Goal: Information Seeking & Learning: Learn about a topic

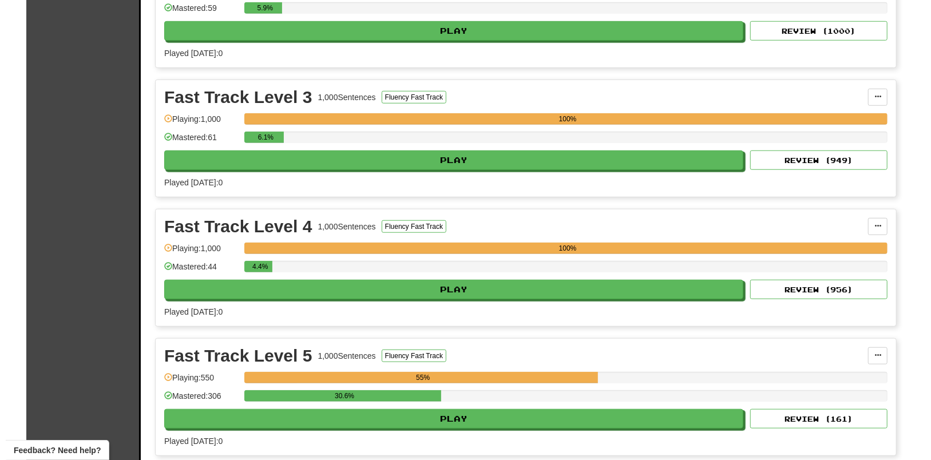
scroll to position [643, 0]
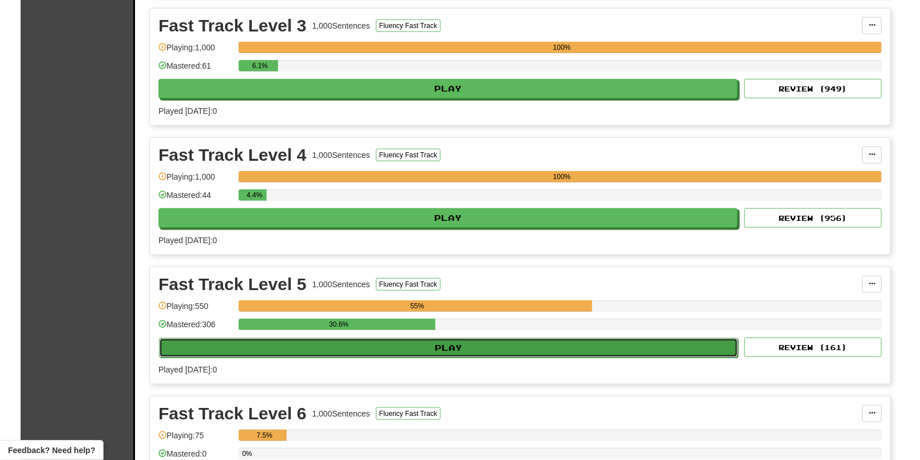
click at [434, 351] on button "Play" at bounding box center [448, 347] width 579 height 19
select select "**"
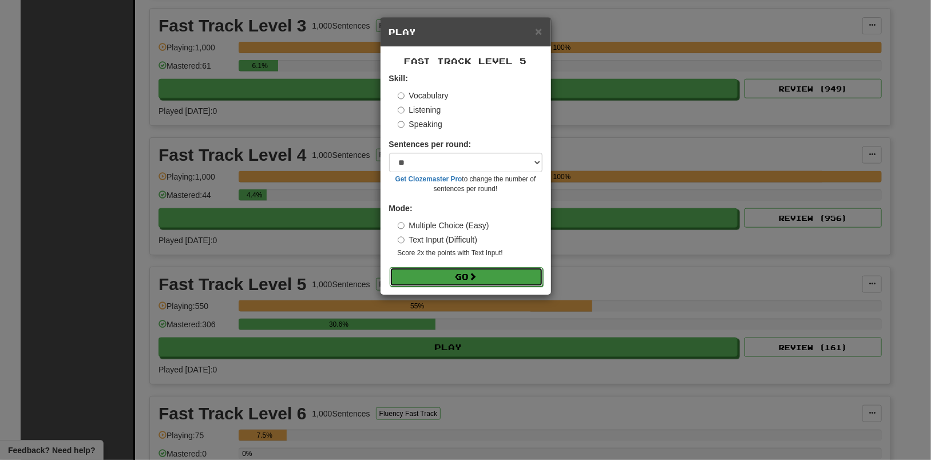
click at [458, 279] on button "Go" at bounding box center [466, 276] width 153 height 19
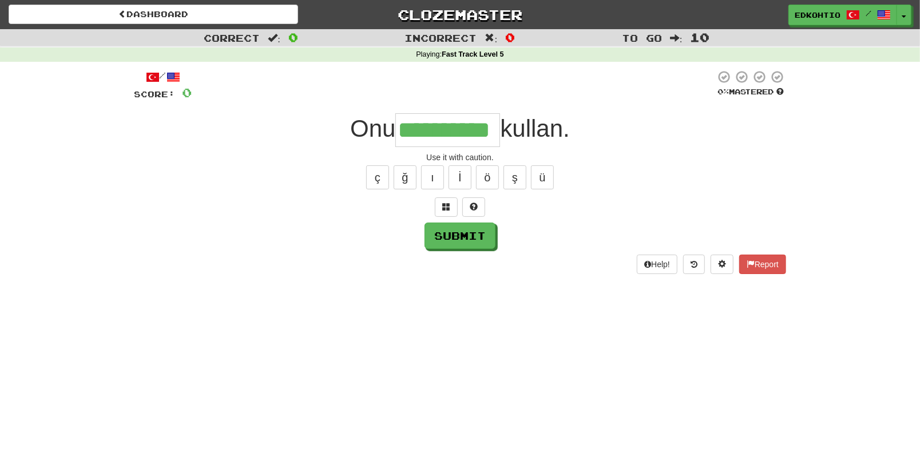
type input "**********"
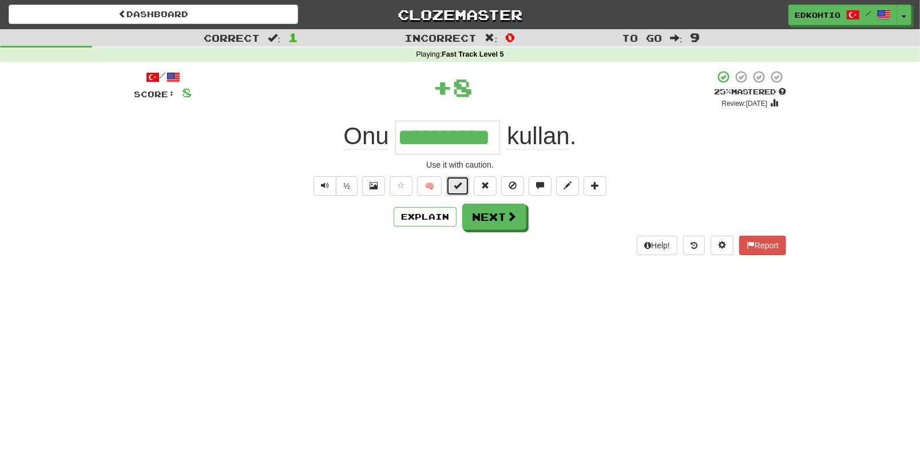
click at [458, 188] on span at bounding box center [458, 185] width 8 height 8
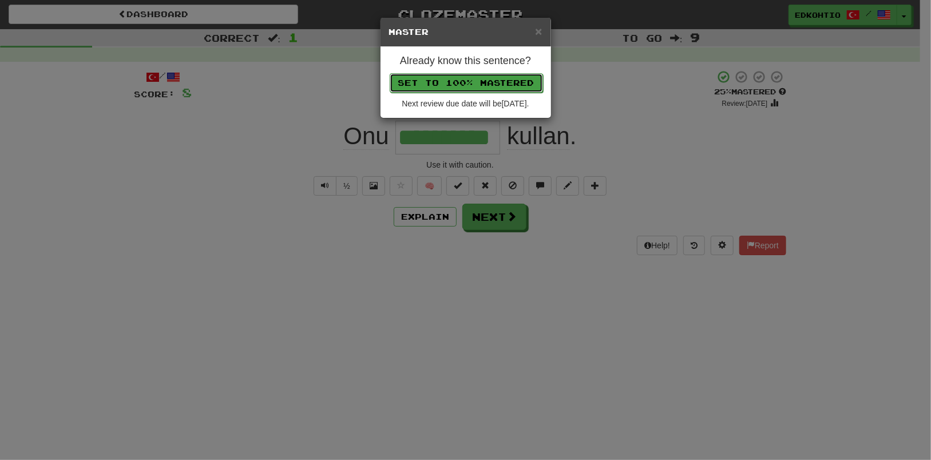
click at [454, 86] on button "Set to 100% Mastered" at bounding box center [466, 82] width 153 height 19
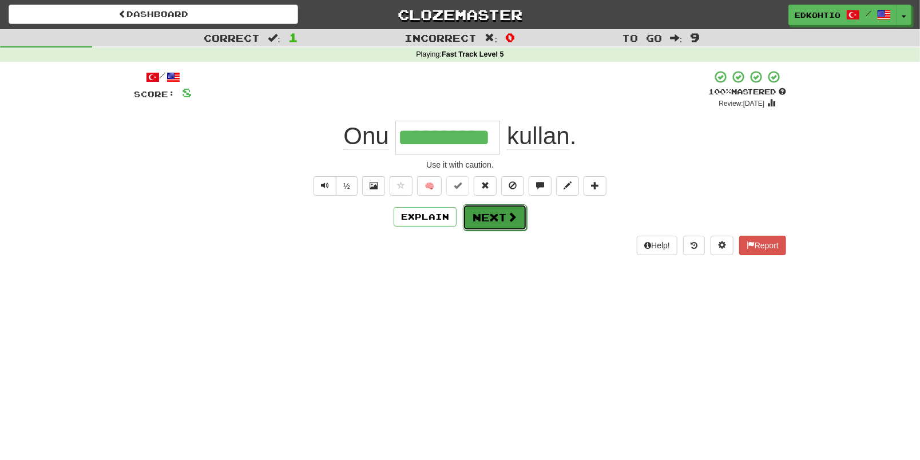
click at [486, 213] on button "Next" at bounding box center [495, 217] width 64 height 26
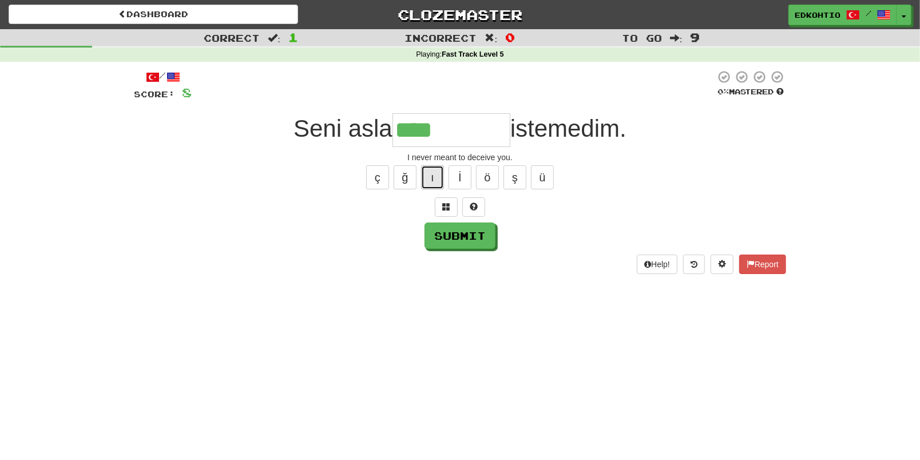
click at [432, 174] on button "ı" at bounding box center [432, 177] width 23 height 24
type input "*********"
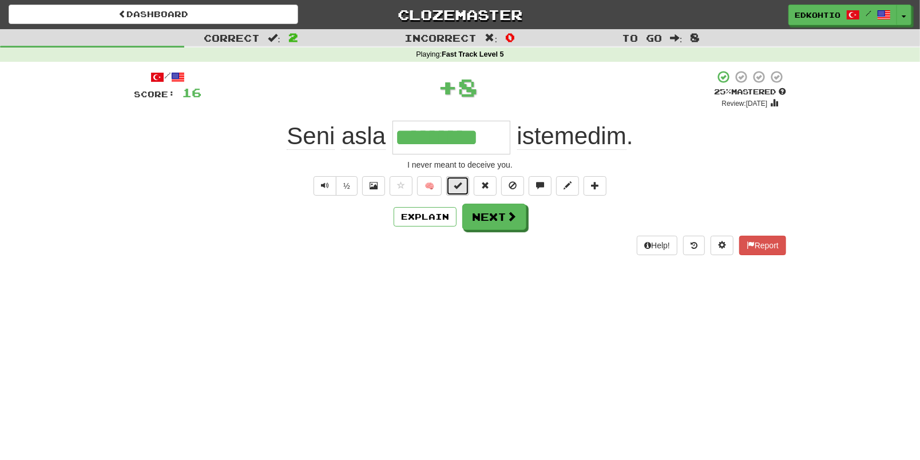
click at [466, 191] on button at bounding box center [457, 185] width 23 height 19
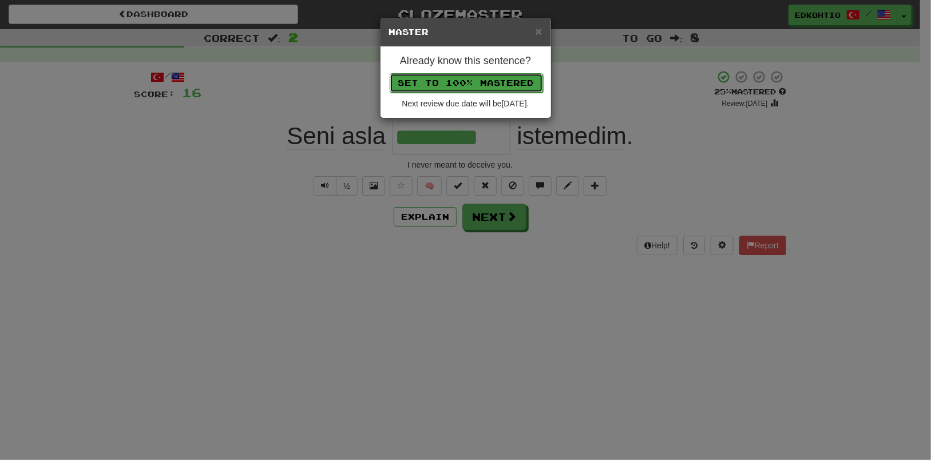
click at [460, 84] on button "Set to 100% Mastered" at bounding box center [466, 82] width 153 height 19
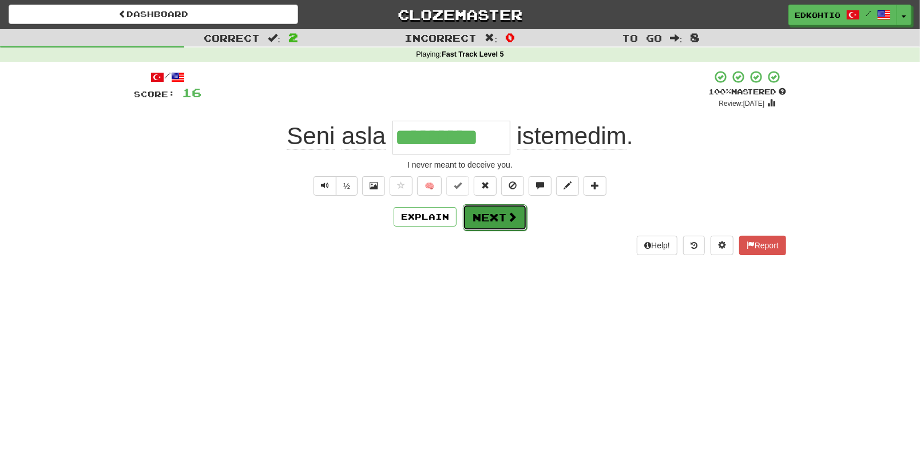
click at [504, 221] on button "Next" at bounding box center [495, 217] width 64 height 26
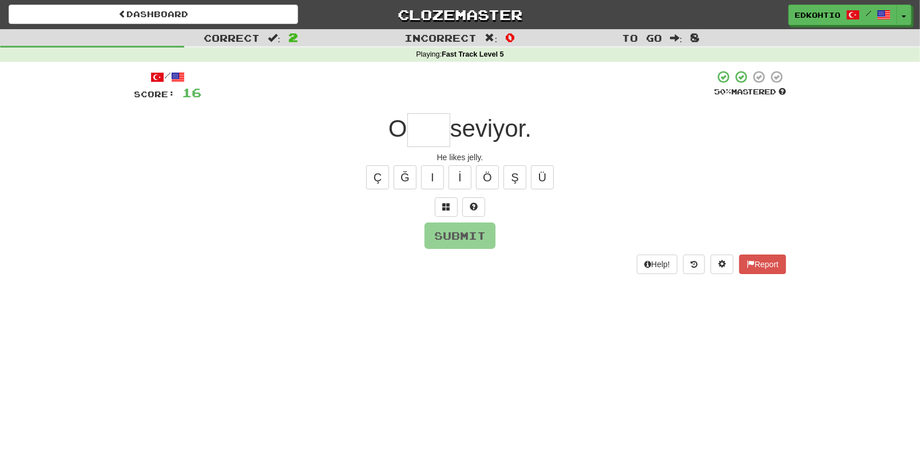
type input "*"
click at [485, 174] on button "ö" at bounding box center [487, 177] width 23 height 24
type input "****"
click at [455, 238] on button "Submit" at bounding box center [460, 236] width 71 height 26
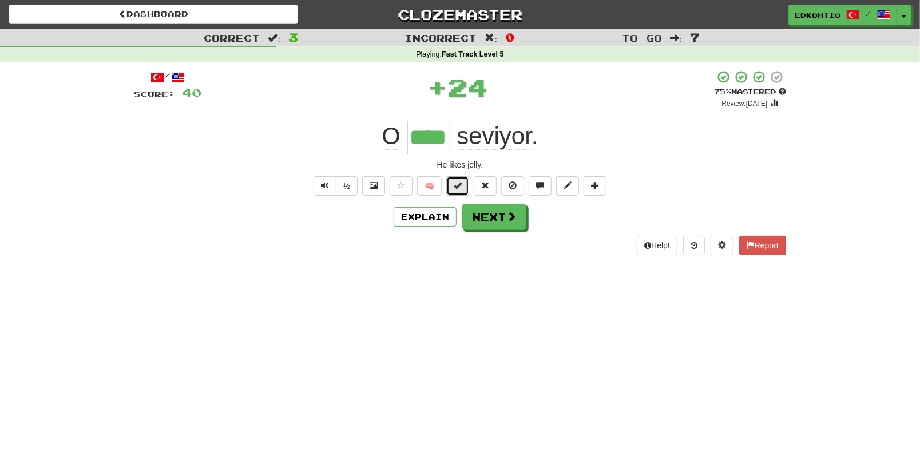
click at [455, 181] on span at bounding box center [458, 185] width 8 height 8
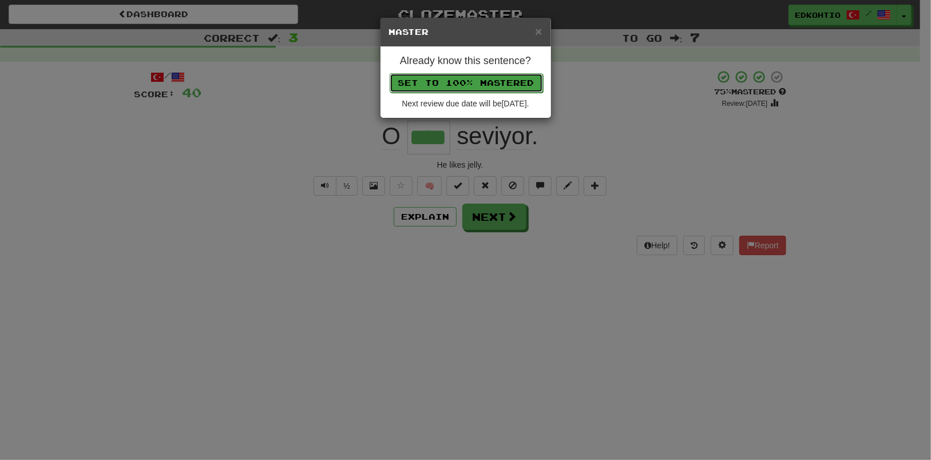
click at [466, 85] on button "Set to 100% Mastered" at bounding box center [466, 82] width 153 height 19
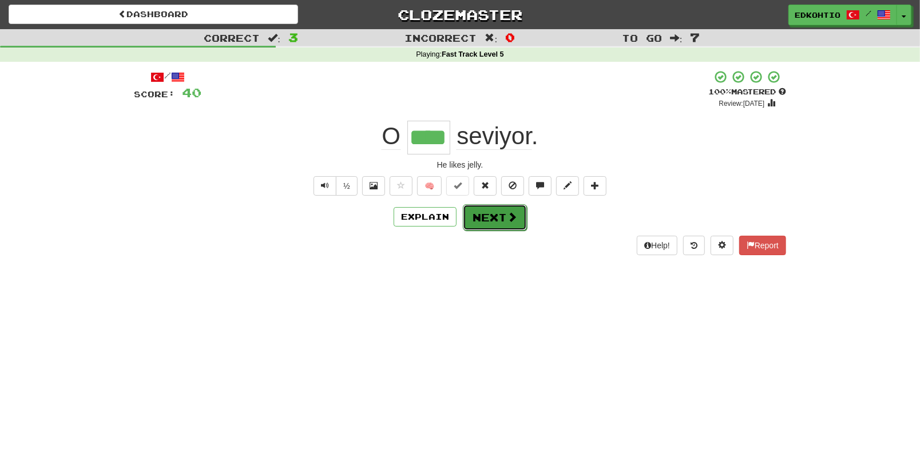
click at [487, 224] on button "Next" at bounding box center [495, 217] width 64 height 26
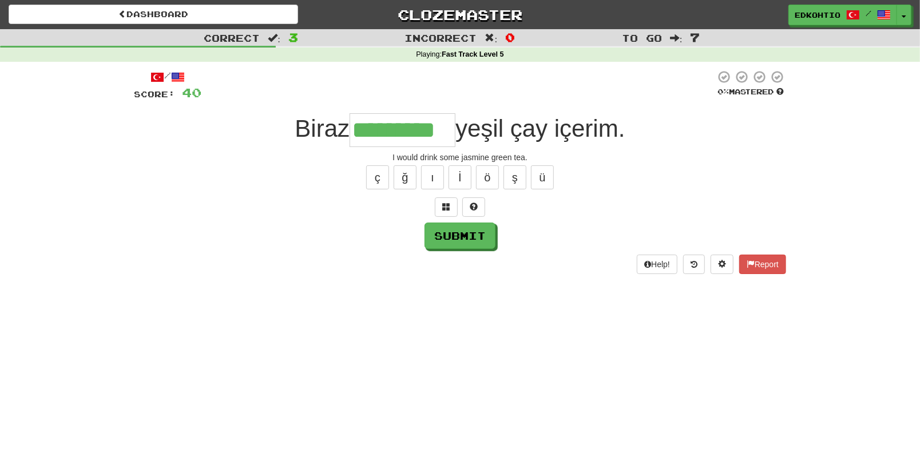
type input "*********"
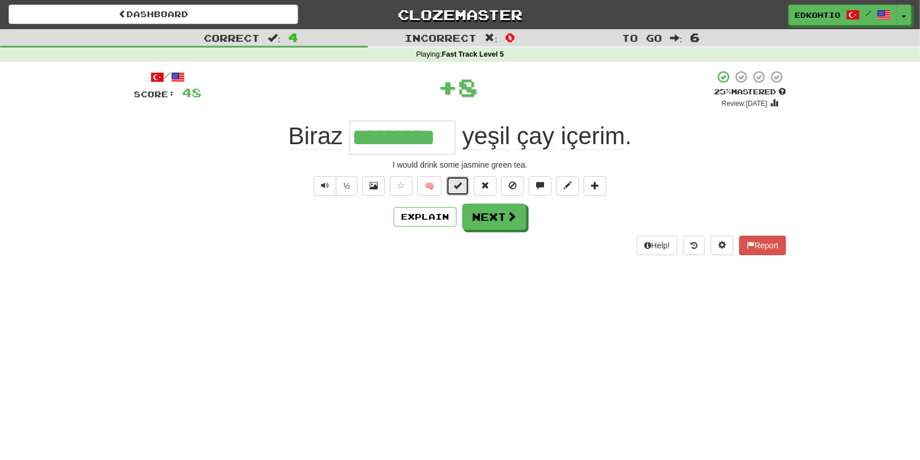
click at [459, 188] on span at bounding box center [458, 185] width 8 height 8
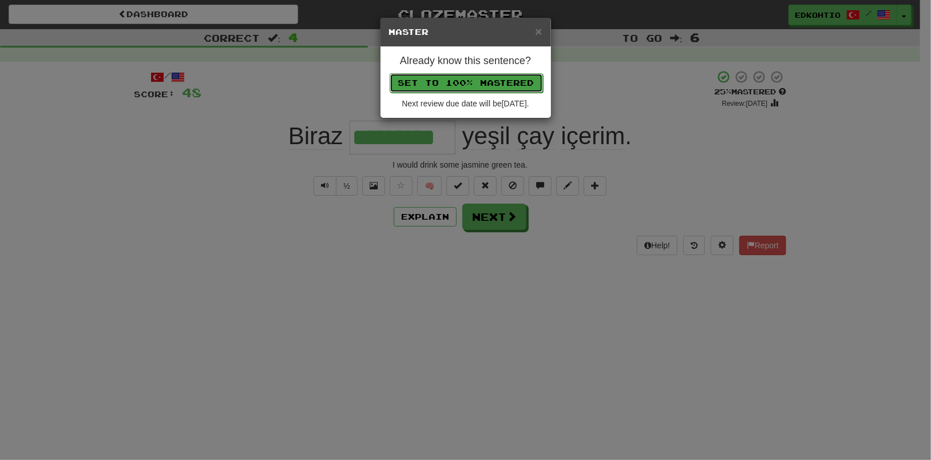
click at [456, 82] on button "Set to 100% Mastered" at bounding box center [466, 82] width 153 height 19
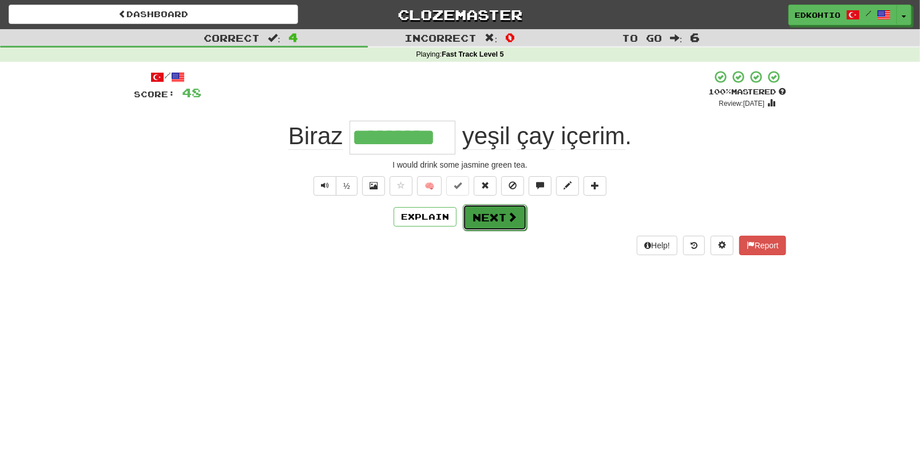
click at [504, 221] on button "Next" at bounding box center [495, 217] width 64 height 26
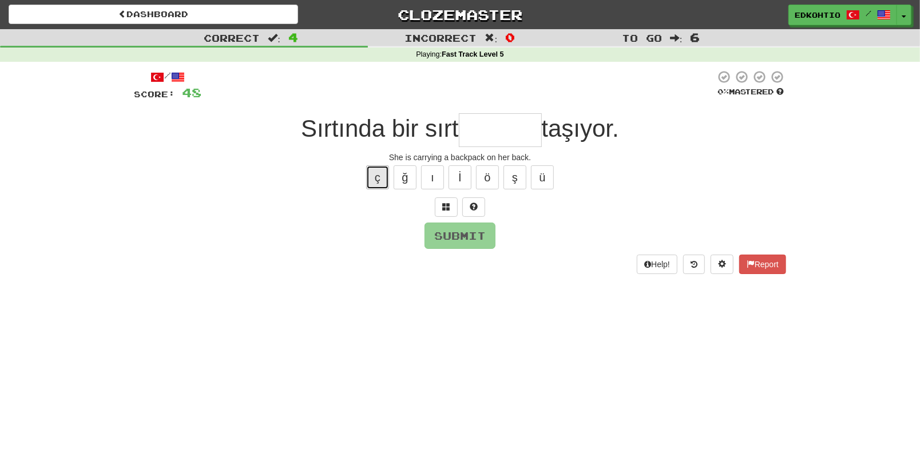
click at [382, 185] on button "ç" at bounding box center [377, 177] width 23 height 24
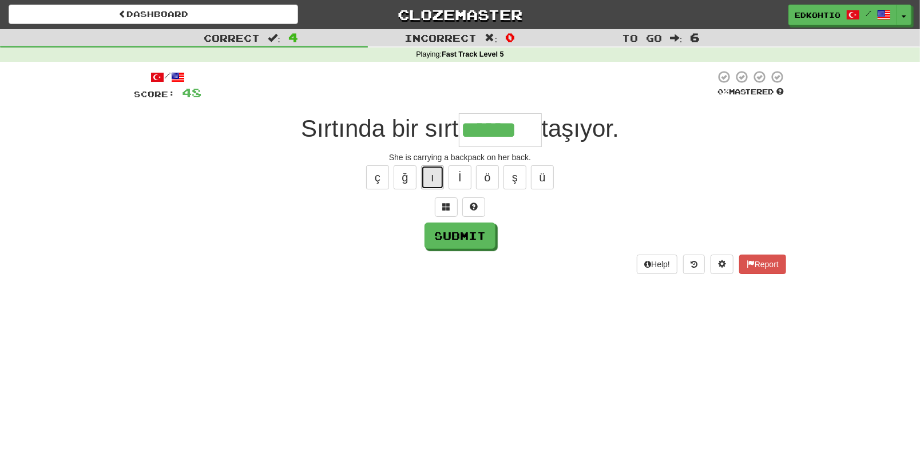
click at [430, 178] on button "ı" at bounding box center [432, 177] width 23 height 24
type input "*******"
click at [451, 241] on button "Submit" at bounding box center [460, 236] width 71 height 26
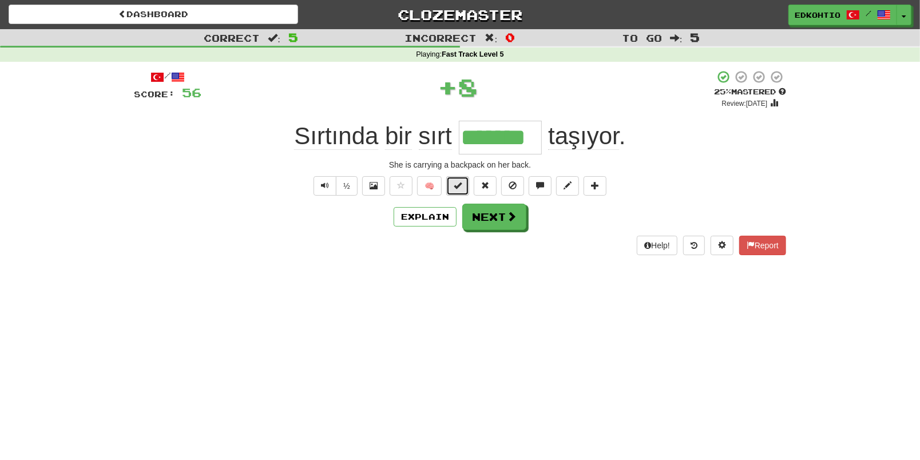
click at [453, 189] on button at bounding box center [457, 185] width 23 height 19
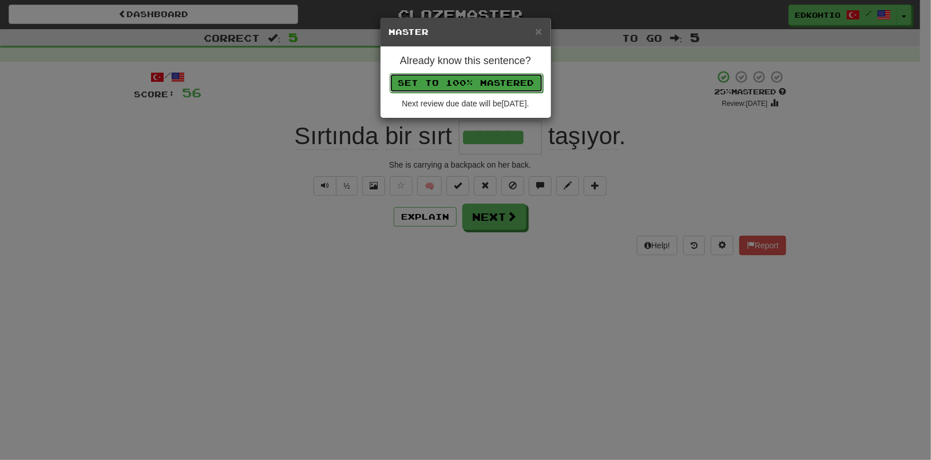
click at [467, 81] on button "Set to 100% Mastered" at bounding box center [466, 82] width 153 height 19
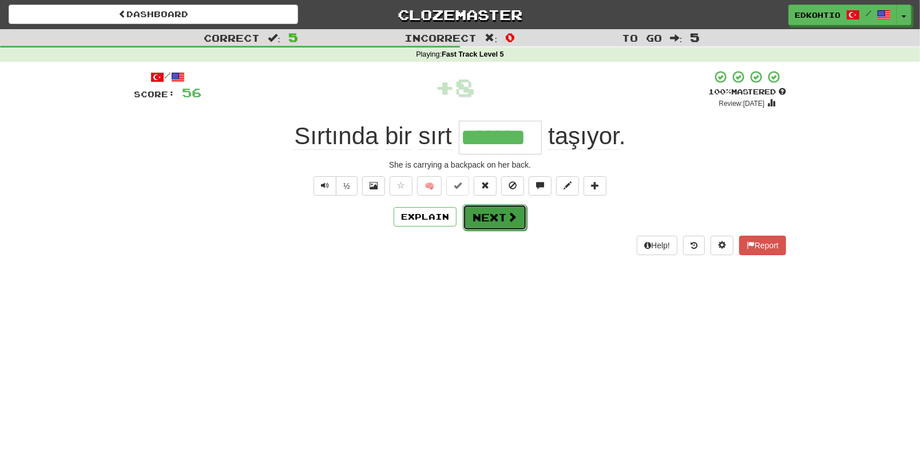
click at [481, 216] on button "Next" at bounding box center [495, 217] width 64 height 26
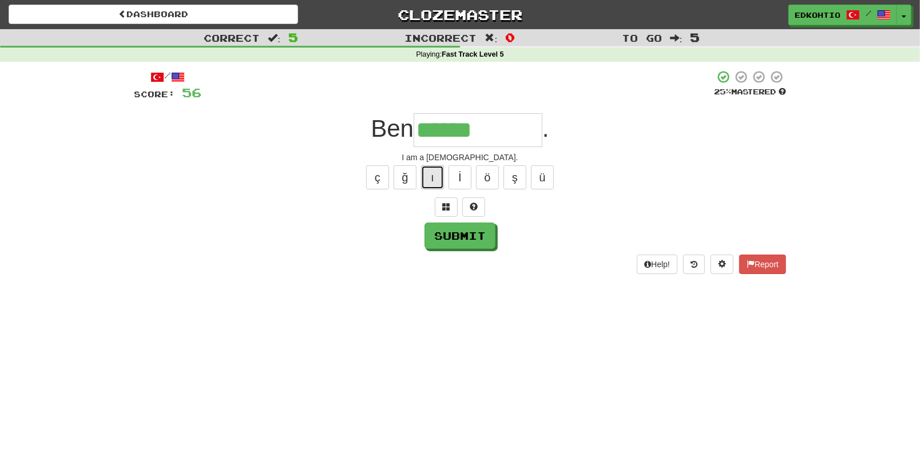
click at [438, 169] on button "ı" at bounding box center [432, 177] width 23 height 24
click at [431, 175] on button "ı" at bounding box center [432, 177] width 23 height 24
type input "**********"
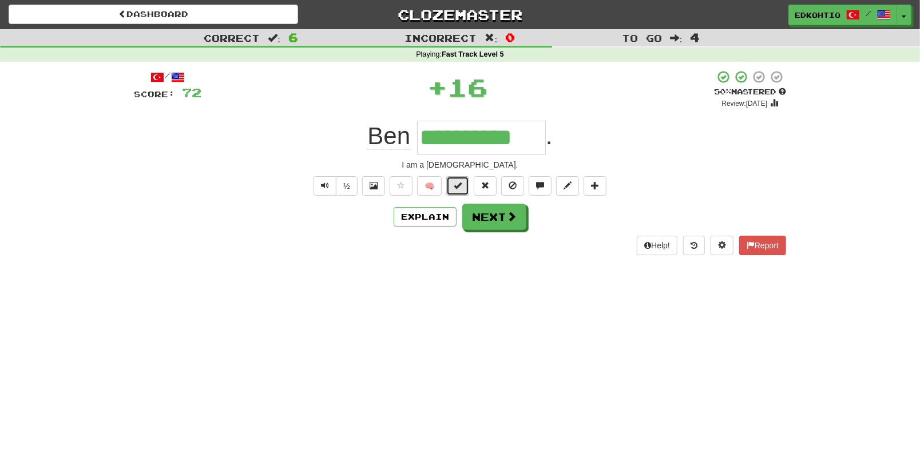
click at [459, 186] on span at bounding box center [458, 185] width 8 height 8
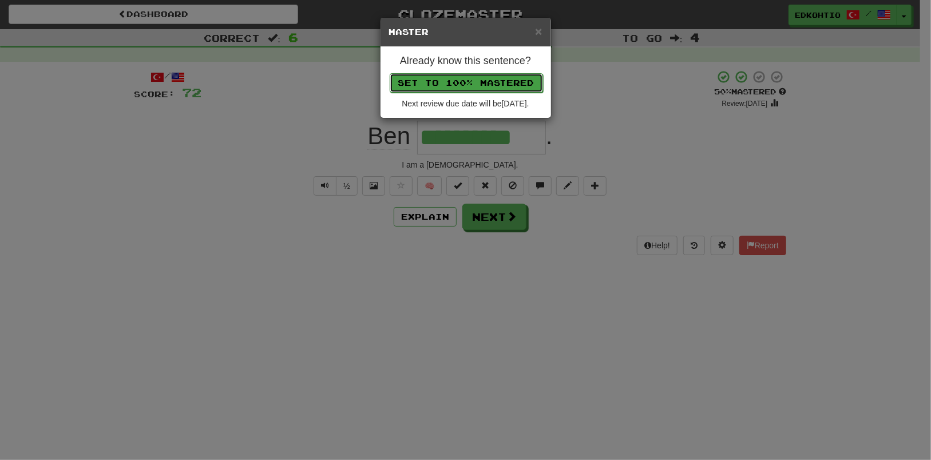
click at [470, 82] on button "Set to 100% Mastered" at bounding box center [466, 82] width 153 height 19
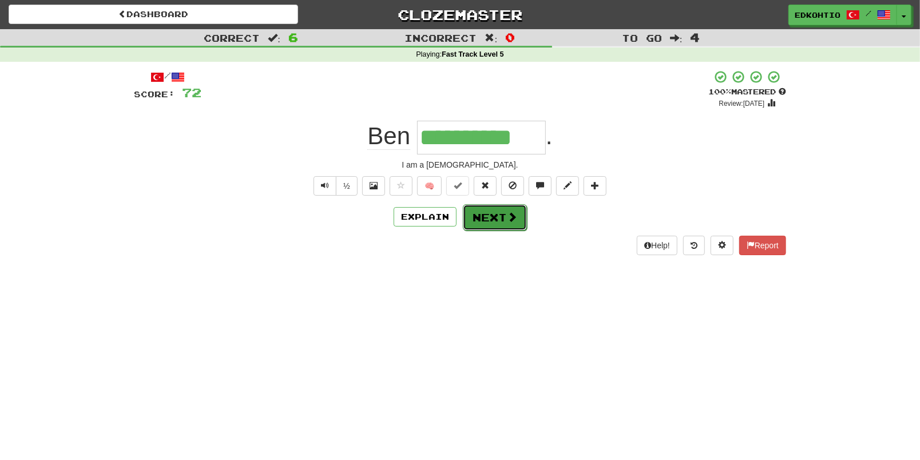
click at [490, 218] on button "Next" at bounding box center [495, 217] width 64 height 26
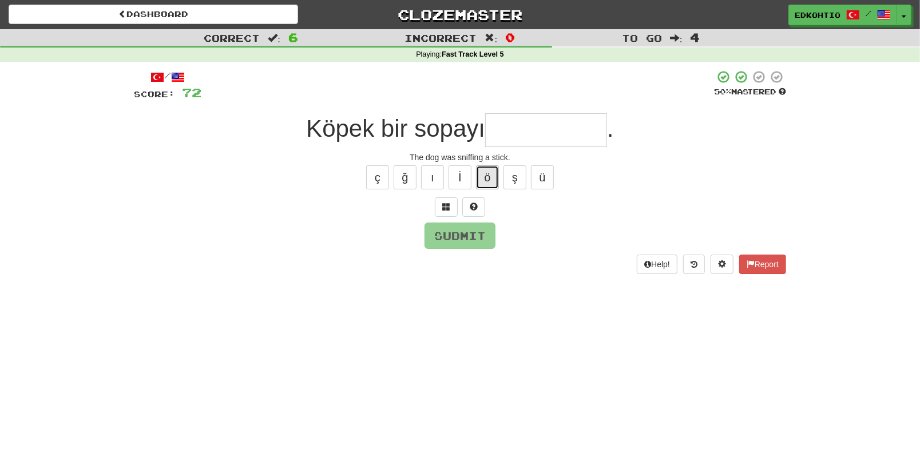
click at [494, 181] on button "ö" at bounding box center [487, 177] width 23 height 24
type input "*"
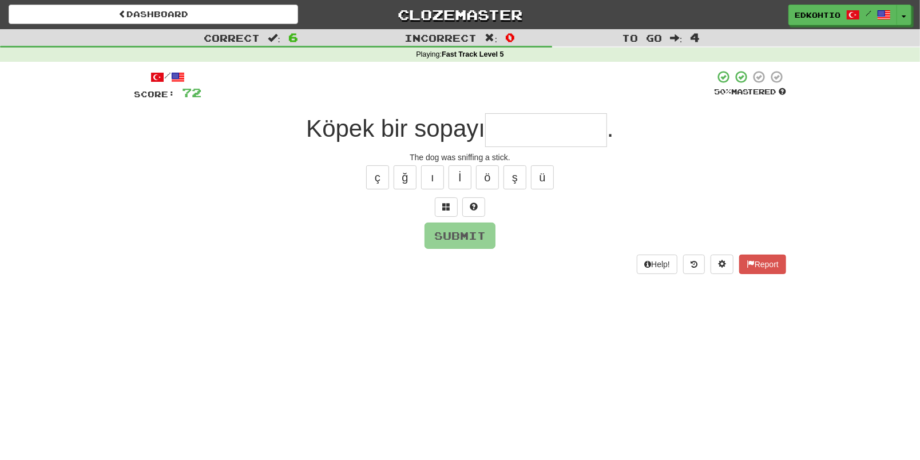
type input "*"
click at [544, 178] on button "ü" at bounding box center [542, 177] width 23 height 24
type input "*"
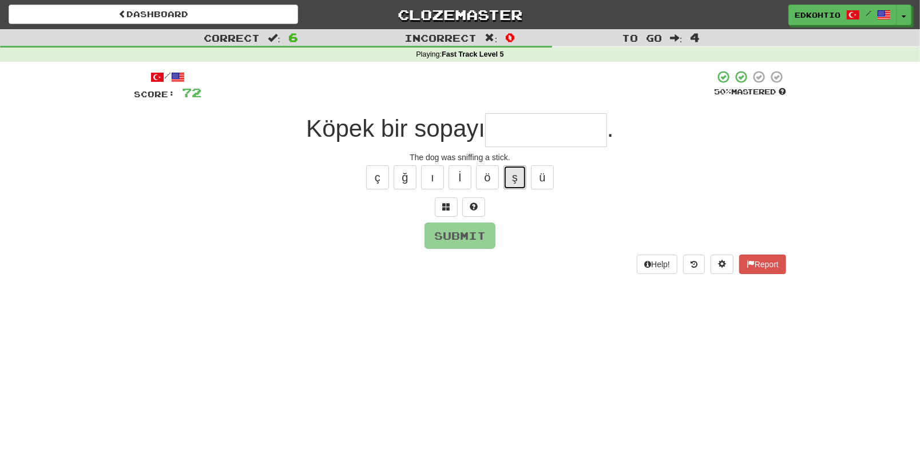
click at [521, 178] on button "ş" at bounding box center [514, 177] width 23 height 24
type input "*"
click at [491, 182] on button "ö" at bounding box center [487, 177] width 23 height 24
type input "*"
click at [402, 180] on button "ğ" at bounding box center [405, 177] width 23 height 24
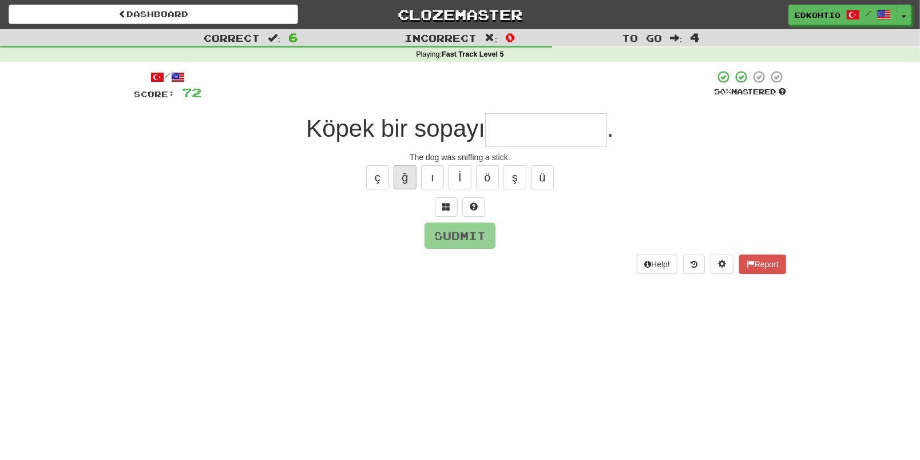
type input "*"
click at [372, 178] on button "ç" at bounding box center [377, 177] width 23 height 24
type input "*"
click at [434, 177] on button "ı" at bounding box center [432, 177] width 23 height 24
type input "*"
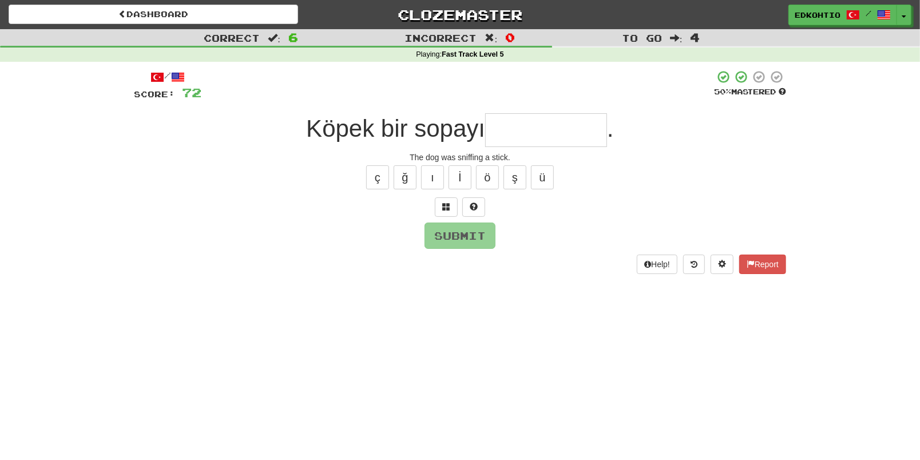
type input "*"
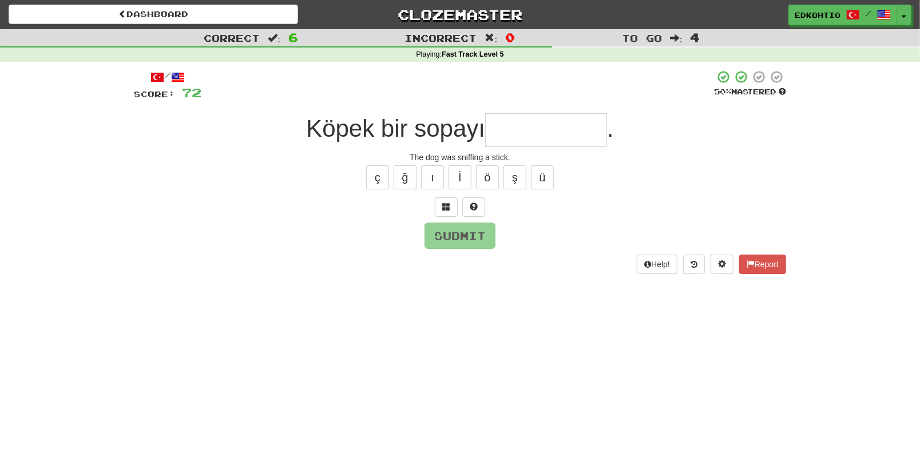
type input "*"
click at [543, 172] on button "ü" at bounding box center [542, 177] width 23 height 24
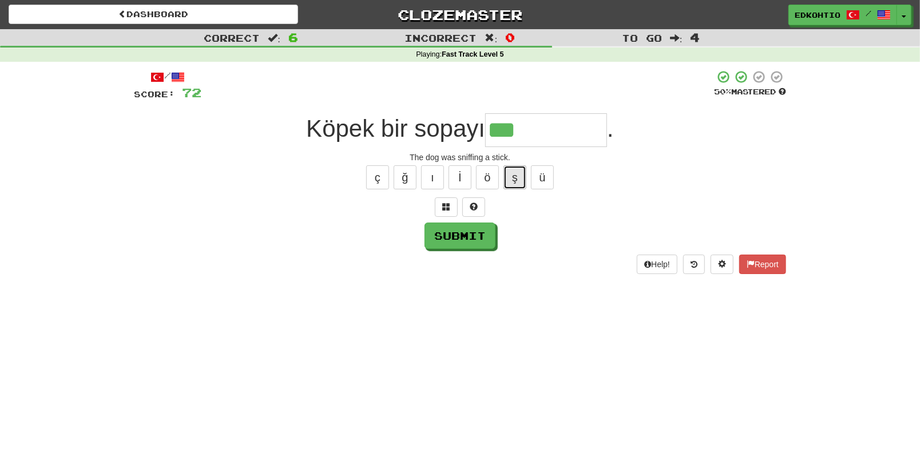
click at [513, 176] on button "ş" at bounding box center [514, 177] width 23 height 24
click at [486, 178] on button "ö" at bounding box center [487, 177] width 23 height 24
drag, startPoint x: 430, startPoint y: 184, endPoint x: 420, endPoint y: 181, distance: 9.8
click at [430, 185] on button "ı" at bounding box center [432, 177] width 23 height 24
click at [398, 174] on button "ğ" at bounding box center [405, 177] width 23 height 24
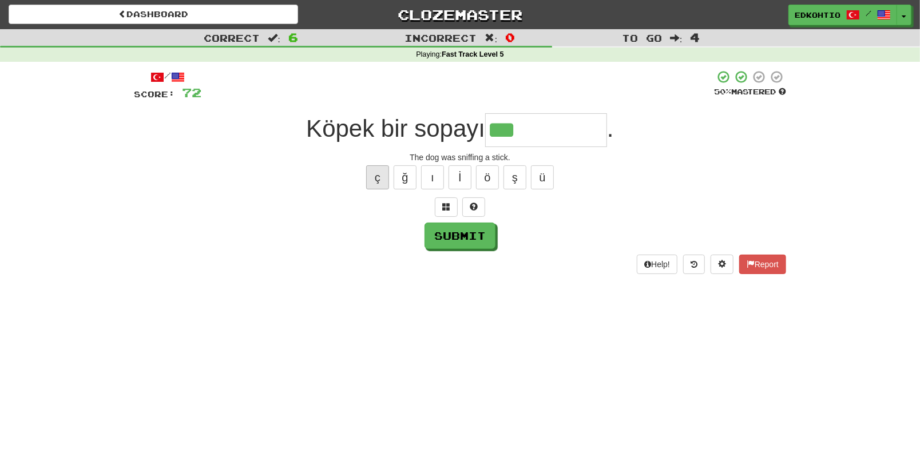
drag, startPoint x: 364, startPoint y: 182, endPoint x: 373, endPoint y: 186, distance: 10.2
click at [366, 184] on div "ç ğ ı İ ö ş ü" at bounding box center [460, 177] width 652 height 29
drag, startPoint x: 383, startPoint y: 166, endPoint x: 381, endPoint y: 178, distance: 12.2
click at [382, 169] on button "ç" at bounding box center [377, 177] width 23 height 24
type input "**********"
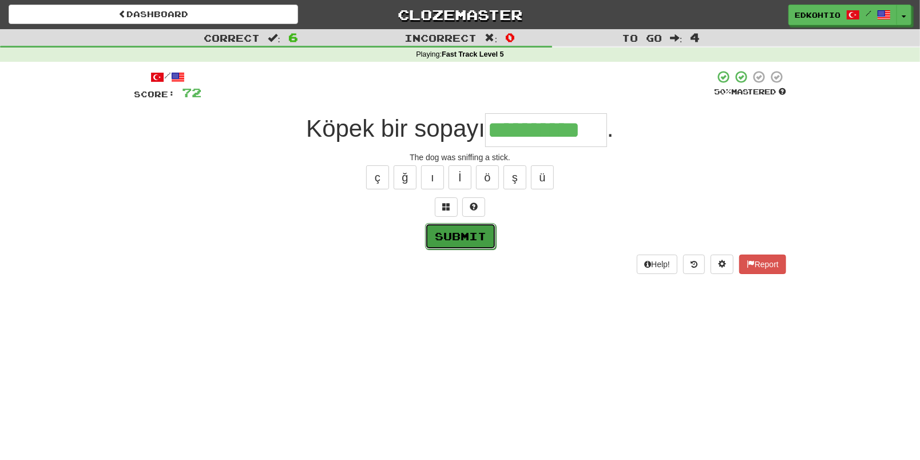
click at [467, 232] on button "Submit" at bounding box center [460, 236] width 71 height 26
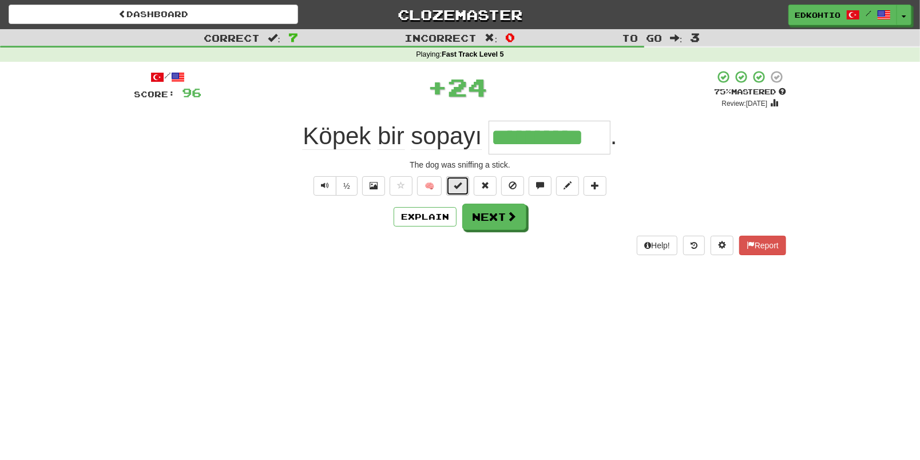
click at [458, 190] on button at bounding box center [457, 185] width 23 height 19
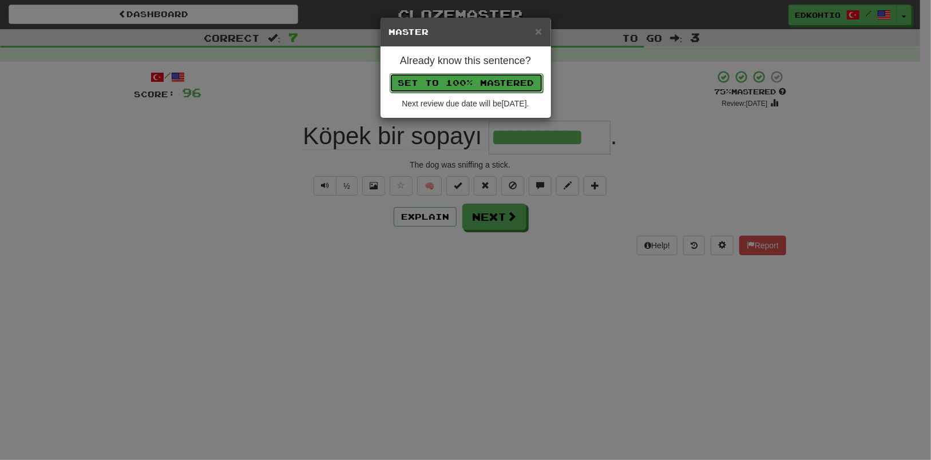
click at [459, 85] on button "Set to 100% Mastered" at bounding box center [466, 82] width 153 height 19
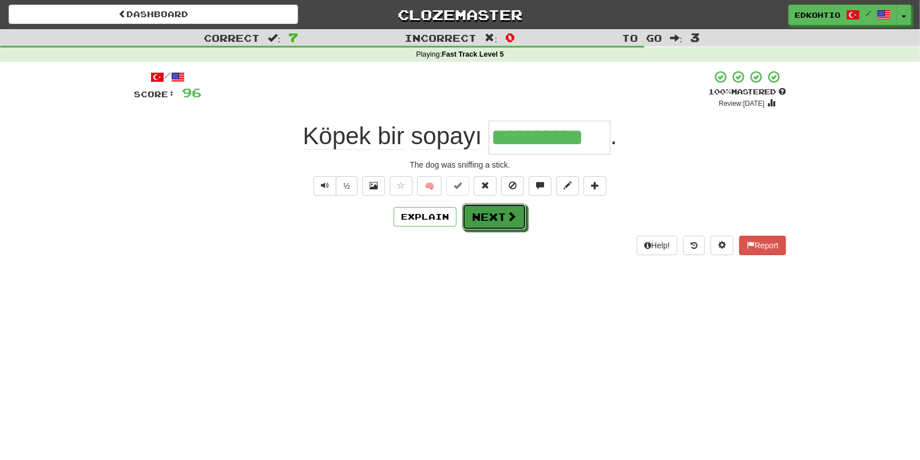
click at [508, 225] on button "Next" at bounding box center [494, 217] width 64 height 26
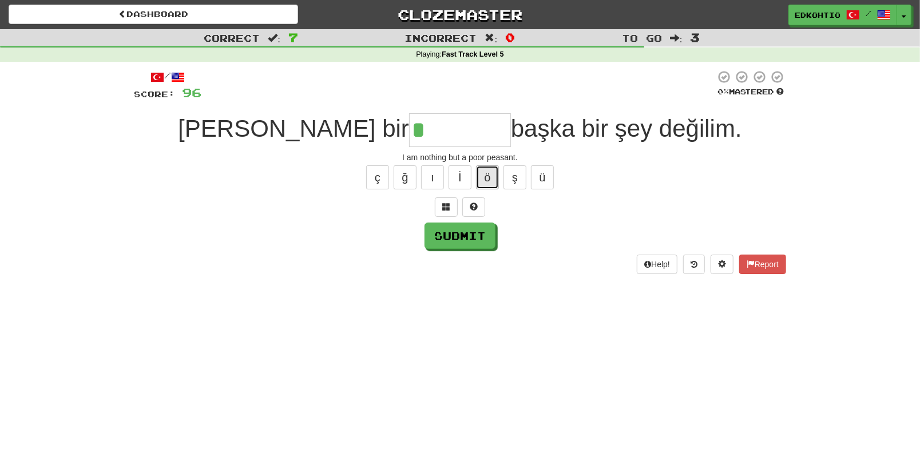
click at [490, 178] on button "ö" at bounding box center [487, 177] width 23 height 24
click at [542, 177] on button "ü" at bounding box center [542, 177] width 23 height 24
type input "********"
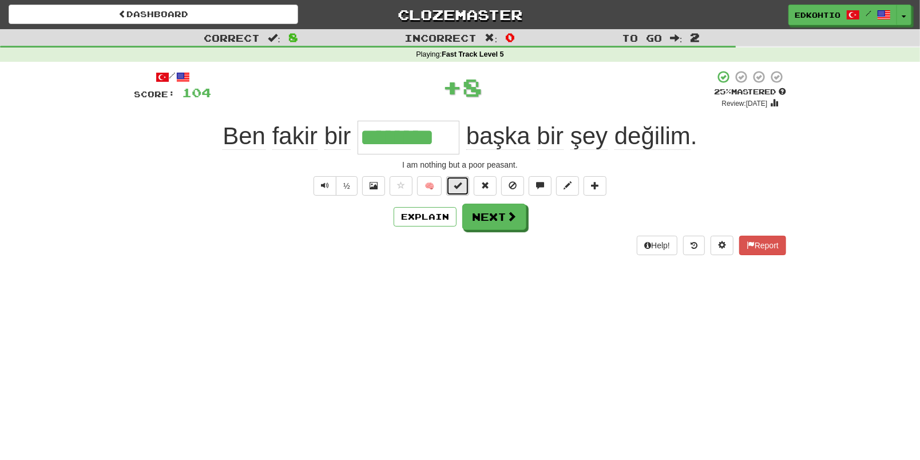
click at [460, 181] on span at bounding box center [458, 185] width 8 height 8
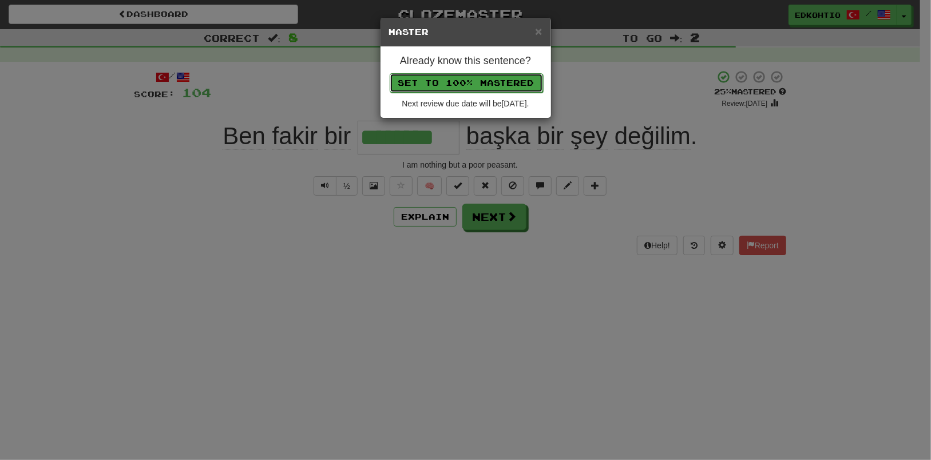
click at [474, 84] on button "Set to 100% Mastered" at bounding box center [466, 82] width 153 height 19
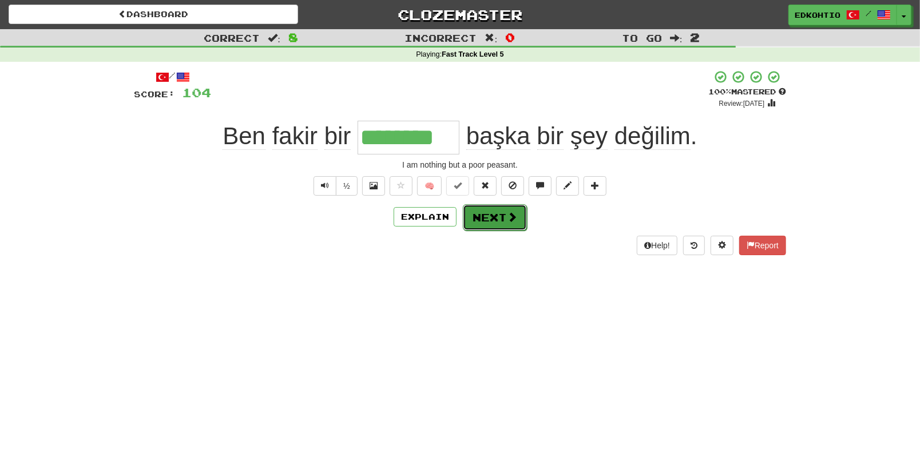
click at [495, 214] on button "Next" at bounding box center [495, 217] width 64 height 26
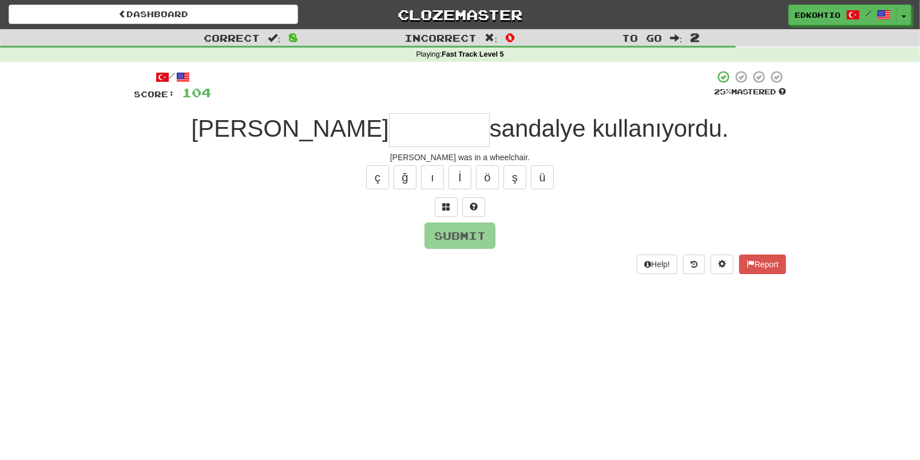
type input "*"
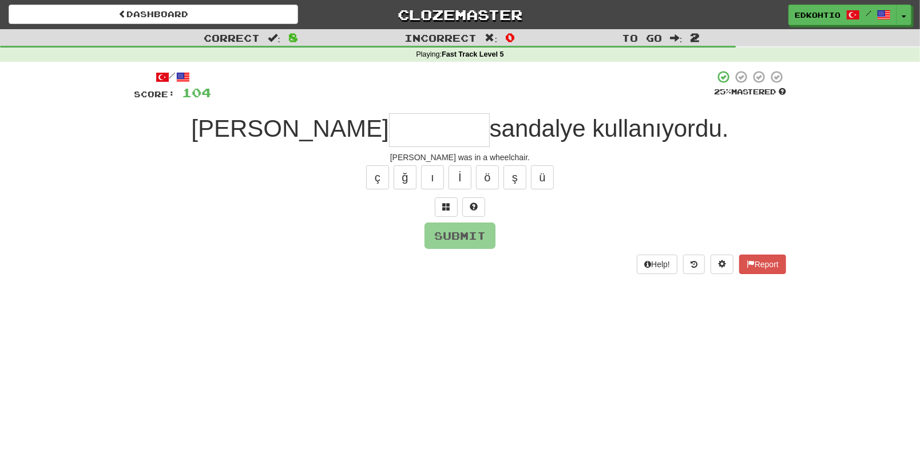
type input "*"
click at [544, 177] on button "ü" at bounding box center [542, 177] width 23 height 24
type input "*"
click at [516, 174] on button "ş" at bounding box center [514, 177] width 23 height 24
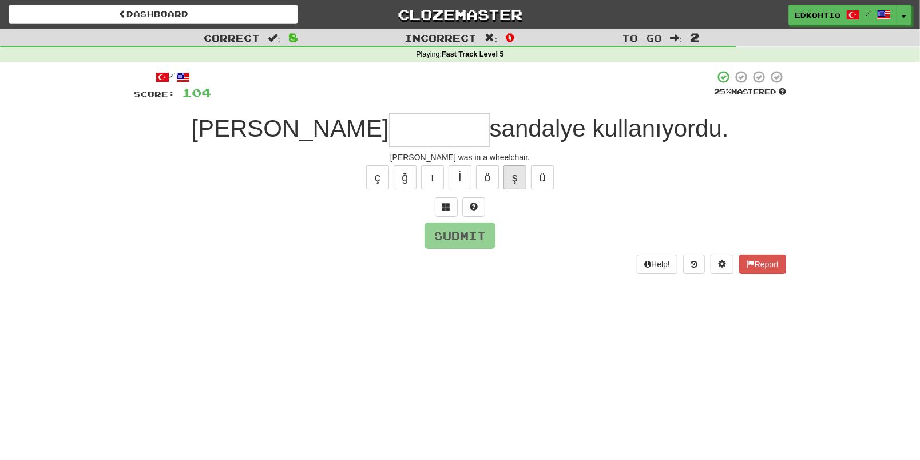
type input "*"
click at [487, 173] on button "ö" at bounding box center [487, 177] width 23 height 24
type input "*"
click at [426, 170] on button "ı" at bounding box center [432, 177] width 23 height 24
type input "*"
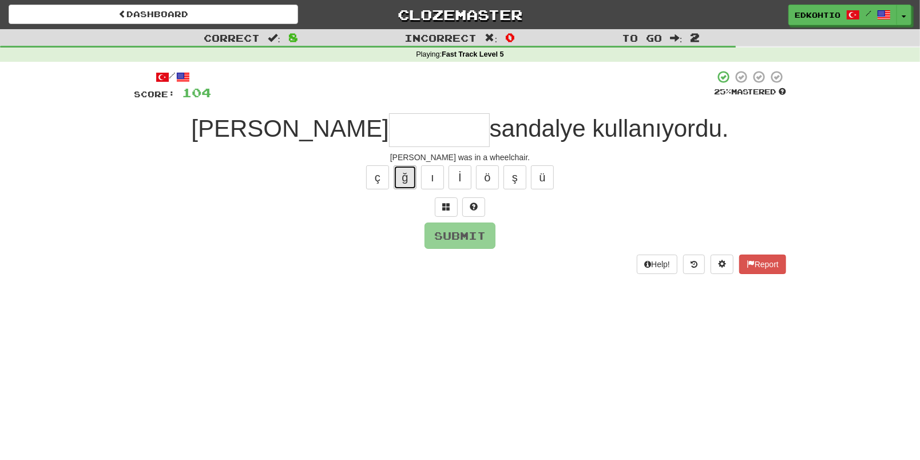
click at [403, 172] on button "ğ" at bounding box center [405, 177] width 23 height 24
type input "*"
click at [373, 178] on button "ç" at bounding box center [377, 177] width 23 height 24
type input "*"
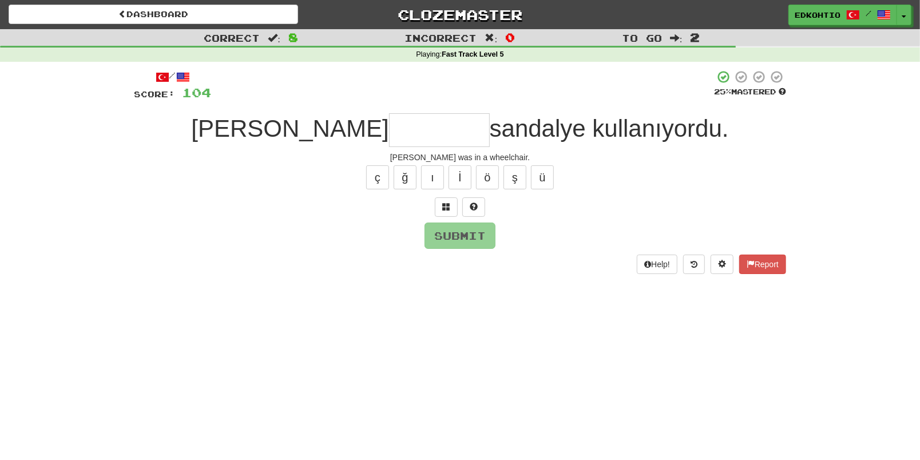
type input "*"
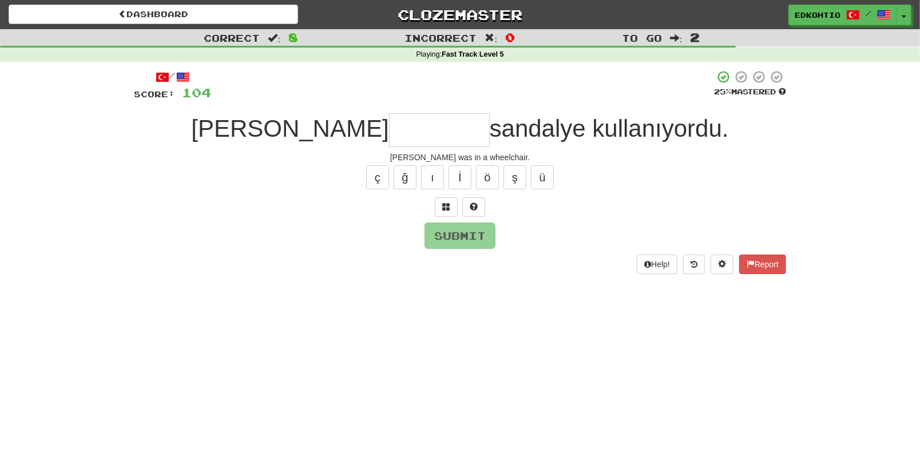
type input "*"
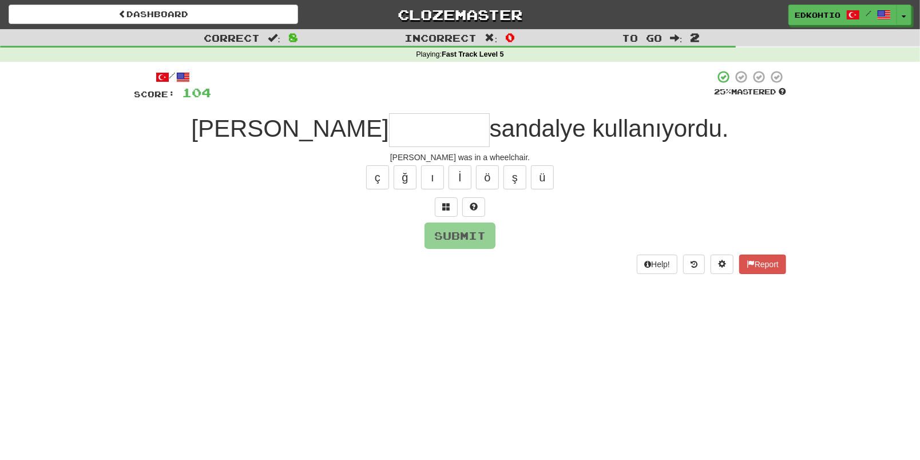
type input "*"
click at [378, 182] on button "ç" at bounding box center [377, 177] width 23 height 24
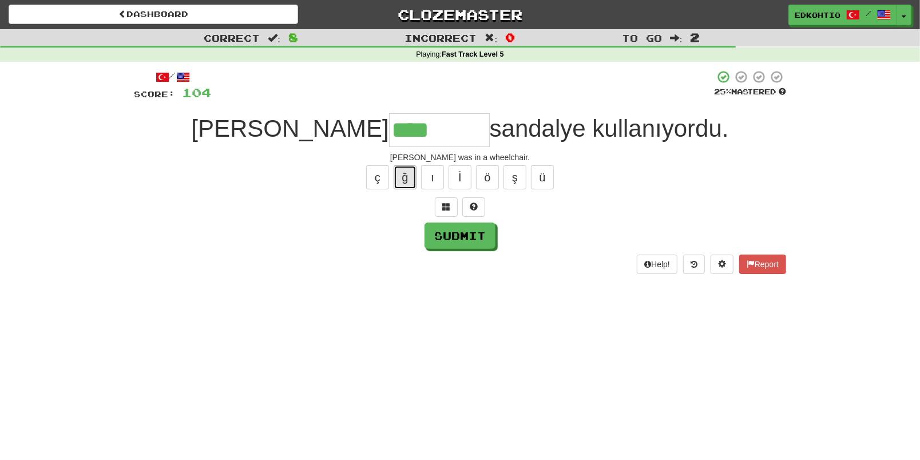
click at [402, 175] on button "ğ" at bounding box center [405, 177] width 23 height 24
click at [515, 177] on button "ş" at bounding box center [514, 177] width 23 height 24
click at [431, 175] on button "ı" at bounding box center [432, 177] width 23 height 24
type input "**********"
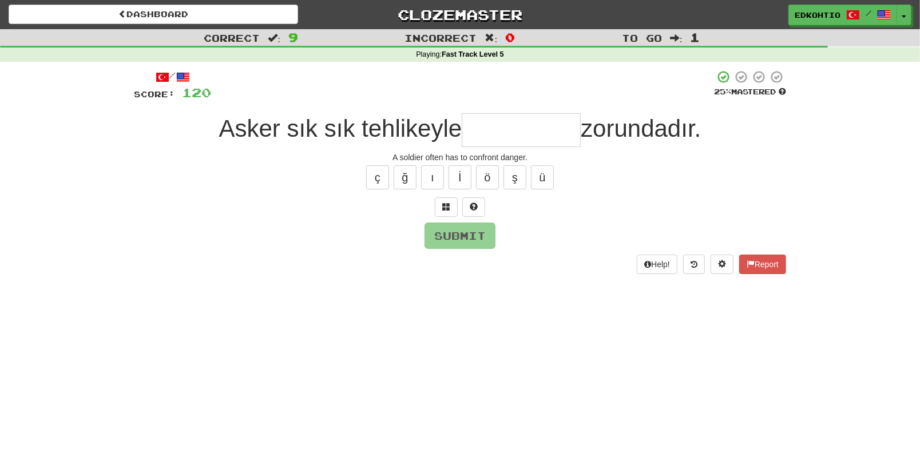
type input "*"
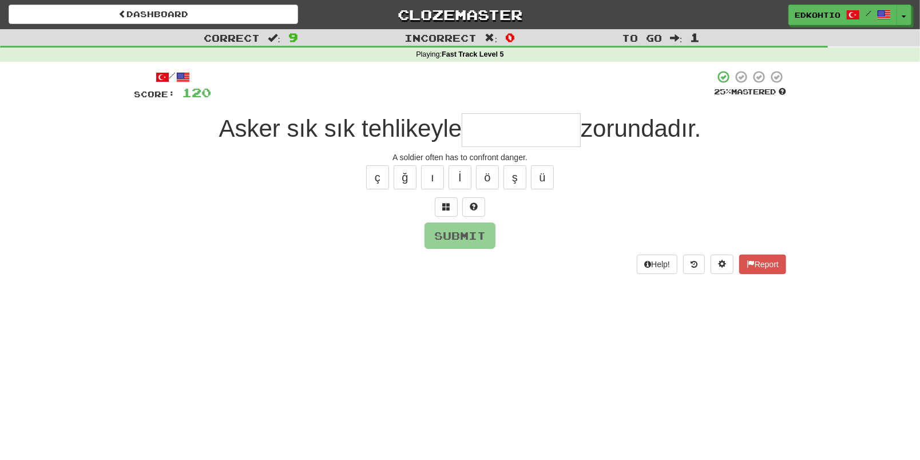
type input "*"
click at [541, 175] on button "ü" at bounding box center [542, 177] width 23 height 24
click at [510, 179] on button "ş" at bounding box center [514, 177] width 23 height 24
type input "*********"
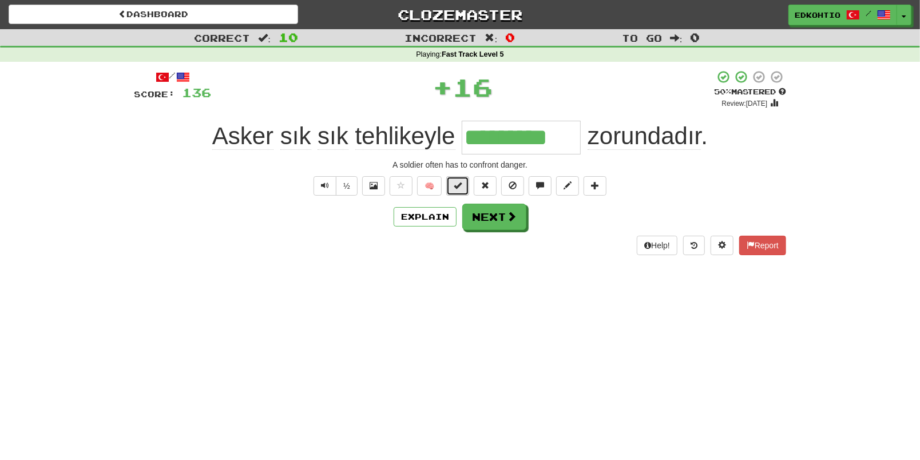
click at [460, 186] on span at bounding box center [458, 185] width 8 height 8
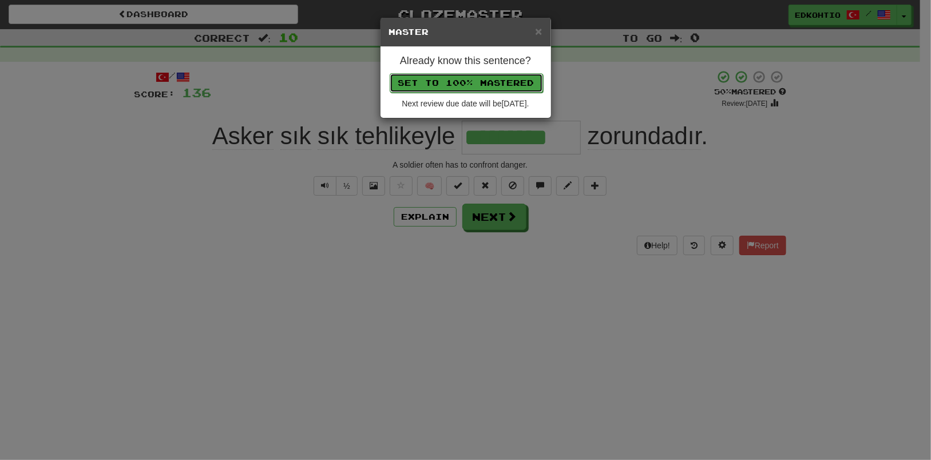
click at [462, 85] on button "Set to 100% Mastered" at bounding box center [466, 82] width 153 height 19
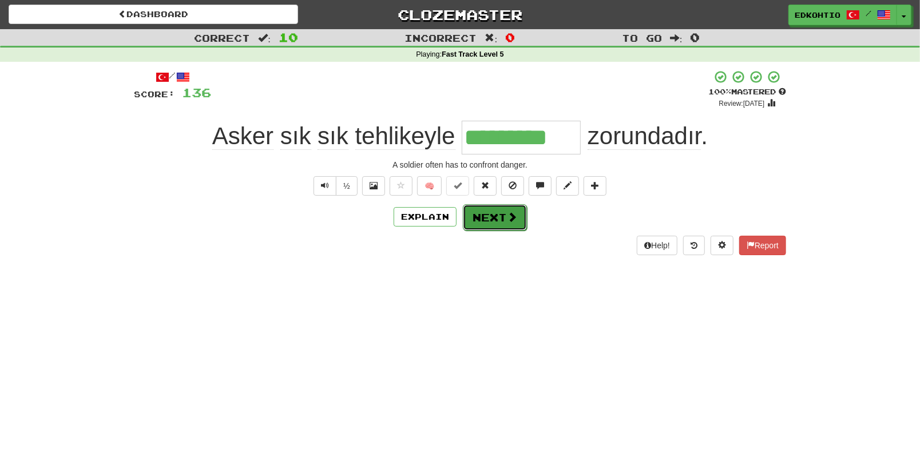
click at [490, 220] on button "Next" at bounding box center [495, 217] width 64 height 26
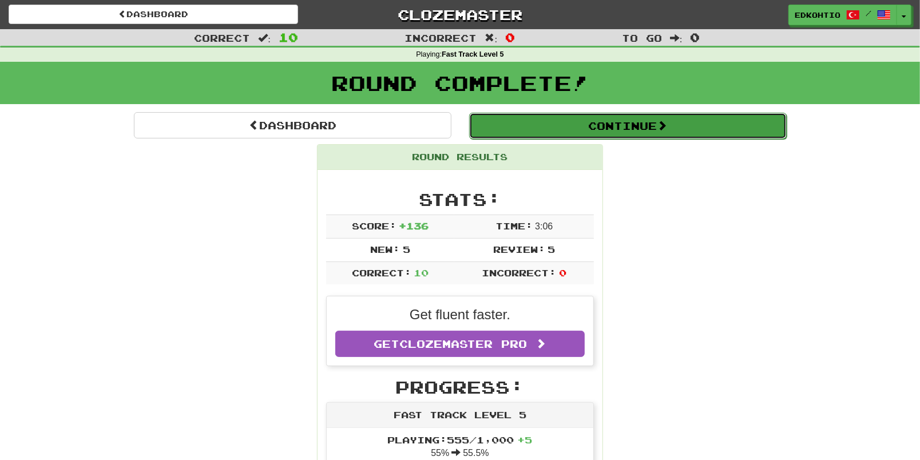
click at [627, 131] on button "Continue" at bounding box center [627, 126] width 317 height 26
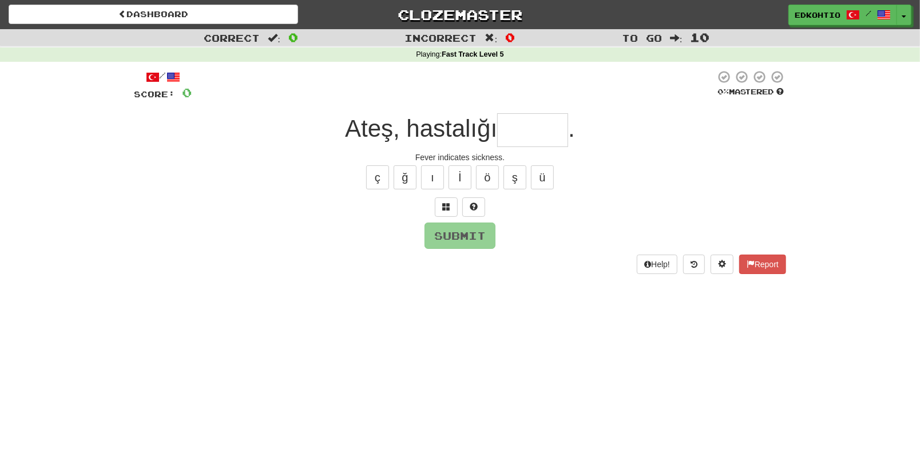
type input "*"
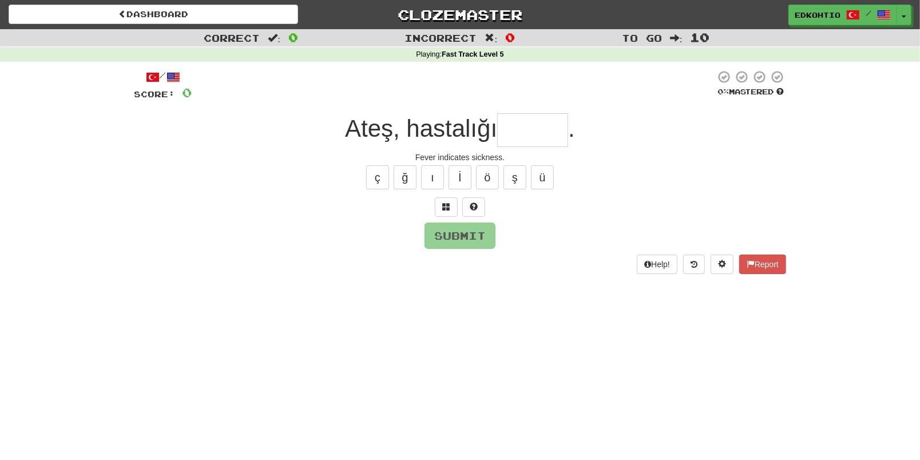
type input "*"
click at [549, 178] on button "ü" at bounding box center [542, 177] width 23 height 24
type input "*"
click at [515, 174] on button "ş" at bounding box center [514, 177] width 23 height 24
type input "*"
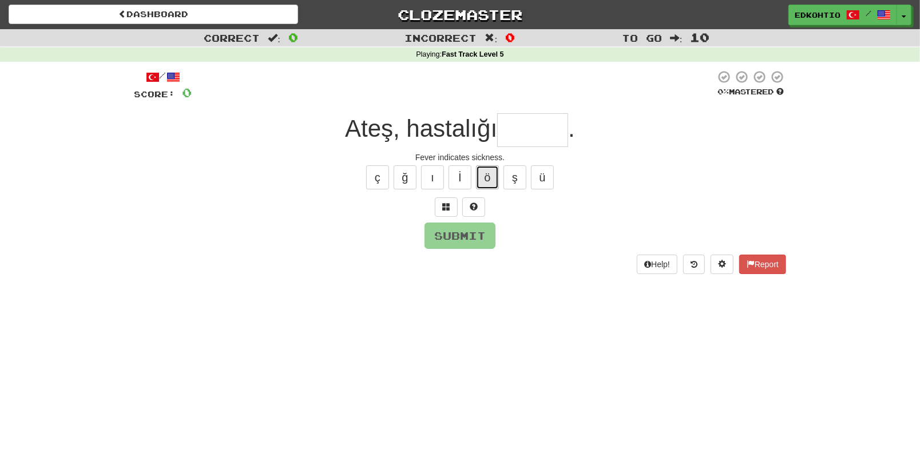
click at [489, 178] on button "ö" at bounding box center [487, 177] width 23 height 24
type input "*"
click at [436, 171] on button "ı" at bounding box center [432, 177] width 23 height 24
type input "*"
drag, startPoint x: 403, startPoint y: 176, endPoint x: 391, endPoint y: 174, distance: 11.5
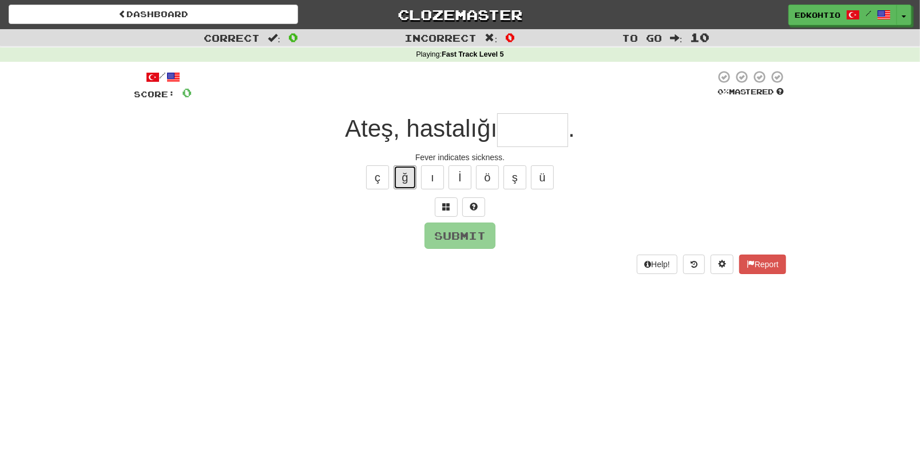
click at [403, 175] on button "ğ" at bounding box center [405, 177] width 23 height 24
type input "*"
click at [378, 172] on button "ç" at bounding box center [377, 177] width 23 height 24
type input "*"
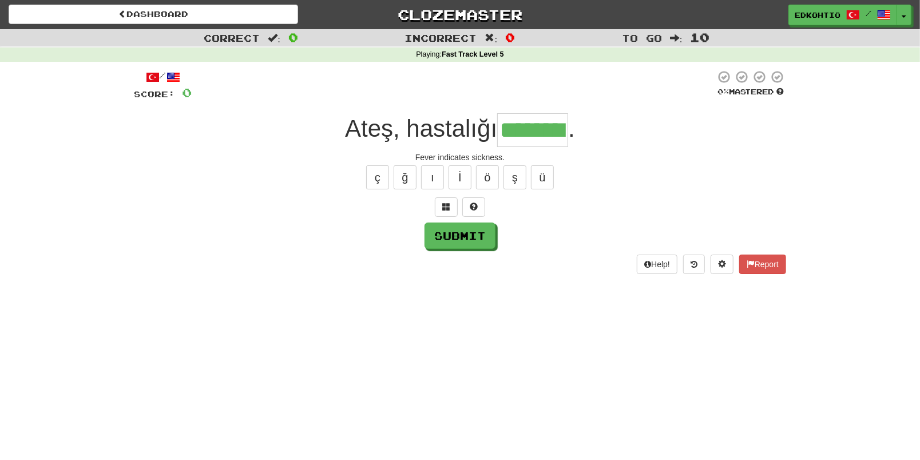
type input "********"
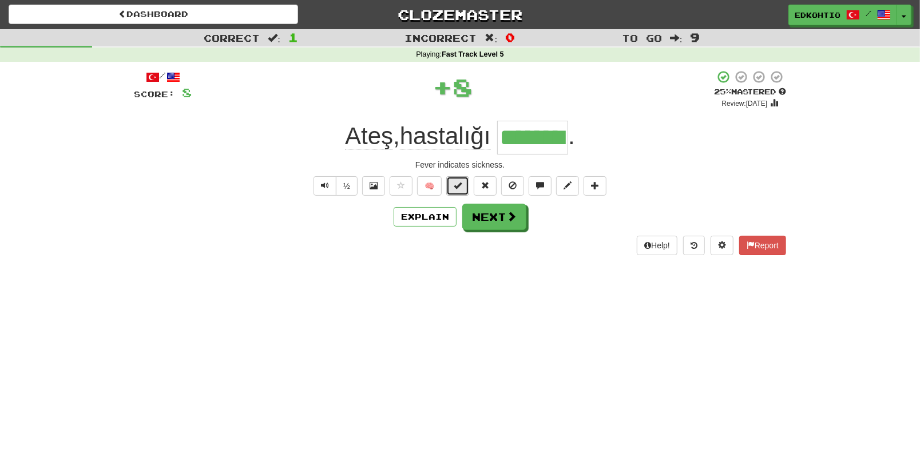
click at [455, 182] on span at bounding box center [458, 185] width 8 height 8
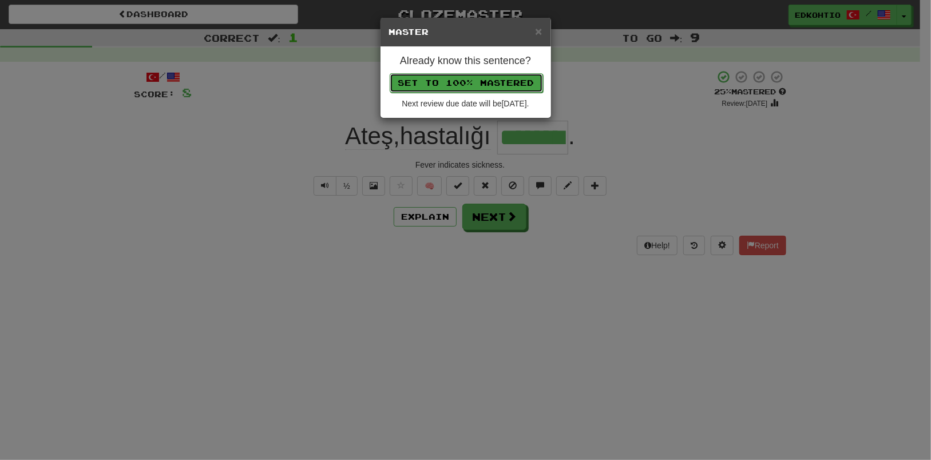
click at [451, 84] on button "Set to 100% Mastered" at bounding box center [466, 82] width 153 height 19
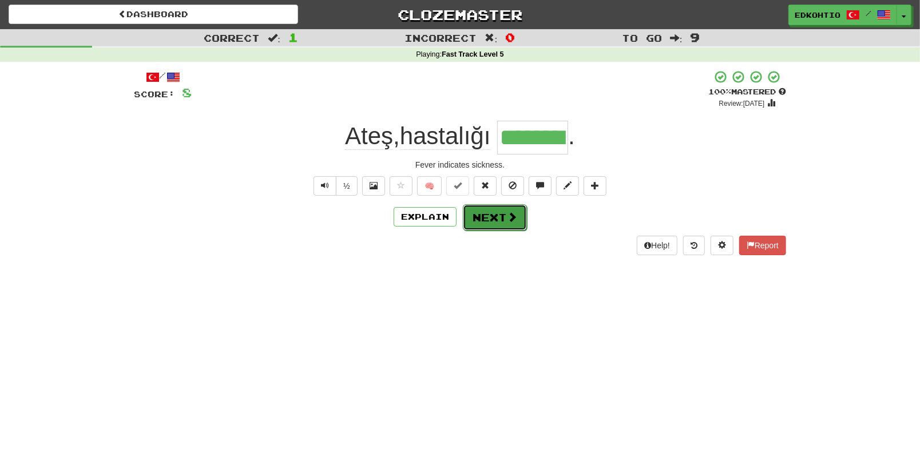
click at [491, 218] on button "Next" at bounding box center [495, 217] width 64 height 26
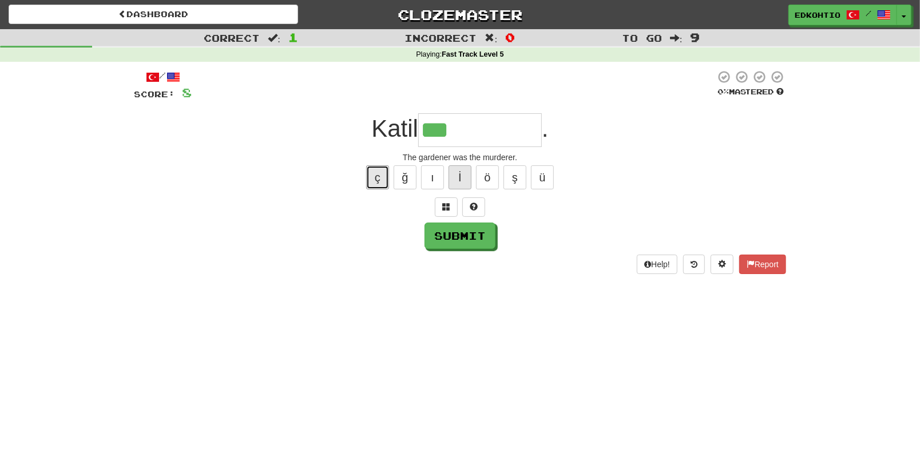
drag, startPoint x: 377, startPoint y: 174, endPoint x: 452, endPoint y: 174, distance: 74.9
click at [378, 174] on button "ç" at bounding box center [377, 177] width 23 height 24
click at [434, 176] on button "ı" at bounding box center [432, 177] width 23 height 24
click at [427, 170] on button "ı" at bounding box center [432, 177] width 23 height 24
type input "**********"
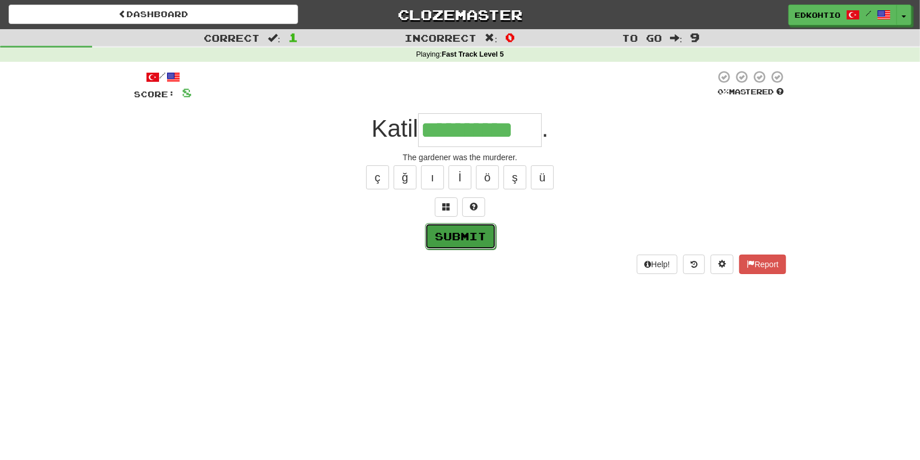
click at [456, 241] on button "Submit" at bounding box center [460, 236] width 71 height 26
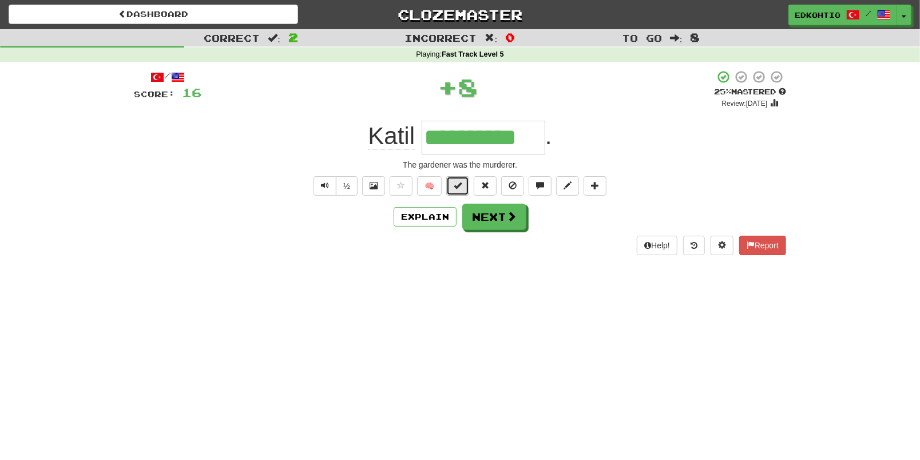
click at [467, 192] on button at bounding box center [457, 185] width 23 height 19
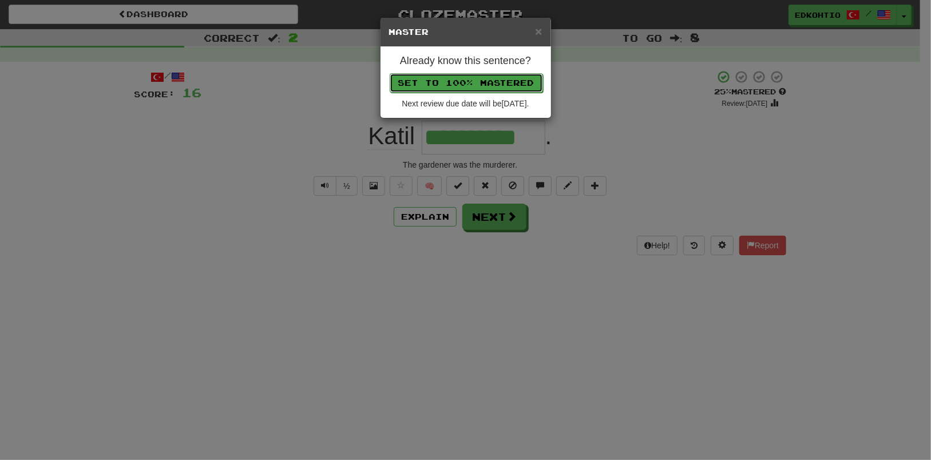
click at [478, 86] on button "Set to 100% Mastered" at bounding box center [466, 82] width 153 height 19
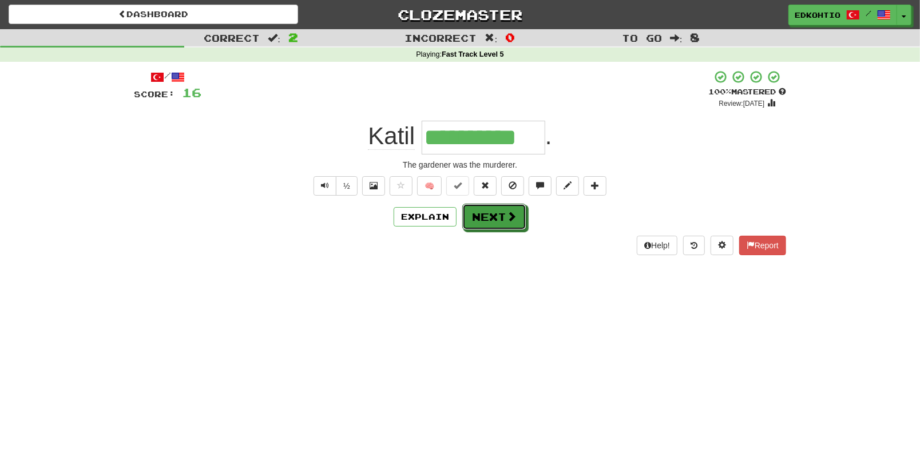
click at [484, 221] on button "Next" at bounding box center [494, 217] width 64 height 26
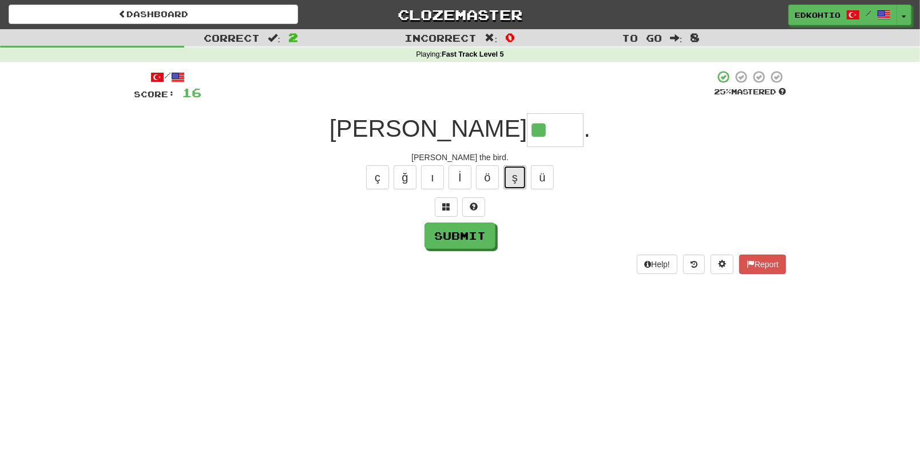
click at [516, 177] on button "ş" at bounding box center [514, 177] width 23 height 24
click at [408, 184] on button "ğ" at bounding box center [405, 177] width 23 height 24
type input "**"
click at [376, 186] on button "ç" at bounding box center [377, 177] width 23 height 24
click at [434, 170] on button "ı" at bounding box center [432, 177] width 23 height 24
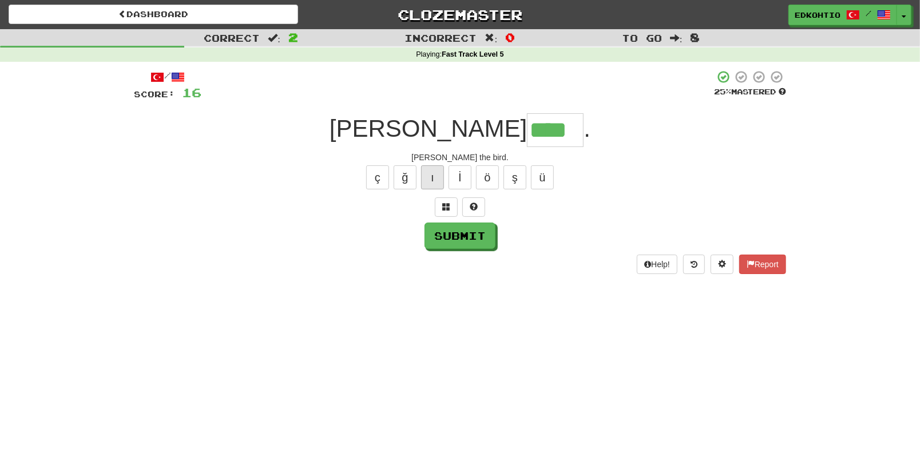
type input "*****"
click at [459, 231] on button "Submit" at bounding box center [460, 236] width 71 height 26
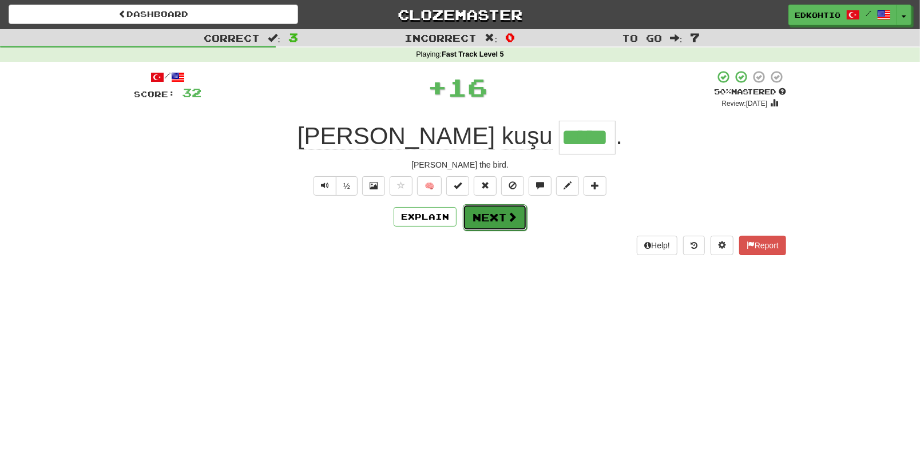
click at [479, 213] on button "Next" at bounding box center [495, 217] width 64 height 26
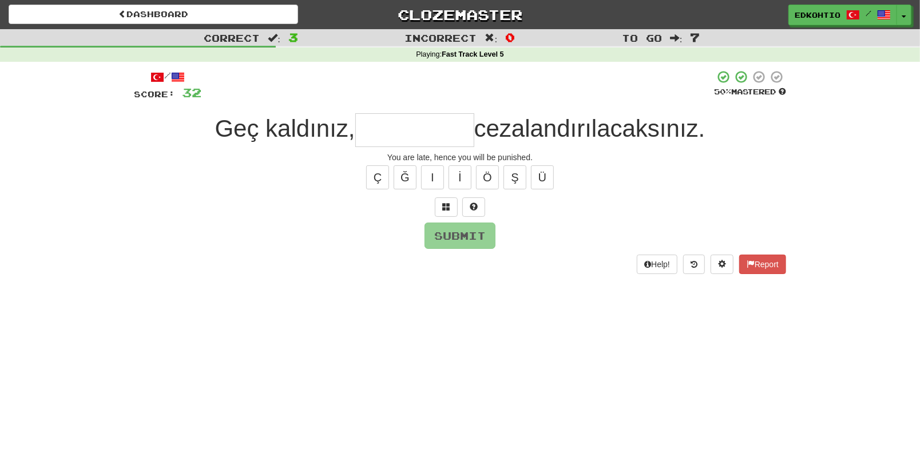
type input "*"
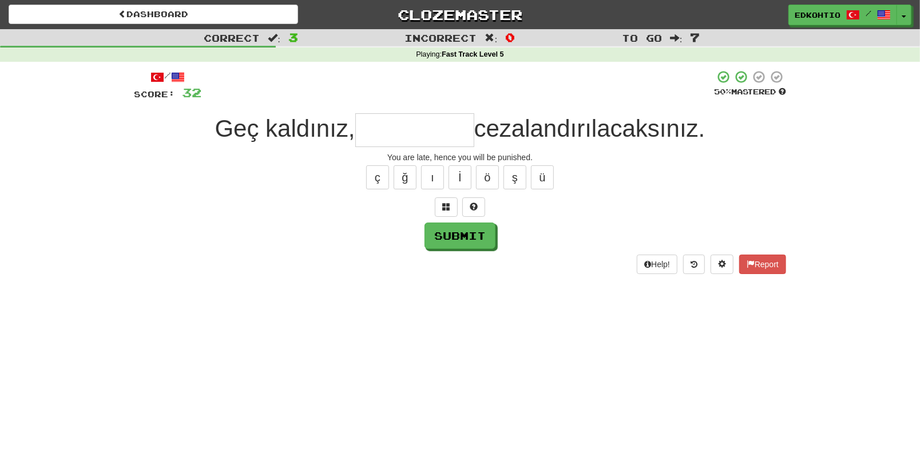
type input "*"
click at [431, 176] on button "ı" at bounding box center [432, 177] width 23 height 24
click at [434, 174] on button "ı" at bounding box center [432, 177] width 23 height 24
type input "**********"
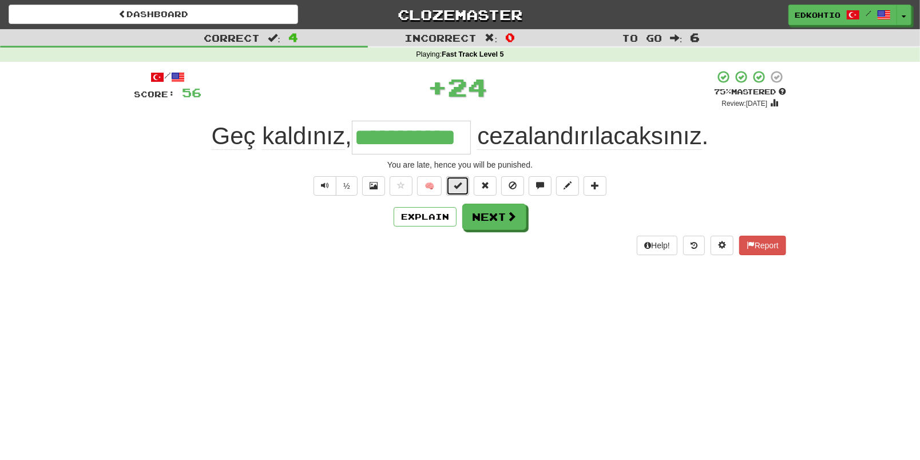
click at [462, 185] on button at bounding box center [457, 185] width 23 height 19
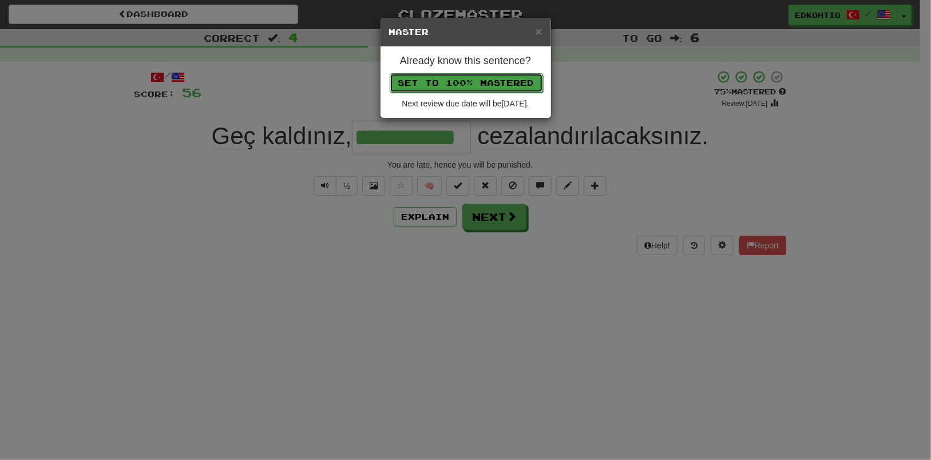
click at [456, 79] on button "Set to 100% Mastered" at bounding box center [466, 82] width 153 height 19
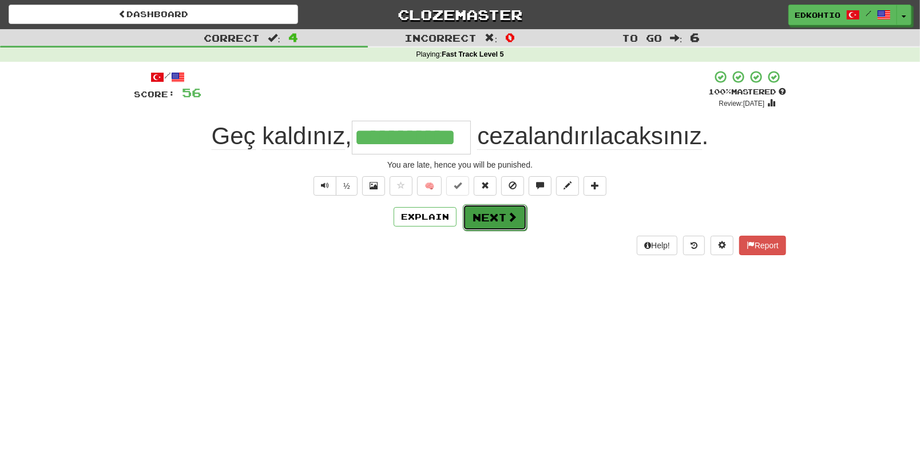
click at [481, 210] on button "Next" at bounding box center [495, 217] width 64 height 26
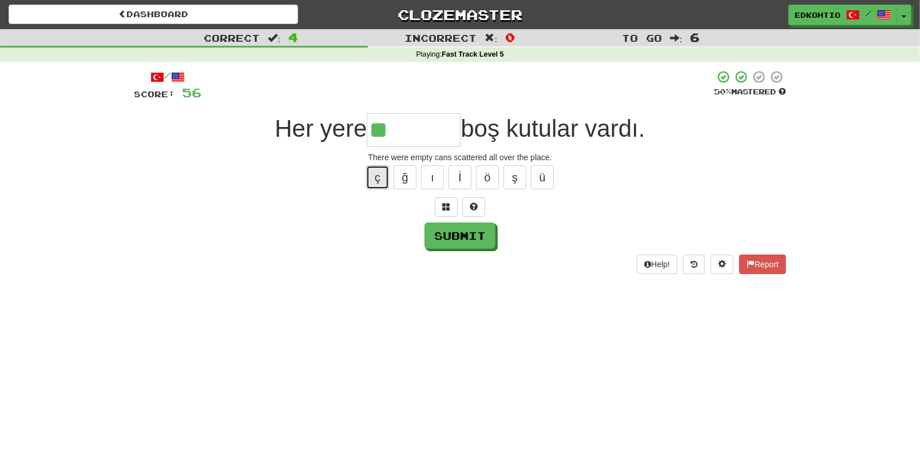
click at [372, 182] on button "ç" at bounding box center [377, 177] width 23 height 24
click at [545, 170] on button "ü" at bounding box center [542, 177] width 23 height 24
click at [527, 170] on div "ç ğ ı İ ö ş ü" at bounding box center [460, 177] width 652 height 29
click at [519, 177] on button "ş" at bounding box center [514, 177] width 23 height 24
click at [485, 172] on button "ö" at bounding box center [487, 177] width 23 height 24
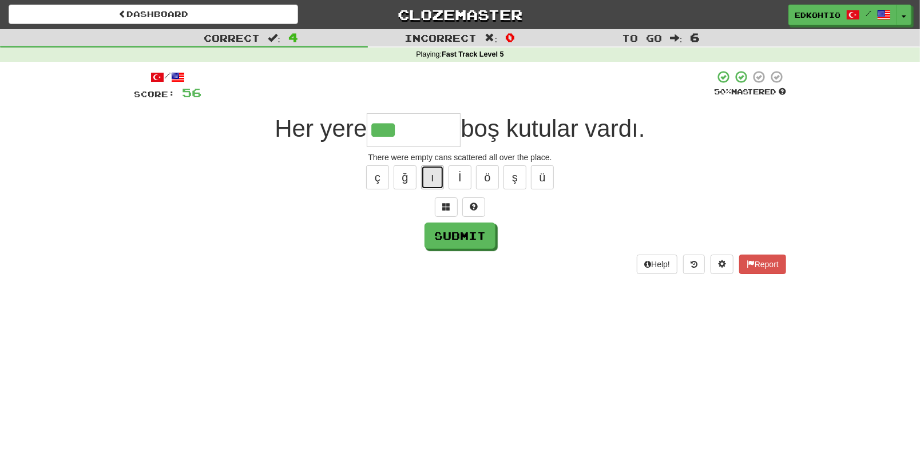
click at [435, 168] on button "ı" at bounding box center [432, 177] width 23 height 24
click at [430, 174] on button "ı" at bounding box center [432, 177] width 23 height 24
click at [516, 177] on button "ş" at bounding box center [514, 177] width 23 height 24
click at [405, 166] on button "ğ" at bounding box center [405, 177] width 23 height 24
click at [372, 172] on button "ç" at bounding box center [377, 177] width 23 height 24
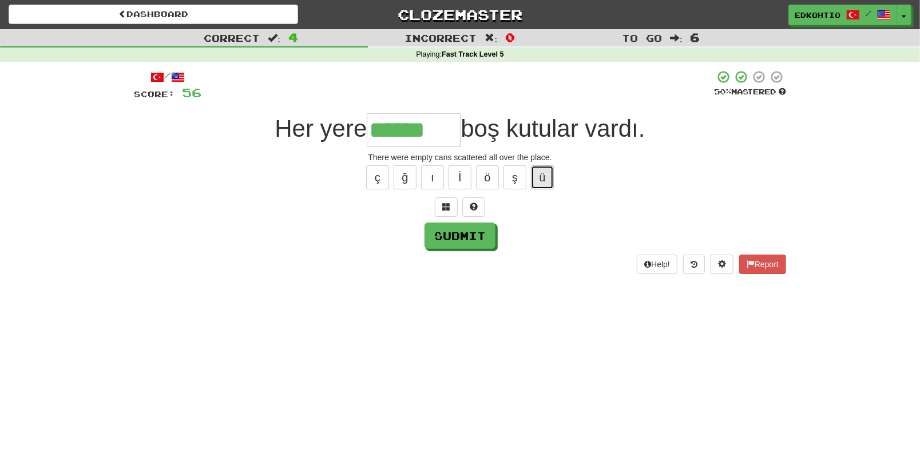
click at [546, 177] on button "ü" at bounding box center [542, 177] width 23 height 24
click at [516, 172] on button "ş" at bounding box center [514, 177] width 23 height 24
click at [492, 177] on button "ö" at bounding box center [487, 177] width 23 height 24
click at [434, 169] on button "ı" at bounding box center [432, 177] width 23 height 24
click at [508, 186] on button "ş" at bounding box center [514, 177] width 23 height 24
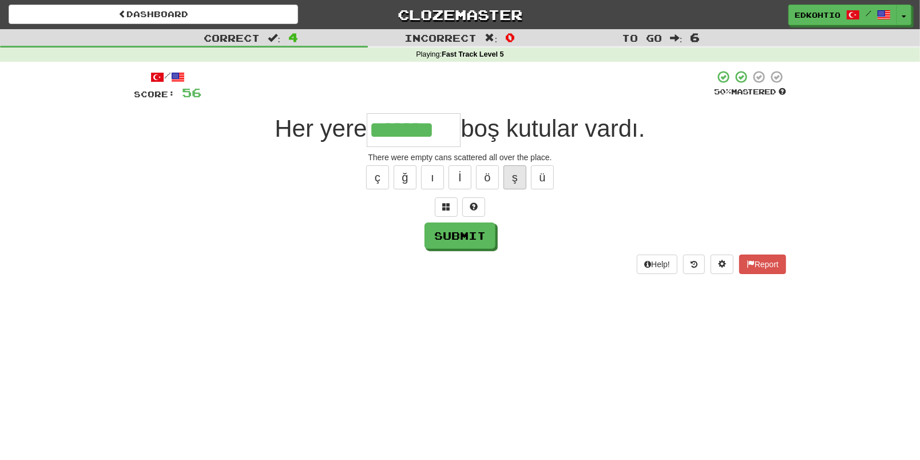
type input "********"
click at [462, 232] on button "Submit" at bounding box center [460, 236] width 71 height 26
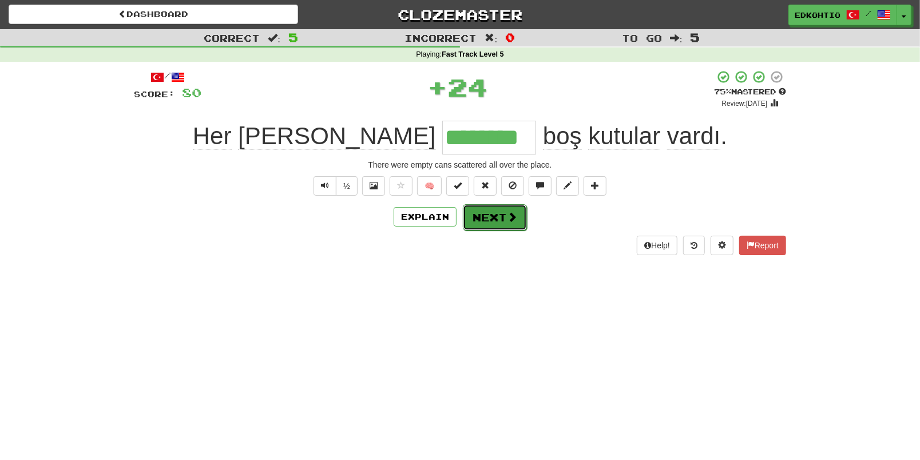
click at [489, 213] on button "Next" at bounding box center [495, 217] width 64 height 26
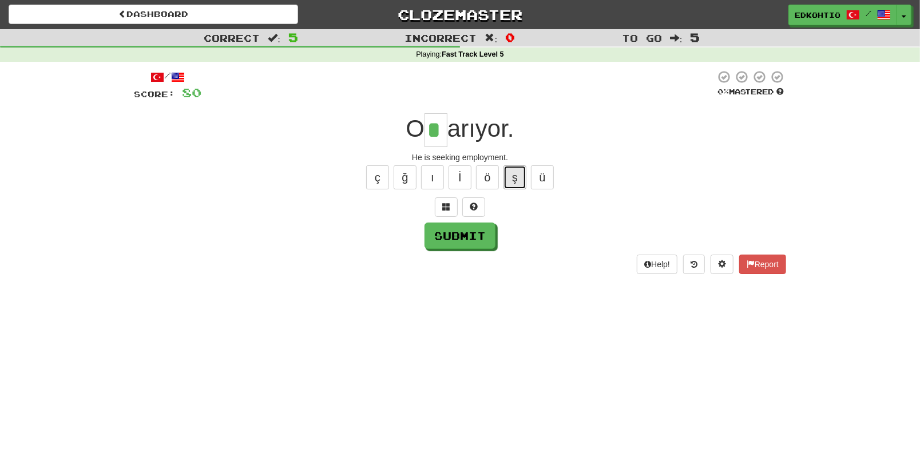
click at [511, 177] on button "ş" at bounding box center [514, 177] width 23 height 24
click at [463, 229] on button "Submit" at bounding box center [460, 236] width 71 height 26
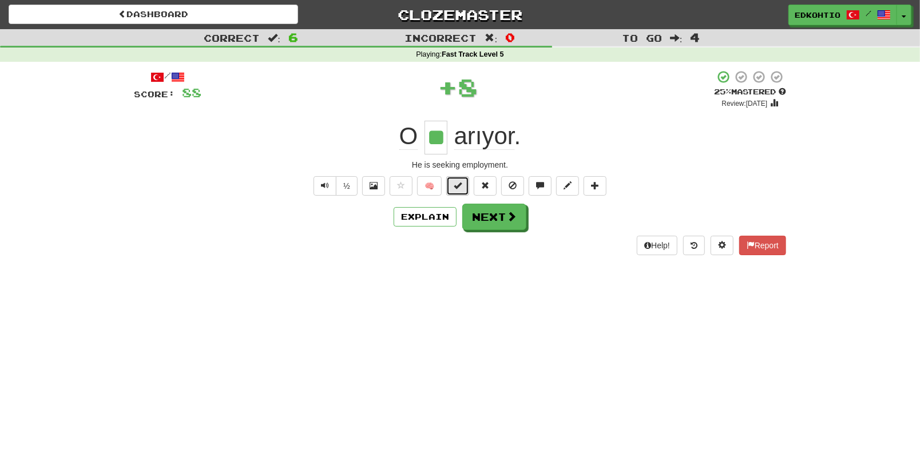
click at [452, 184] on button at bounding box center [457, 185] width 23 height 19
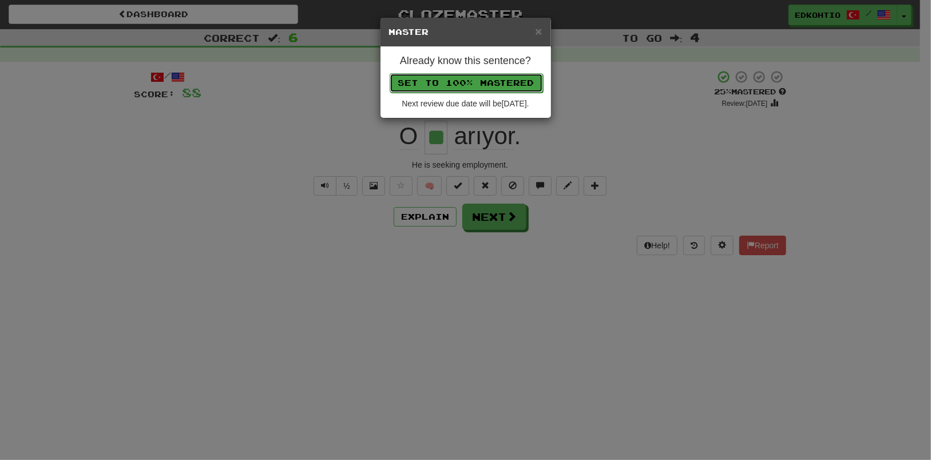
click at [448, 76] on button "Set to 100% Mastered" at bounding box center [466, 82] width 153 height 19
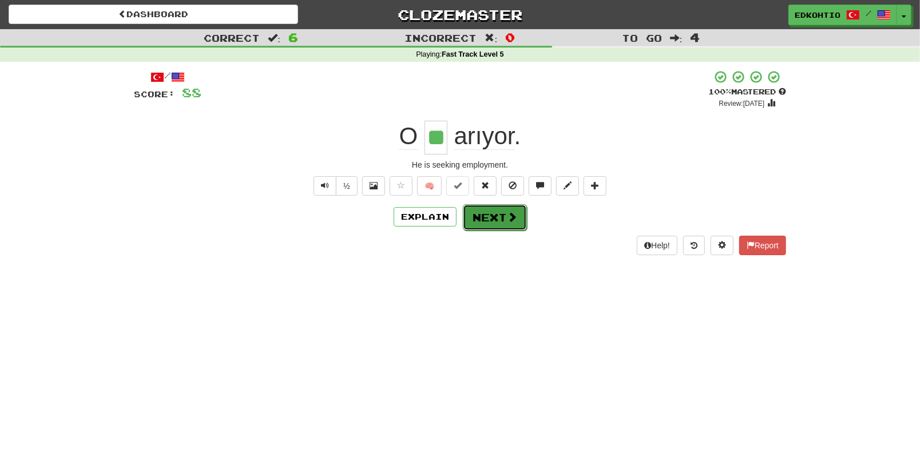
click at [503, 216] on button "Next" at bounding box center [495, 217] width 64 height 26
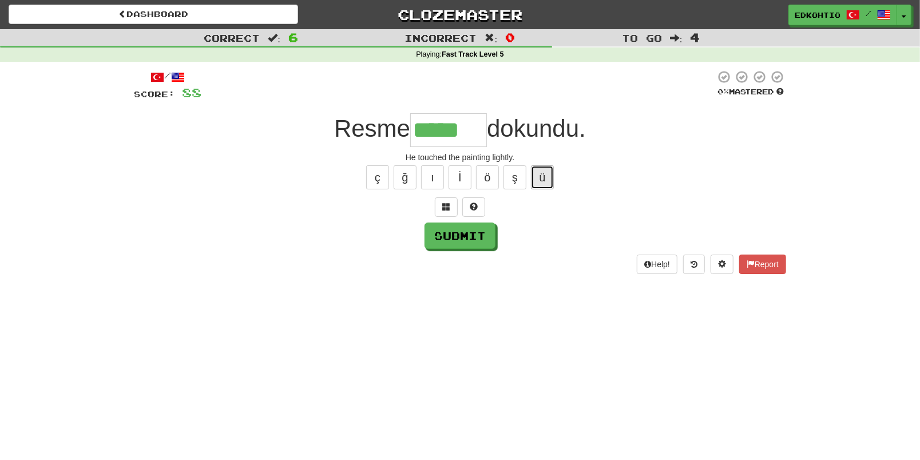
click at [551, 176] on button "ü" at bounding box center [542, 177] width 23 height 24
click at [526, 168] on button "ş" at bounding box center [514, 177] width 23 height 24
click at [488, 165] on button "ö" at bounding box center [487, 177] width 23 height 24
click at [438, 163] on div "ç ğ ı İ ö ş ü" at bounding box center [460, 177] width 652 height 29
click at [427, 172] on button "ı" at bounding box center [432, 177] width 23 height 24
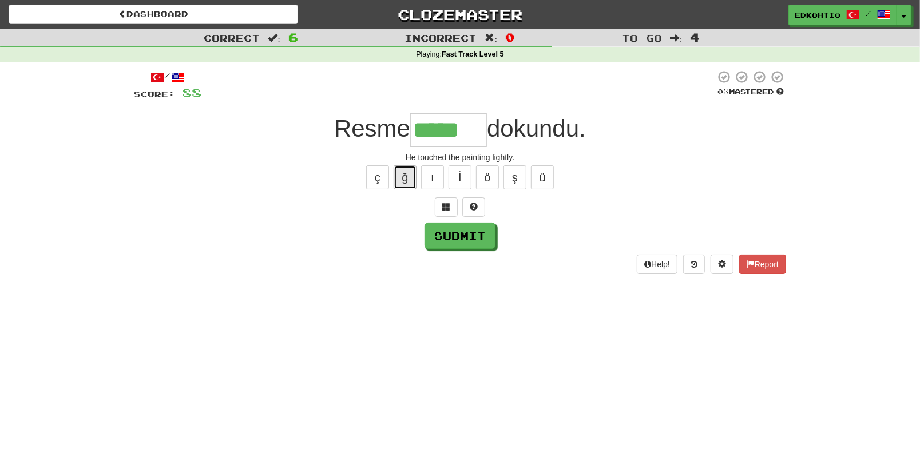
click at [408, 171] on button "ğ" at bounding box center [405, 177] width 23 height 24
click at [388, 175] on button "ç" at bounding box center [377, 177] width 23 height 24
type input "*******"
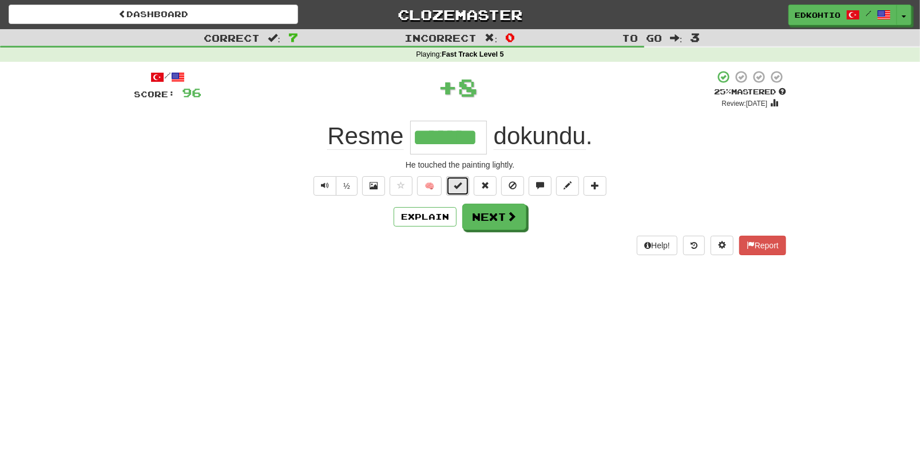
click at [455, 189] on span at bounding box center [458, 185] width 8 height 8
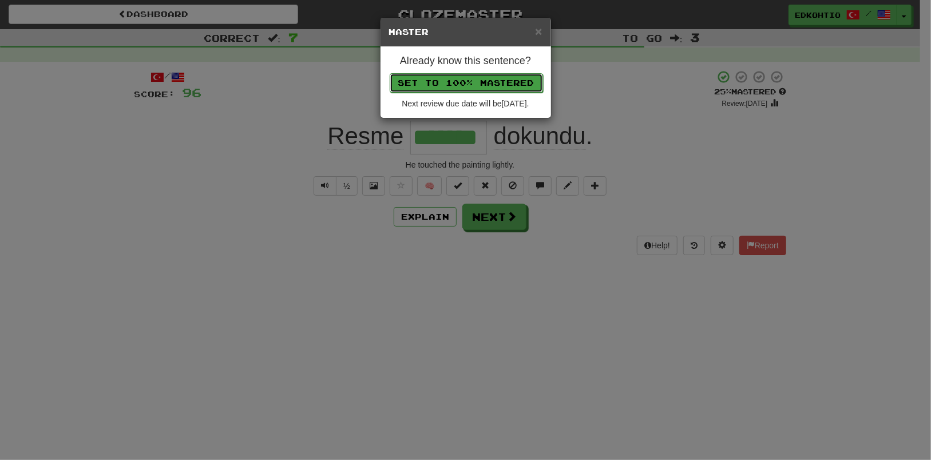
click at [459, 84] on button "Set to 100% Mastered" at bounding box center [466, 82] width 153 height 19
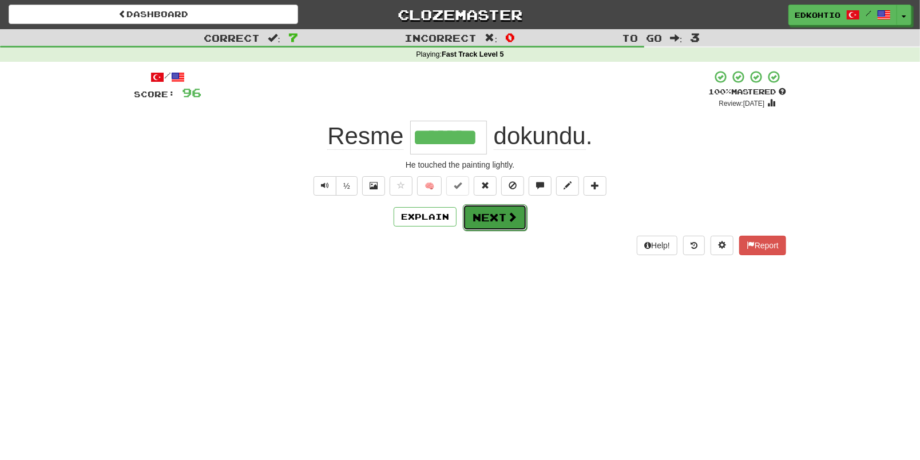
click at [476, 213] on button "Next" at bounding box center [495, 217] width 64 height 26
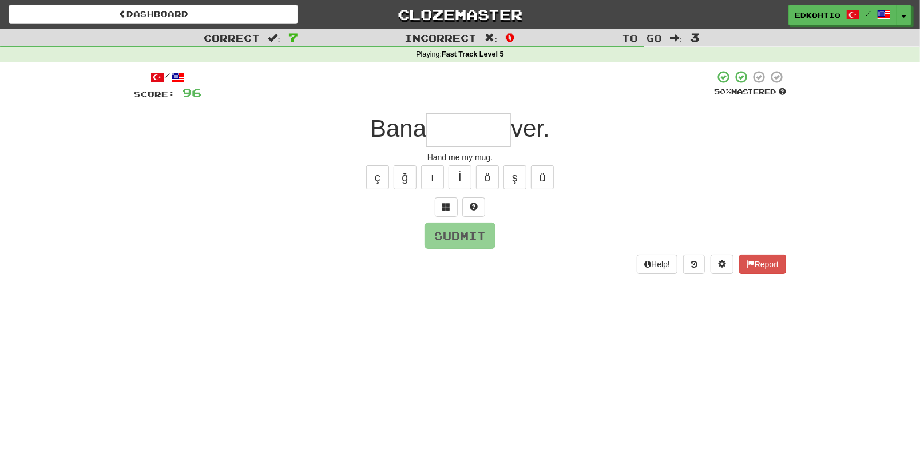
type input "*"
click at [427, 172] on button "ı" at bounding box center [432, 177] width 23 height 24
type input "******"
click at [458, 229] on button "Submit" at bounding box center [460, 236] width 71 height 26
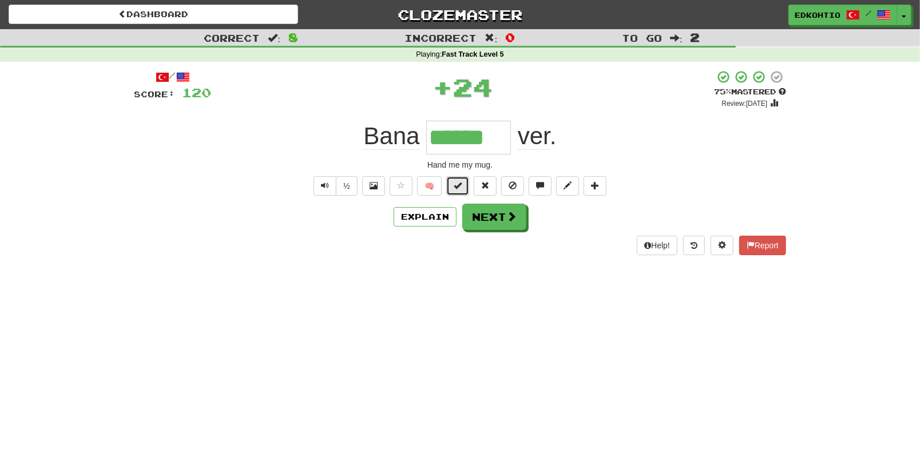
click at [460, 186] on span at bounding box center [458, 185] width 8 height 8
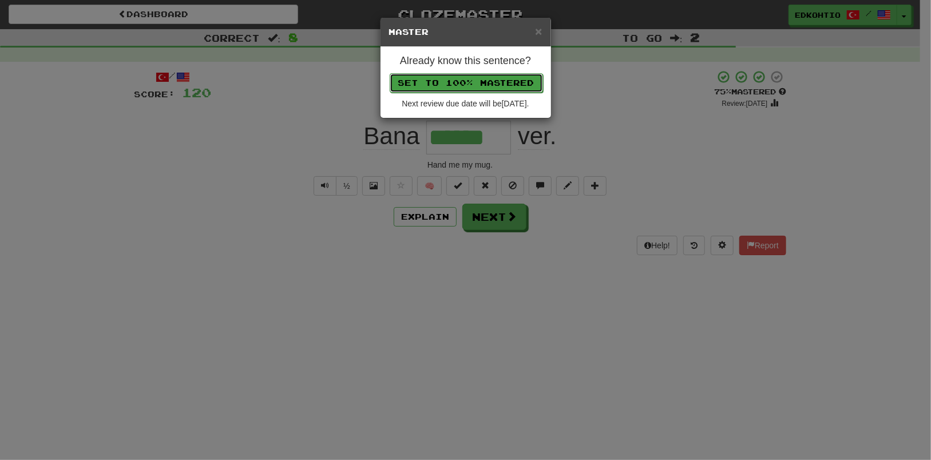
click at [459, 81] on button "Set to 100% Mastered" at bounding box center [466, 82] width 153 height 19
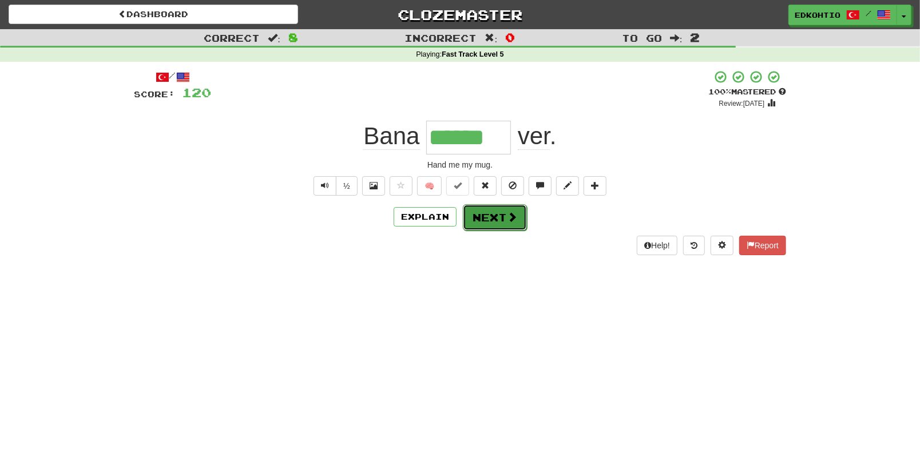
click at [498, 215] on button "Next" at bounding box center [495, 217] width 64 height 26
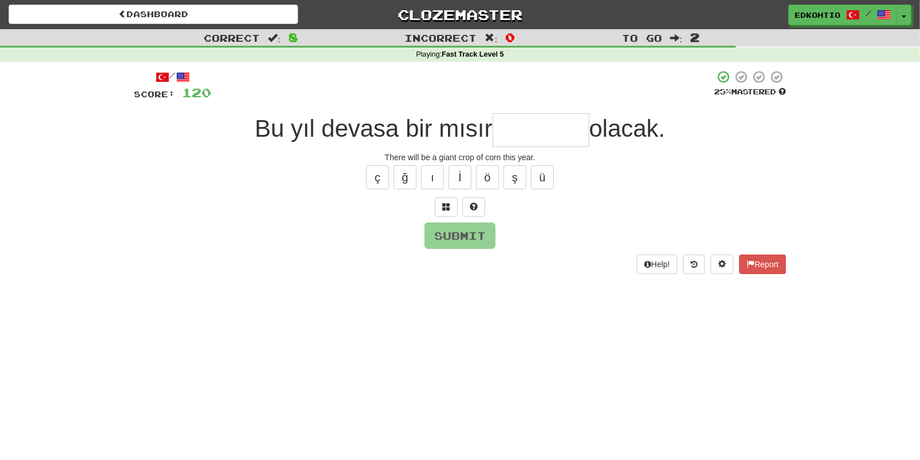
type input "*"
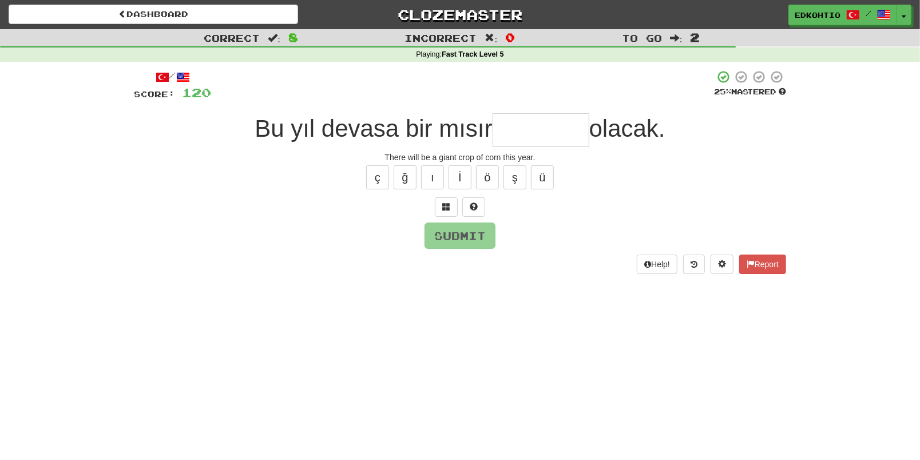
type input "*"
click at [537, 174] on button "ü" at bounding box center [542, 177] width 23 height 24
type input "*"
click at [517, 176] on button "ş" at bounding box center [514, 177] width 23 height 24
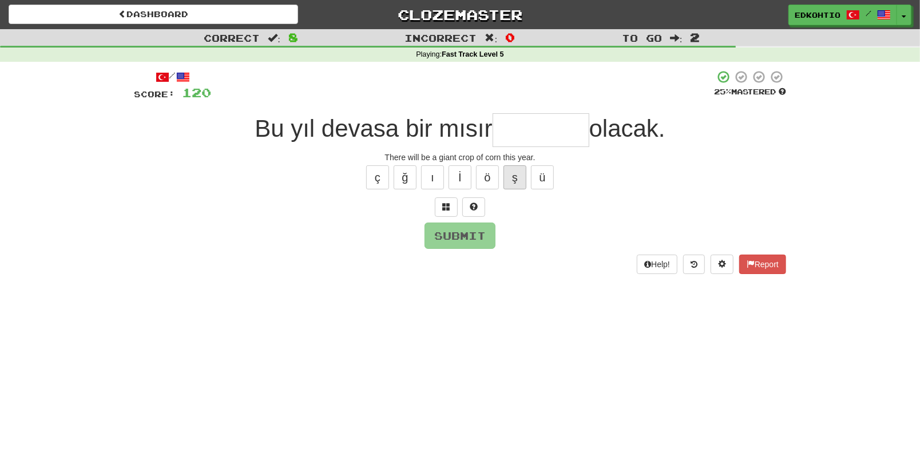
type input "*"
click at [491, 177] on button "ö" at bounding box center [487, 177] width 23 height 24
type input "*"
click at [433, 177] on button "ı" at bounding box center [432, 177] width 23 height 24
type input "*"
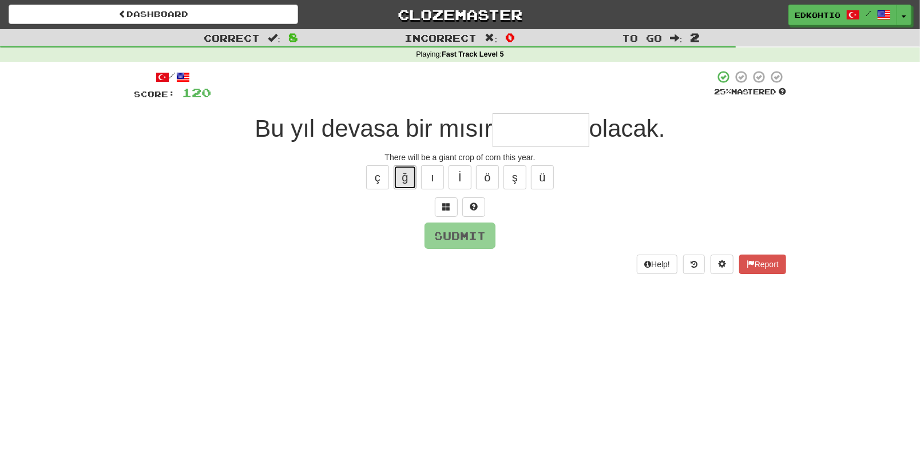
click at [404, 180] on button "ğ" at bounding box center [405, 177] width 23 height 24
type input "*"
click at [381, 180] on button "ç" at bounding box center [377, 177] width 23 height 24
type input "*"
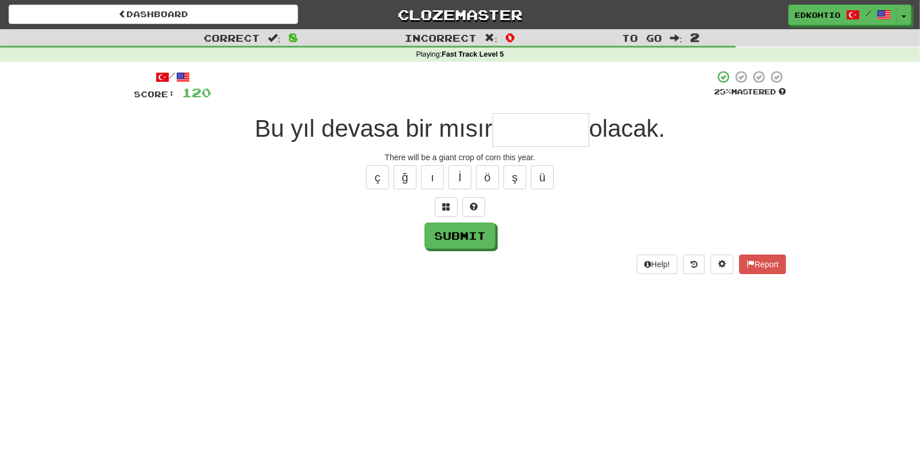
type input "*"
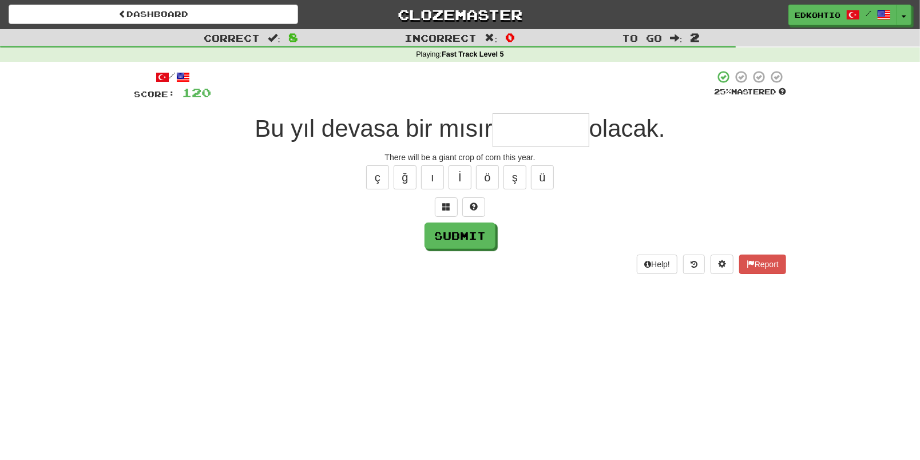
type input "*"
click at [541, 178] on button "ü" at bounding box center [542, 177] width 23 height 24
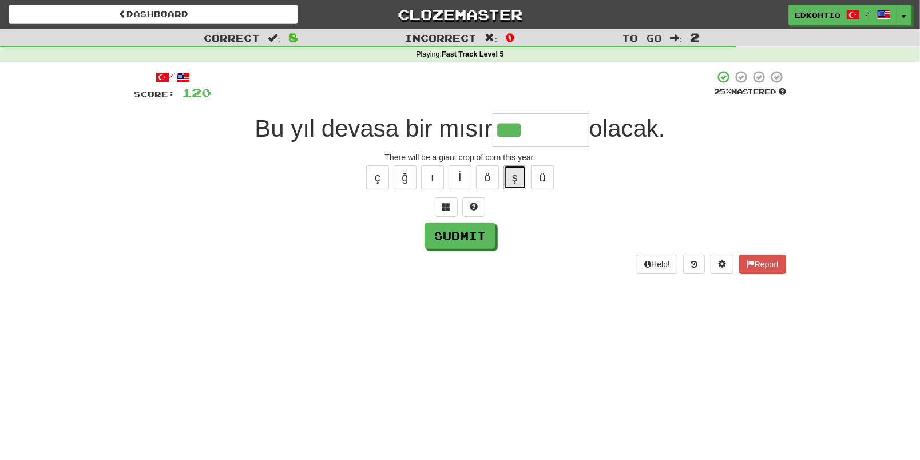
click at [512, 176] on button "ş" at bounding box center [514, 177] width 23 height 24
click at [483, 184] on button "ö" at bounding box center [487, 177] width 23 height 24
click at [440, 177] on button "ı" at bounding box center [432, 177] width 23 height 24
click at [405, 177] on button "ğ" at bounding box center [405, 177] width 23 height 24
click at [383, 178] on button "ç" at bounding box center [377, 177] width 23 height 24
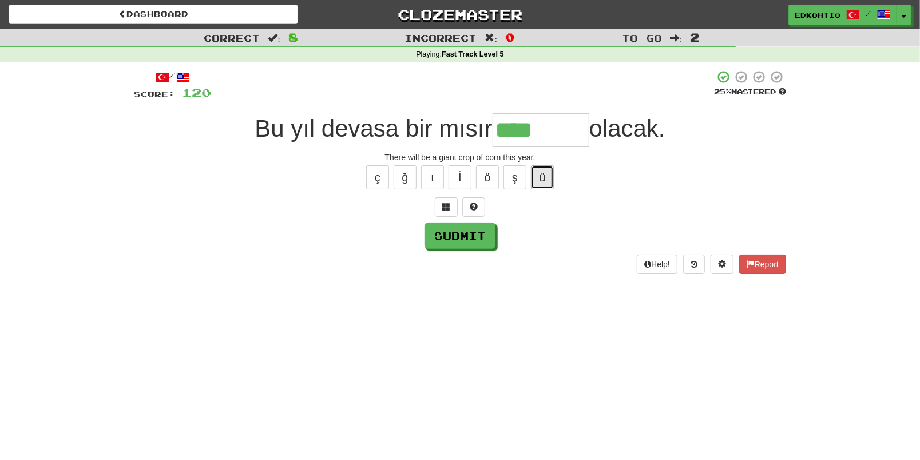
click at [544, 171] on button "ü" at bounding box center [542, 177] width 23 height 24
drag, startPoint x: 544, startPoint y: 169, endPoint x: 544, endPoint y: 178, distance: 9.2
click at [544, 171] on button "ü" at bounding box center [542, 177] width 23 height 24
type input "*******"
click at [479, 229] on button "Submit" at bounding box center [460, 236] width 71 height 26
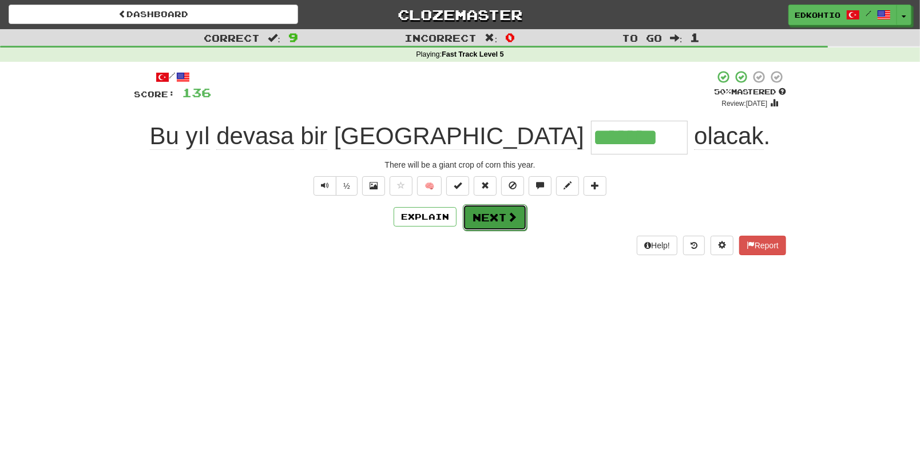
click at [491, 223] on button "Next" at bounding box center [495, 217] width 64 height 26
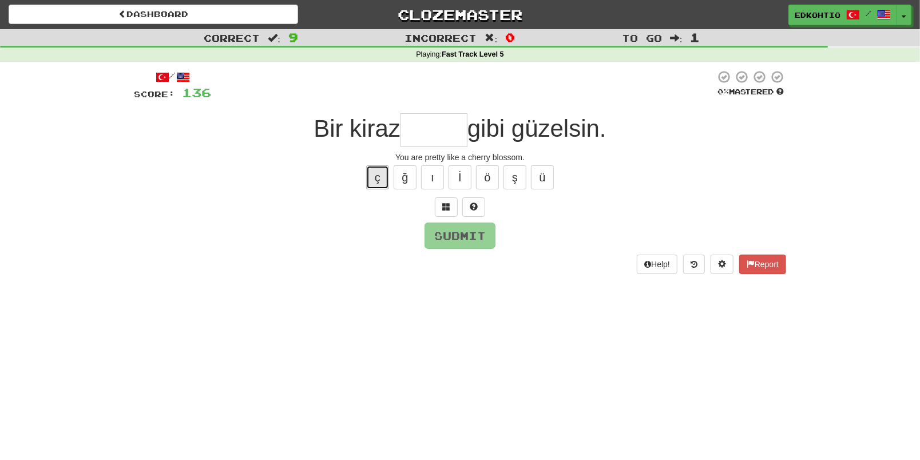
click at [370, 180] on button "ç" at bounding box center [377, 177] width 23 height 24
click at [374, 179] on button "ç" at bounding box center [377, 177] width 23 height 24
click at [403, 172] on button "ğ" at bounding box center [405, 177] width 23 height 24
type input "******"
click at [451, 236] on button "Submit" at bounding box center [460, 236] width 71 height 26
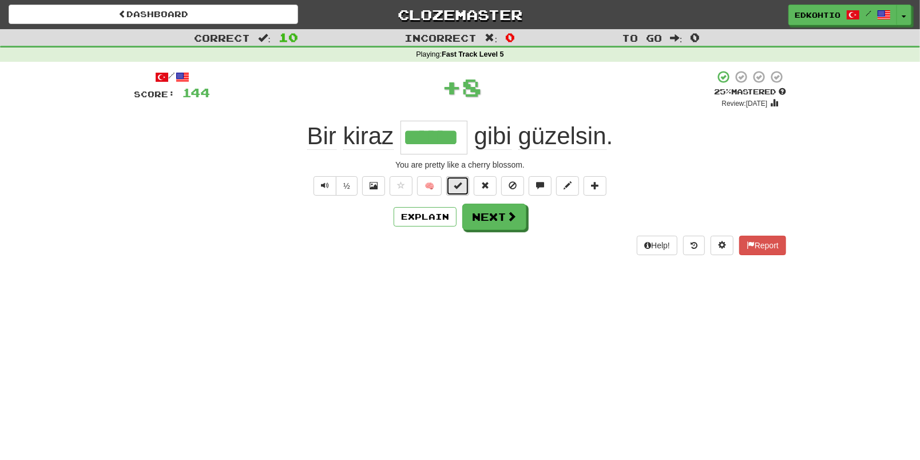
click at [451, 185] on button at bounding box center [457, 185] width 23 height 19
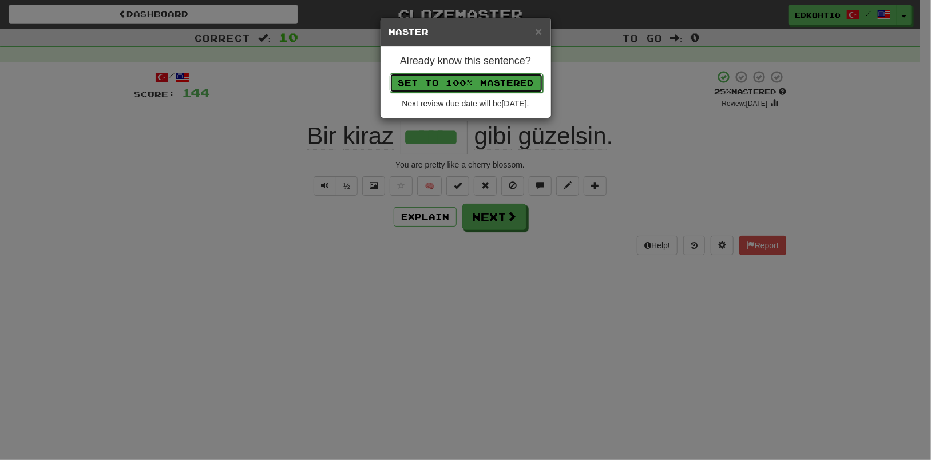
click at [466, 81] on button "Set to 100% Mastered" at bounding box center [466, 82] width 153 height 19
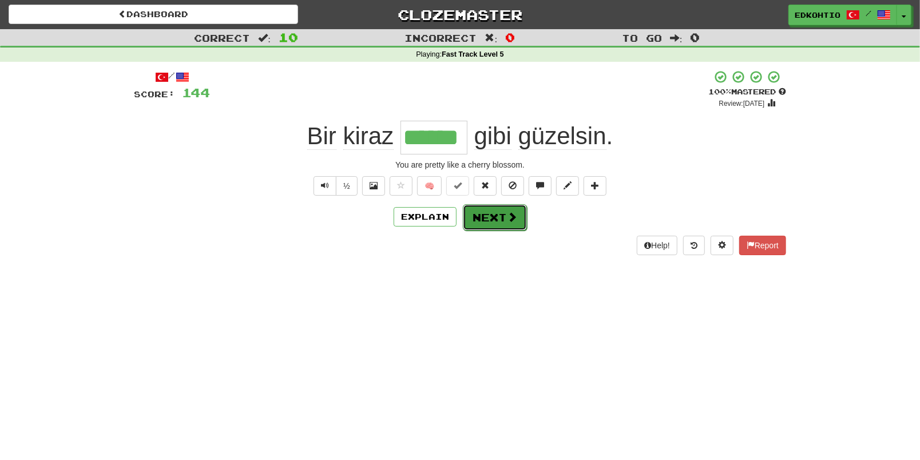
click at [495, 214] on button "Next" at bounding box center [495, 217] width 64 height 26
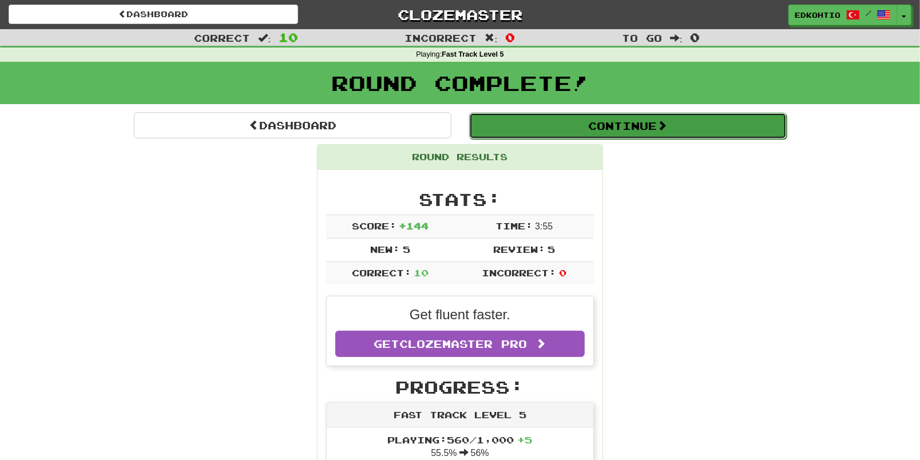
click at [623, 117] on button "Continue" at bounding box center [627, 126] width 317 height 26
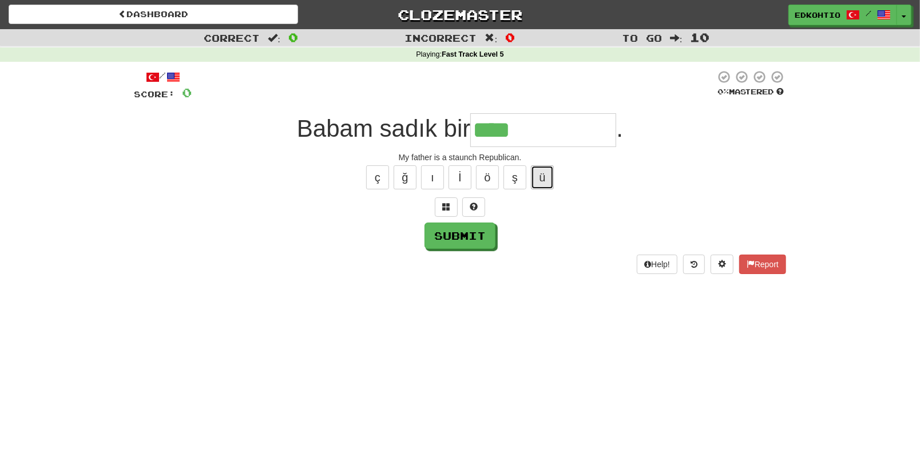
click at [549, 177] on button "ü" at bounding box center [542, 177] width 23 height 24
click at [383, 185] on button "ç" at bounding box center [377, 177] width 23 height 24
type input "**********"
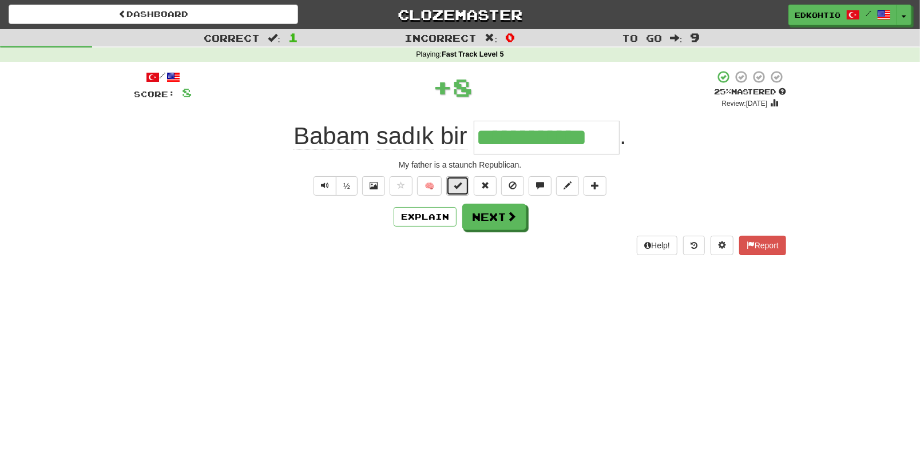
click at [452, 185] on button at bounding box center [457, 185] width 23 height 19
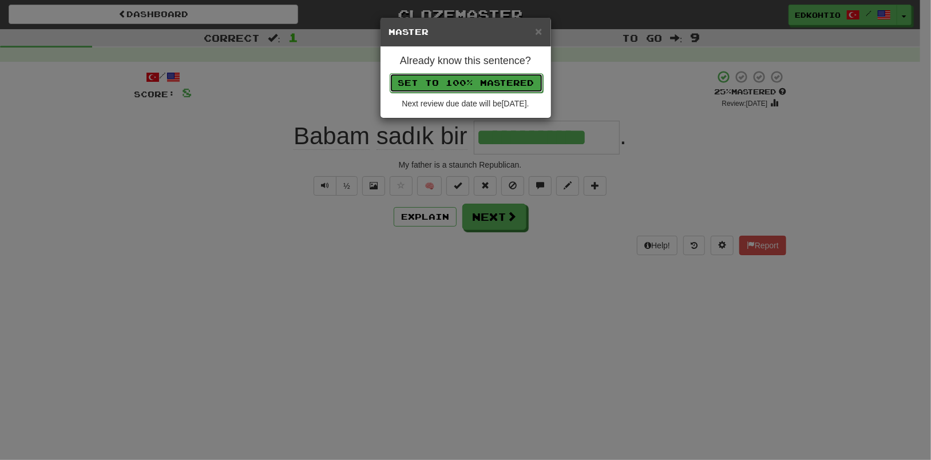
click at [475, 82] on button "Set to 100% Mastered" at bounding box center [466, 82] width 153 height 19
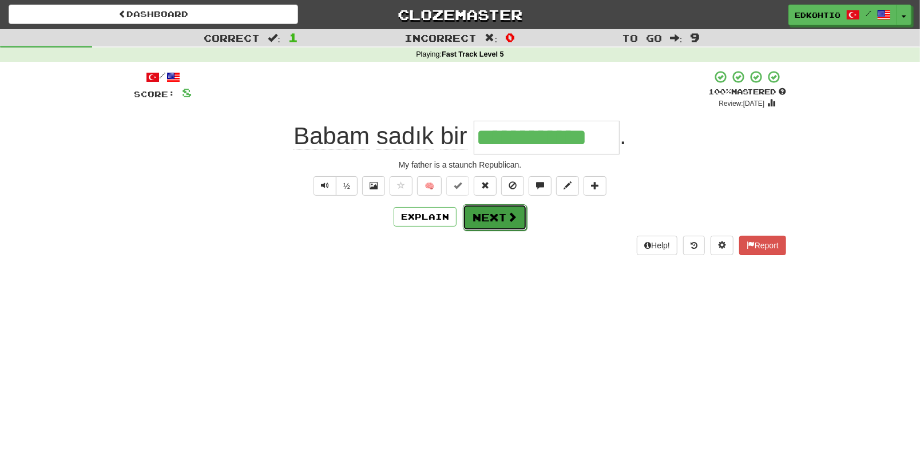
click at [480, 222] on button "Next" at bounding box center [495, 217] width 64 height 26
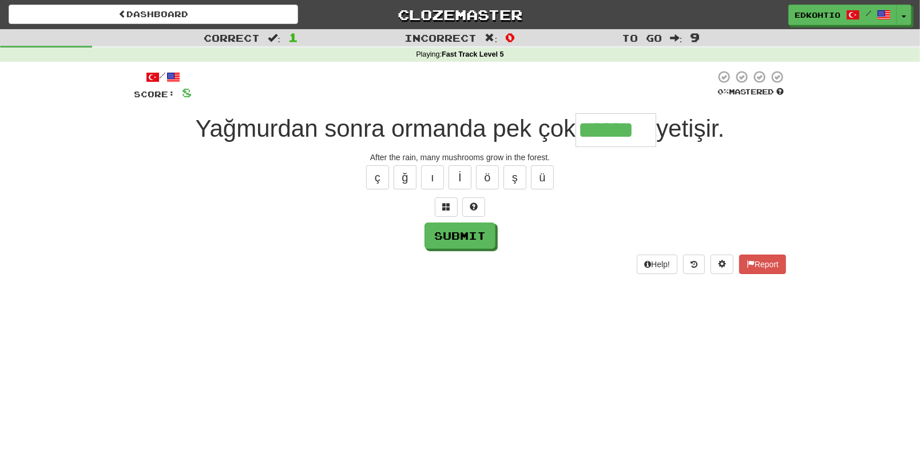
type input "******"
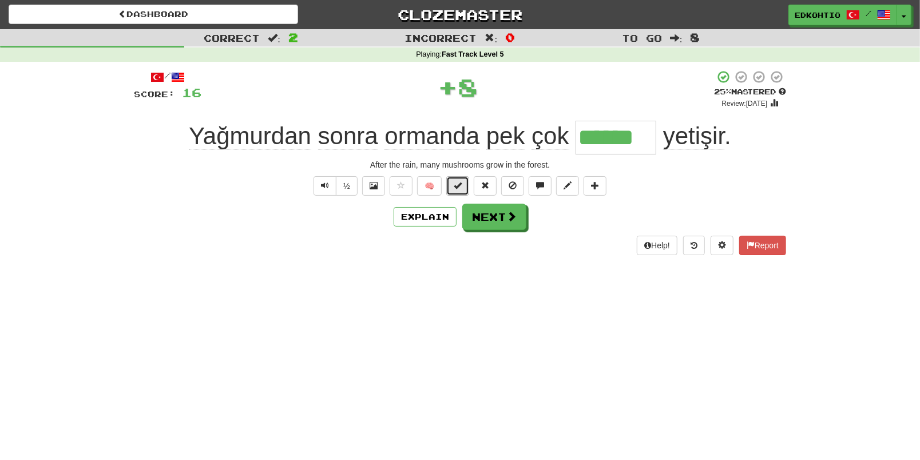
click at [458, 186] on span at bounding box center [458, 185] width 8 height 8
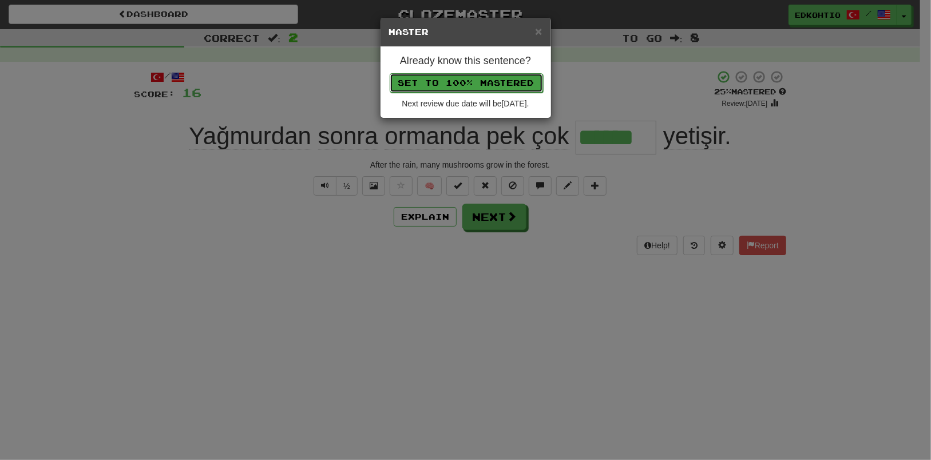
click at [480, 90] on button "Set to 100% Mastered" at bounding box center [466, 82] width 153 height 19
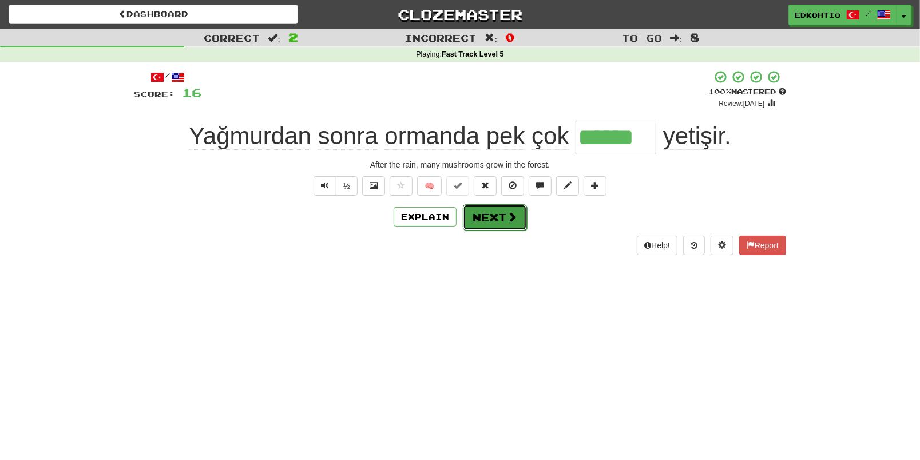
click at [490, 218] on button "Next" at bounding box center [495, 217] width 64 height 26
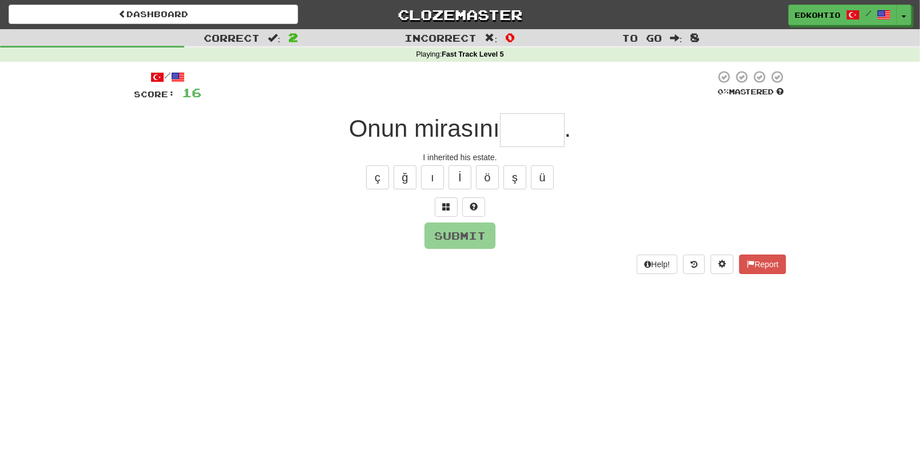
type input "*"
click at [436, 181] on button "ı" at bounding box center [432, 177] width 23 height 24
type input "*****"
click at [472, 232] on button "Submit" at bounding box center [460, 236] width 71 height 26
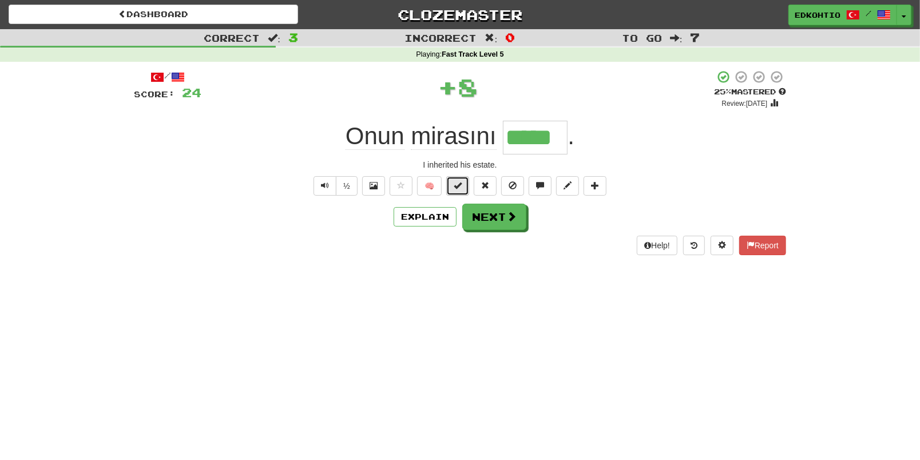
click at [465, 188] on button at bounding box center [457, 185] width 23 height 19
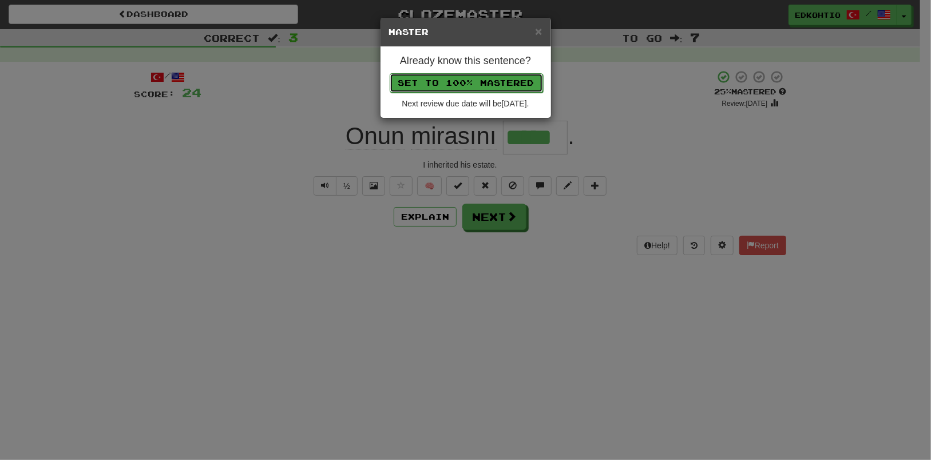
click at [476, 84] on button "Set to 100% Mastered" at bounding box center [466, 82] width 153 height 19
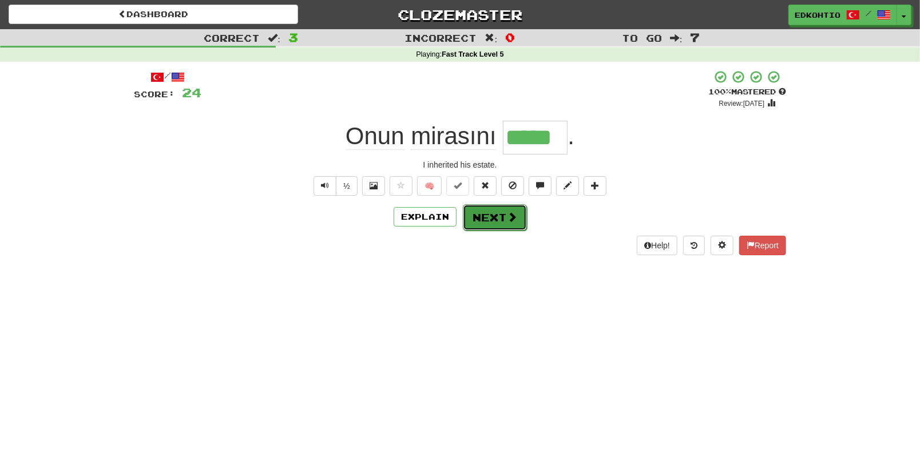
click at [488, 222] on button "Next" at bounding box center [495, 217] width 64 height 26
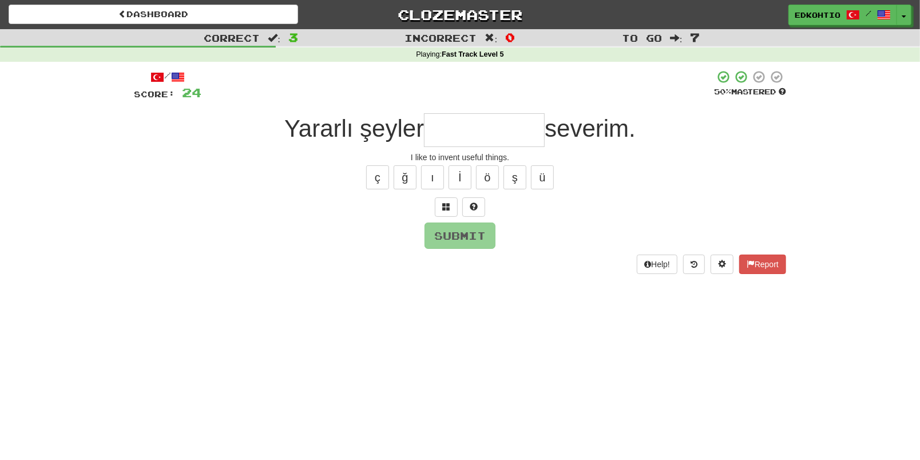
type input "*"
click at [543, 184] on button "ü" at bounding box center [542, 177] width 23 height 24
type input "*"
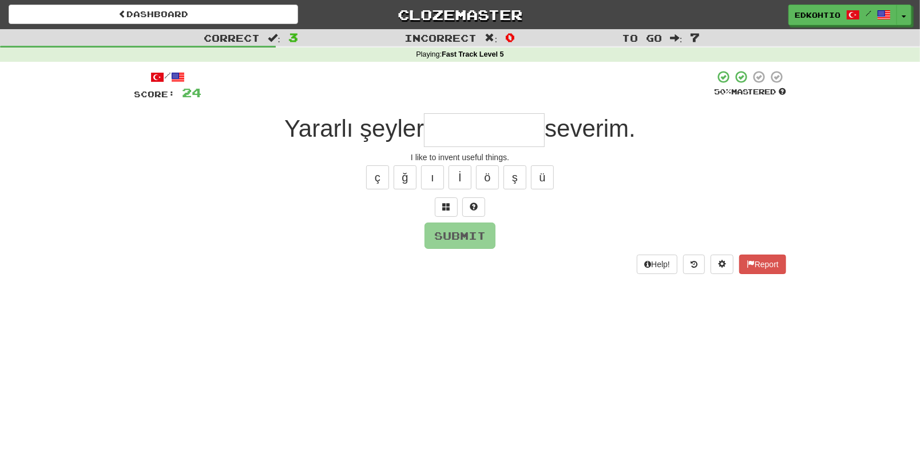
type input "*"
click at [546, 177] on button "ü" at bounding box center [542, 177] width 23 height 24
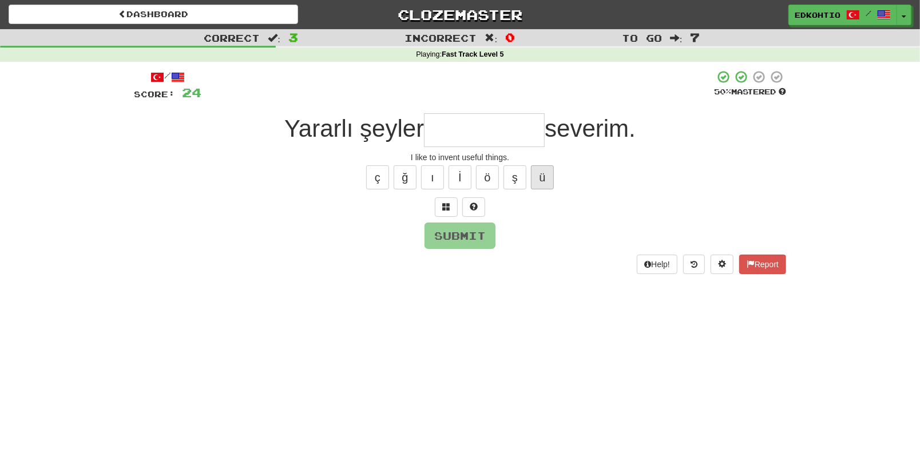
type input "*"
click at [516, 170] on button "ş" at bounding box center [514, 177] width 23 height 24
type input "*"
click at [490, 180] on button "ö" at bounding box center [487, 177] width 23 height 24
type input "*"
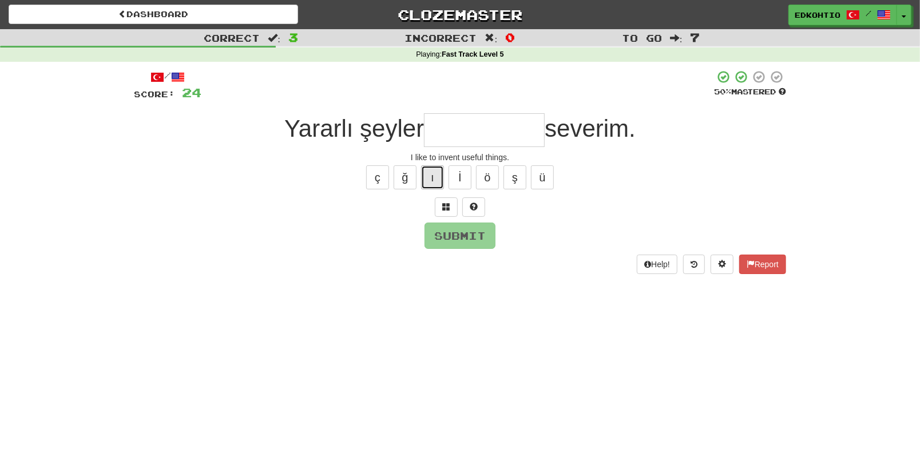
click at [427, 179] on button "ı" at bounding box center [432, 177] width 23 height 24
type input "*"
click at [404, 178] on button "ğ" at bounding box center [405, 177] width 23 height 24
type input "*"
click at [374, 177] on button "ç" at bounding box center [377, 177] width 23 height 24
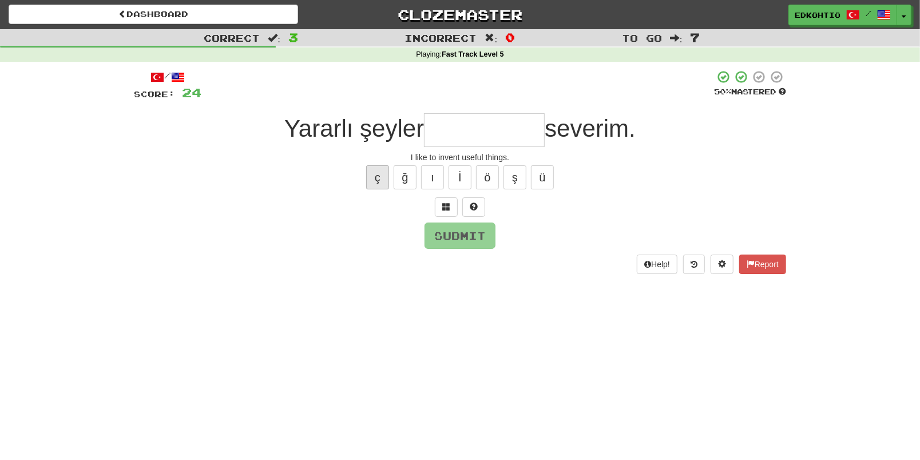
type input "*"
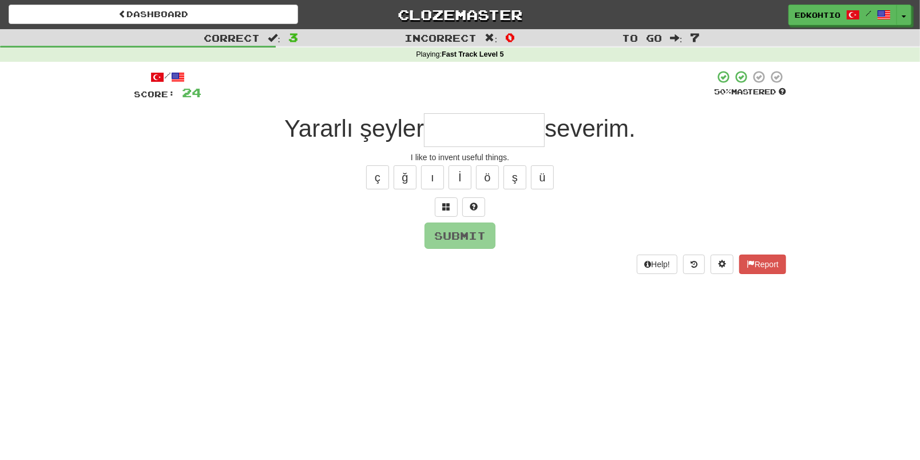
type input "*"
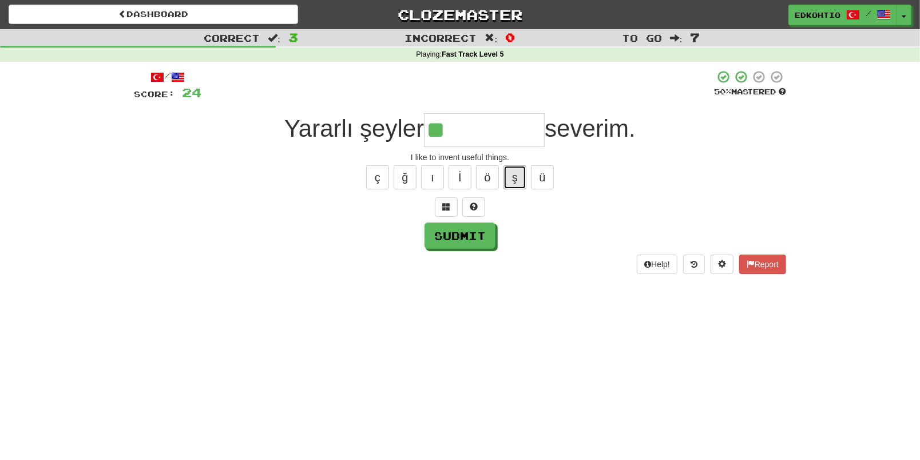
click at [522, 186] on button "ş" at bounding box center [514, 177] width 23 height 24
click at [516, 171] on button "ş" at bounding box center [514, 177] width 23 height 24
click at [535, 170] on button "ü" at bounding box center [542, 177] width 23 height 24
click at [488, 180] on button "ö" at bounding box center [487, 177] width 23 height 24
click at [433, 181] on button "ı" at bounding box center [432, 177] width 23 height 24
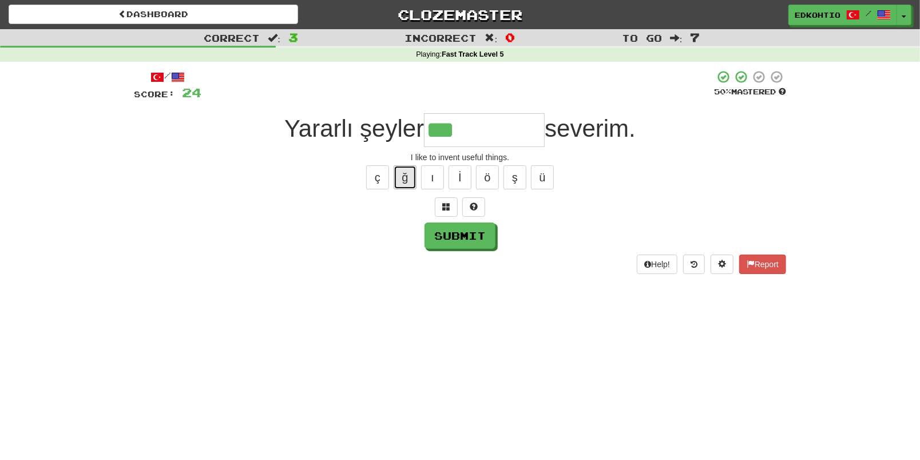
click at [400, 184] on button "ğ" at bounding box center [405, 177] width 23 height 24
click at [381, 176] on button "ç" at bounding box center [377, 177] width 23 height 24
type input "**********"
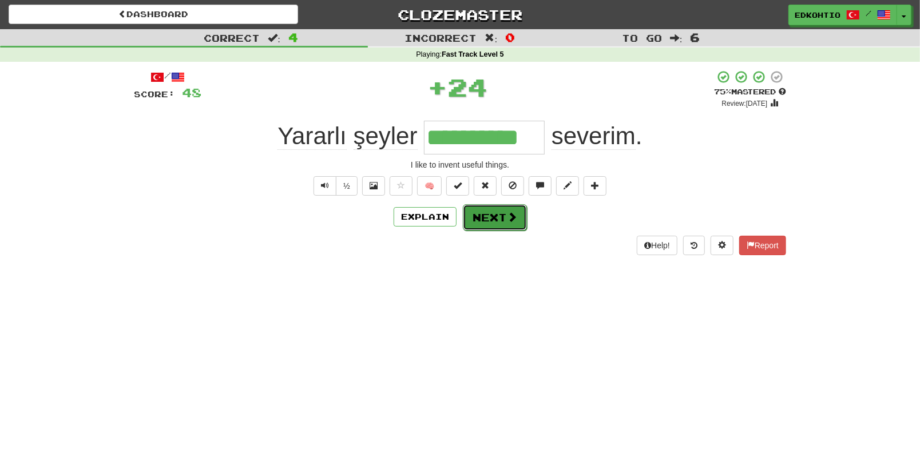
click at [498, 213] on button "Next" at bounding box center [495, 217] width 64 height 26
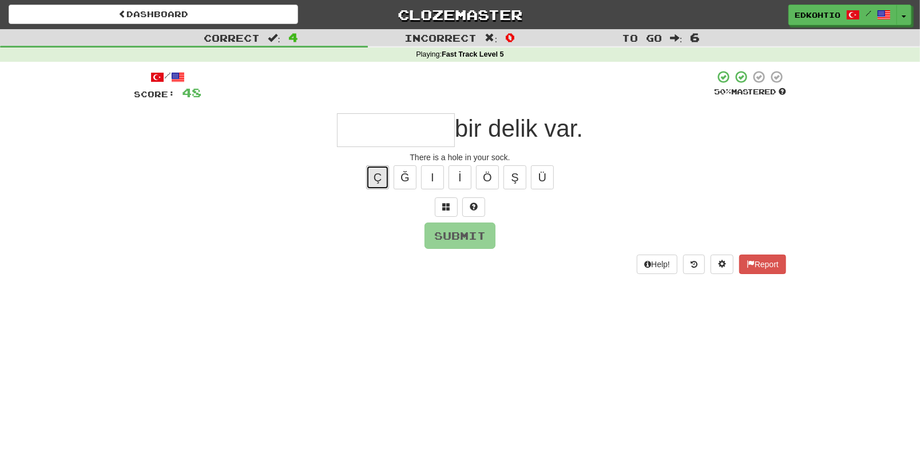
click at [376, 178] on button "Ç" at bounding box center [377, 177] width 23 height 24
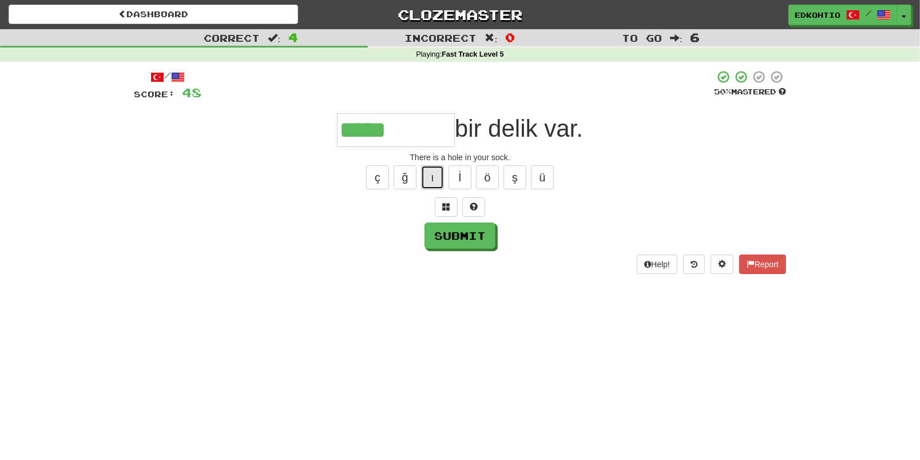
click at [437, 172] on button "ı" at bounding box center [432, 177] width 23 height 24
type input "*********"
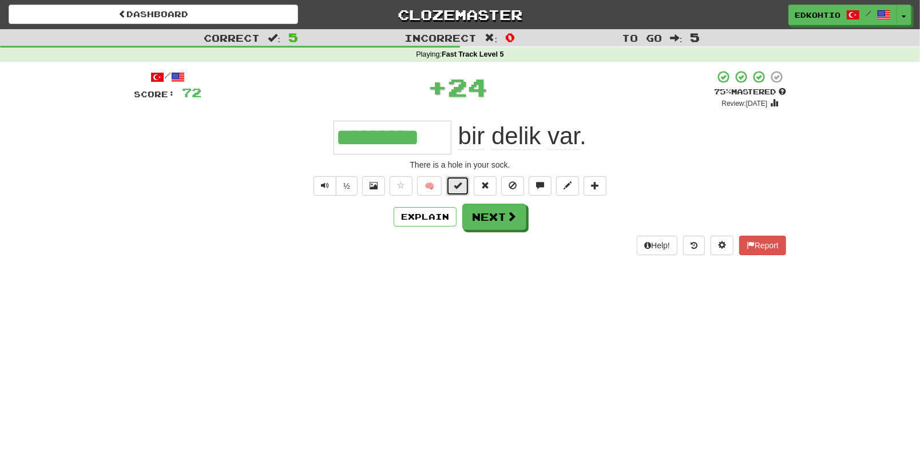
click at [456, 181] on span at bounding box center [458, 185] width 8 height 8
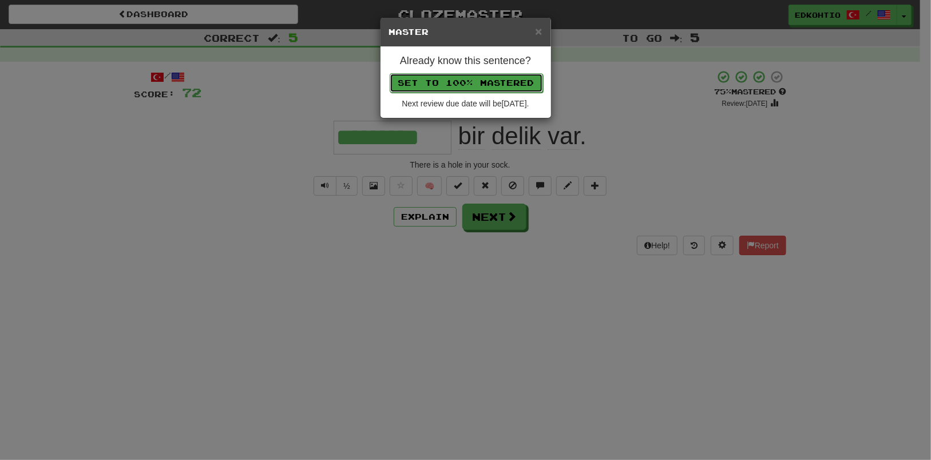
click at [481, 89] on button "Set to 100% Mastered" at bounding box center [466, 82] width 153 height 19
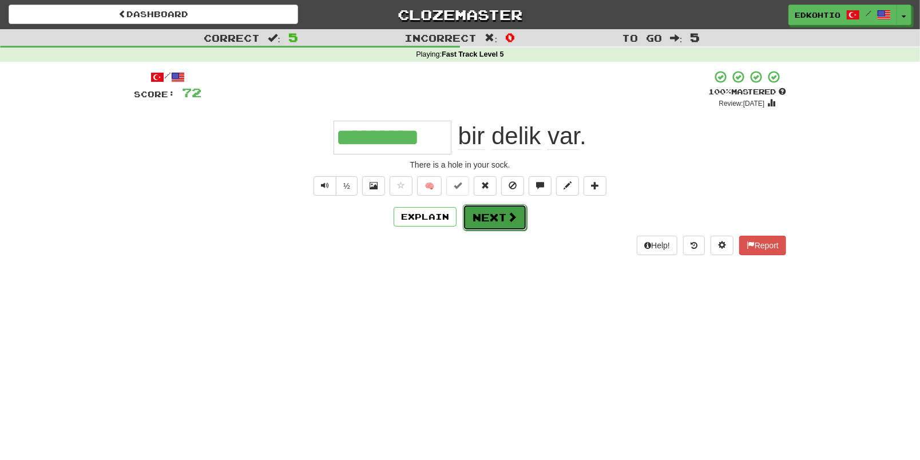
click at [486, 209] on button "Next" at bounding box center [495, 217] width 64 height 26
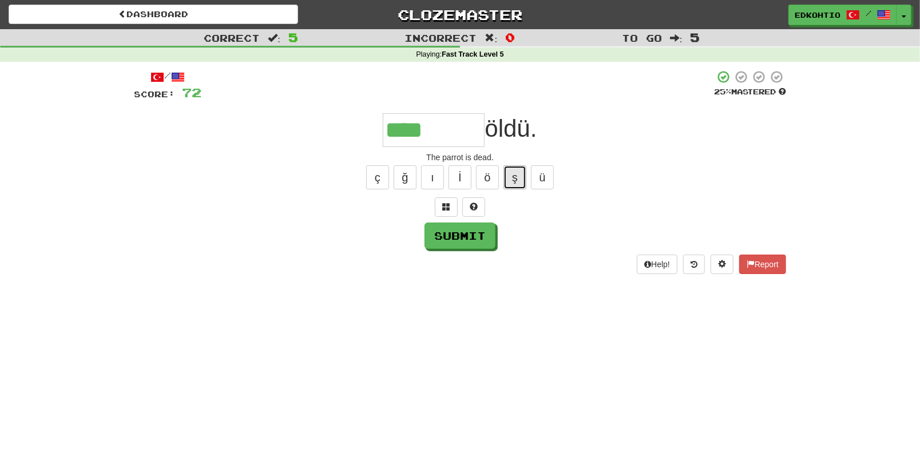
click at [519, 174] on button "ş" at bounding box center [514, 177] width 23 height 24
click at [538, 180] on button "ü" at bounding box center [542, 177] width 23 height 24
click at [516, 174] on button "ş" at bounding box center [514, 177] width 23 height 24
click at [491, 177] on button "ö" at bounding box center [487, 177] width 23 height 24
click at [434, 179] on button "ı" at bounding box center [432, 177] width 23 height 24
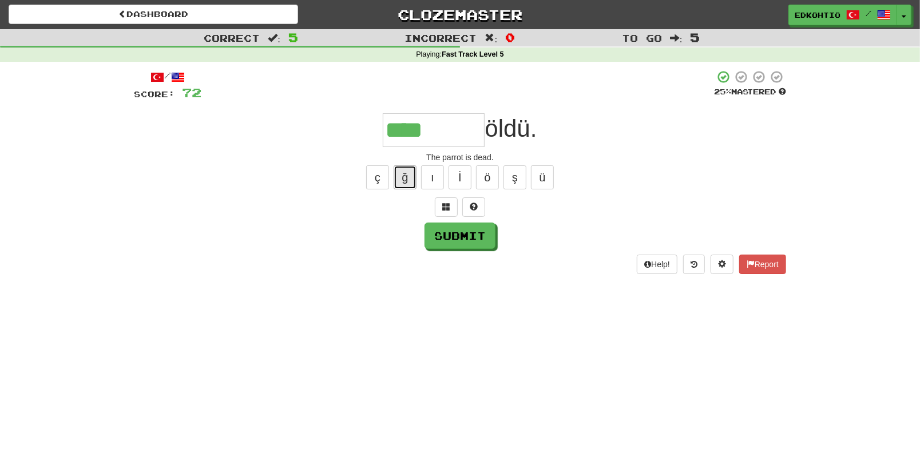
click at [402, 172] on button "ğ" at bounding box center [405, 177] width 23 height 24
drag, startPoint x: 380, startPoint y: 182, endPoint x: 477, endPoint y: 174, distance: 97.0
click at [380, 184] on button "ç" at bounding box center [377, 177] width 23 height 24
click at [542, 177] on button "ü" at bounding box center [542, 177] width 23 height 24
click at [514, 177] on button "ş" at bounding box center [514, 177] width 23 height 24
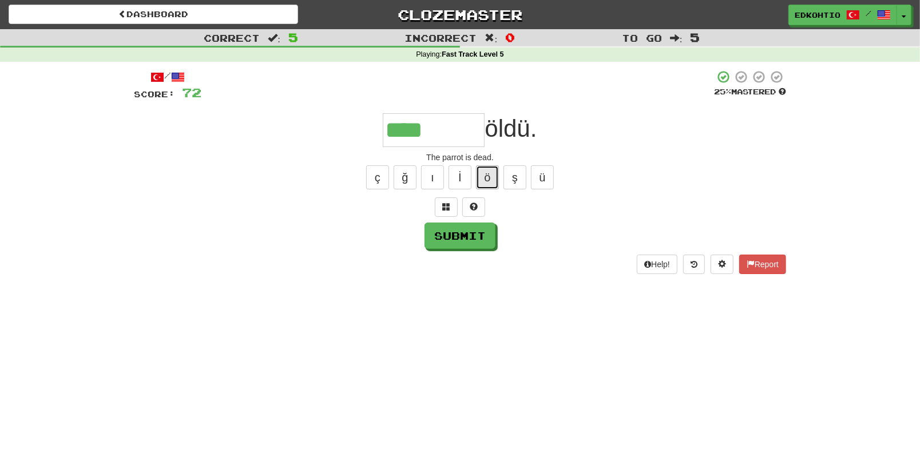
click at [486, 177] on button "ö" at bounding box center [487, 177] width 23 height 24
click at [428, 170] on button "ı" at bounding box center [432, 177] width 23 height 24
click at [406, 173] on button "ğ" at bounding box center [405, 177] width 23 height 24
type input "*******"
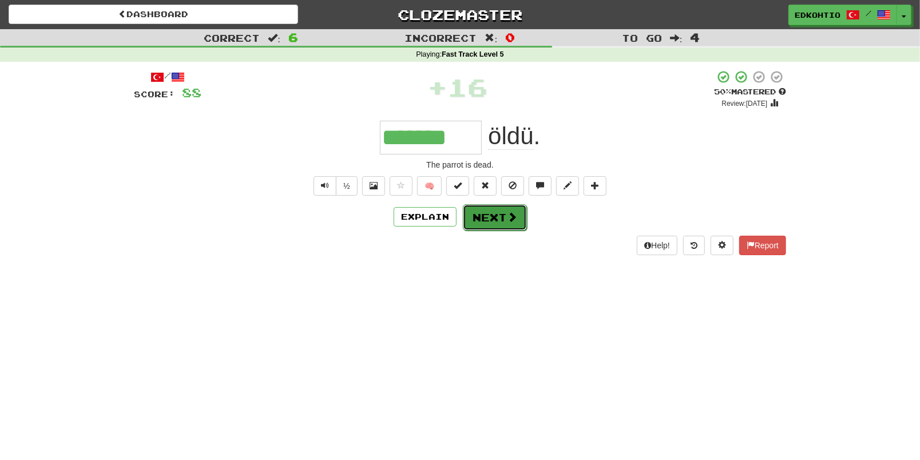
click at [502, 213] on button "Next" at bounding box center [495, 217] width 64 height 26
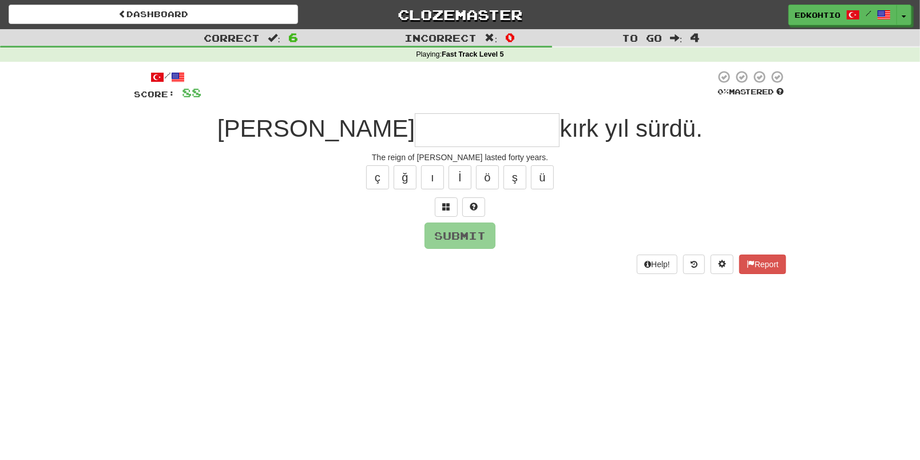
type input "*"
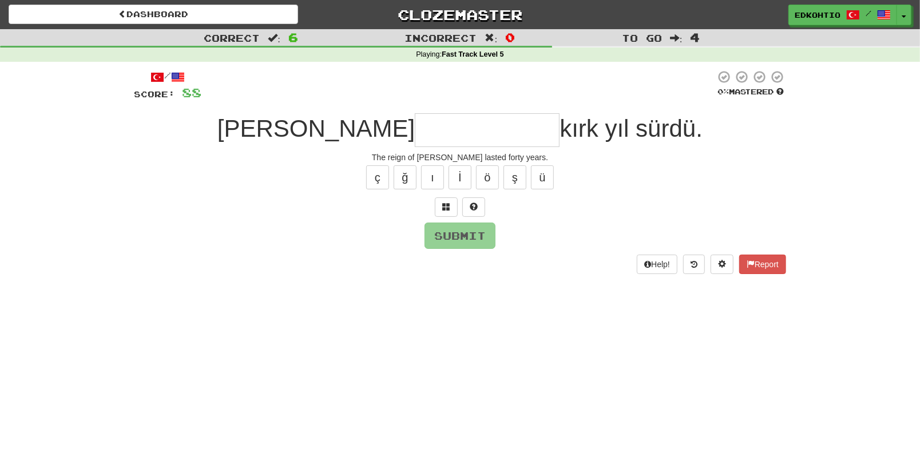
type input "*"
click at [538, 178] on button "ü" at bounding box center [542, 177] width 23 height 24
type input "*"
click at [526, 176] on div "ç ğ ı İ ö ş ü" at bounding box center [460, 177] width 652 height 29
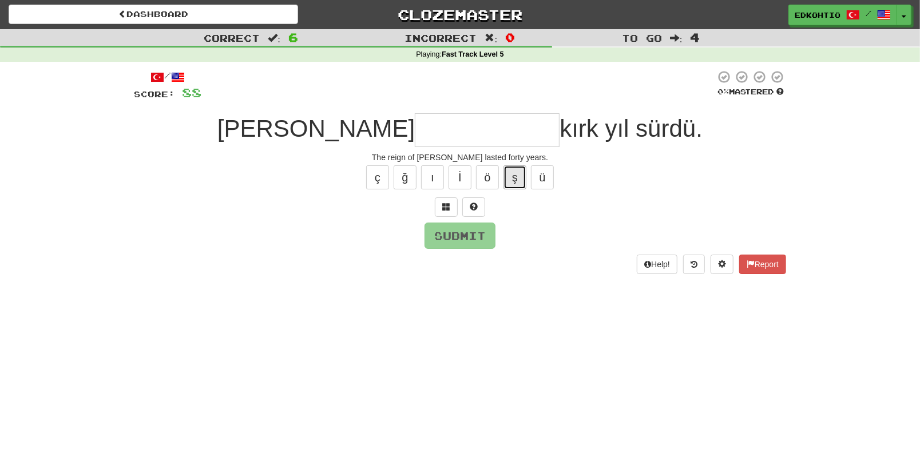
click at [516, 175] on button "ş" at bounding box center [514, 177] width 23 height 24
type input "*"
click at [487, 170] on button "ö" at bounding box center [487, 177] width 23 height 24
type input "*"
click at [437, 174] on button "ı" at bounding box center [432, 177] width 23 height 24
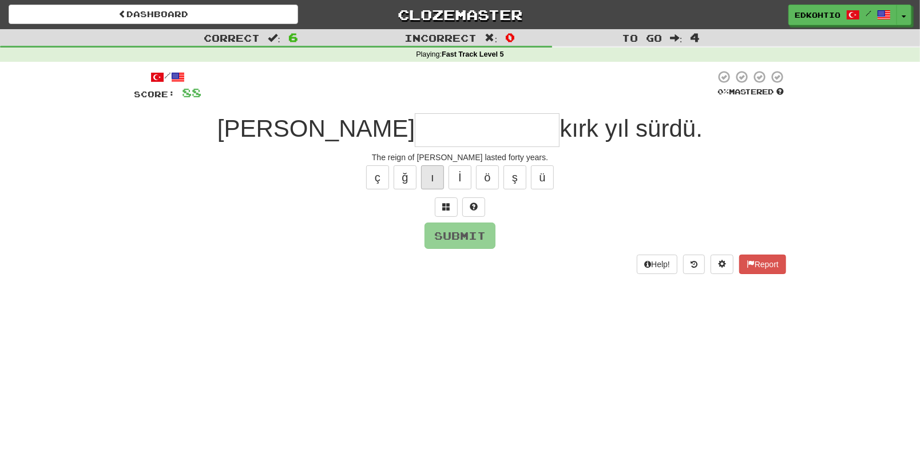
type input "*"
click at [415, 175] on button "ğ" at bounding box center [405, 177] width 23 height 24
type input "*"
drag, startPoint x: 378, startPoint y: 184, endPoint x: 466, endPoint y: 201, distance: 89.6
click at [378, 185] on button "ç" at bounding box center [377, 177] width 23 height 24
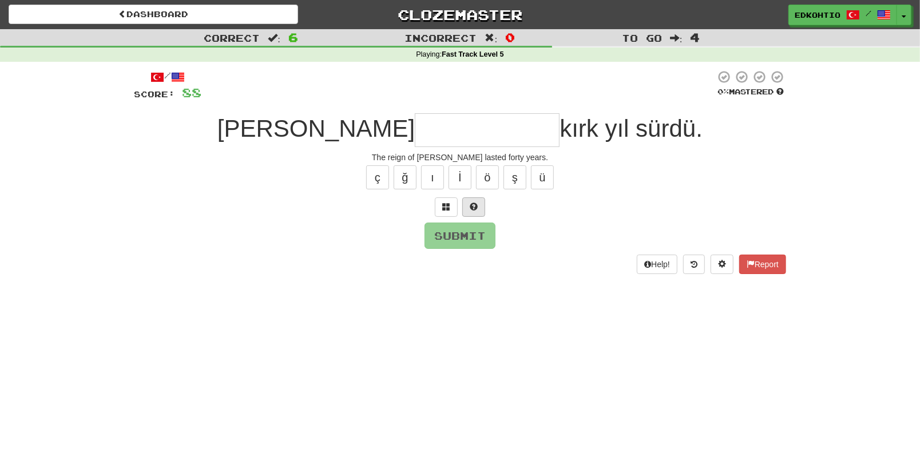
type input "*"
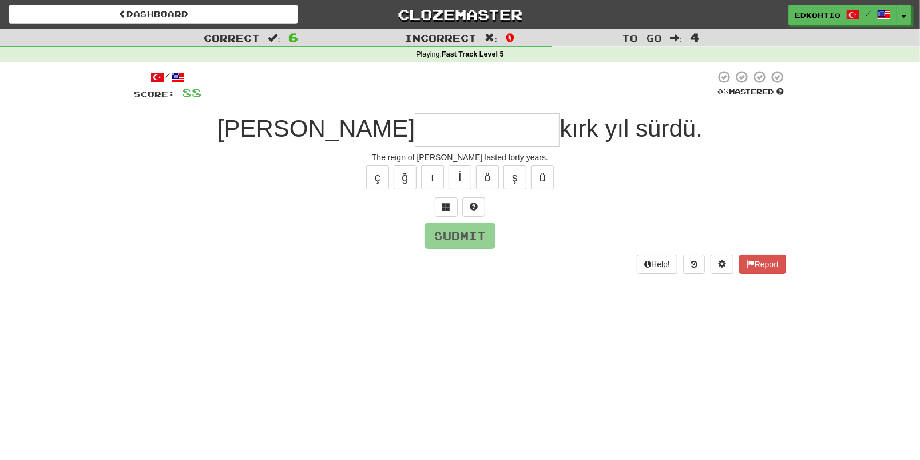
type input "*"
click at [546, 174] on button "ü" at bounding box center [542, 177] width 23 height 24
click at [542, 173] on button "ü" at bounding box center [542, 177] width 23 height 24
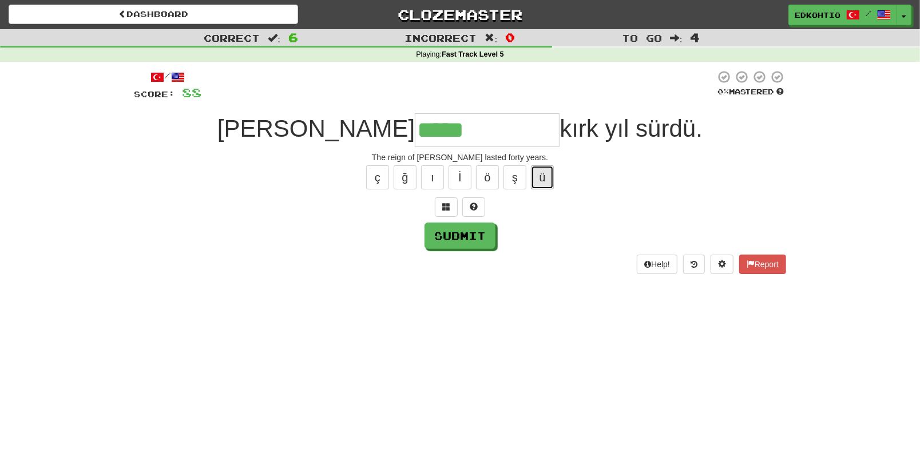
click at [540, 181] on button "ü" at bounding box center [542, 177] width 23 height 24
click at [431, 166] on button "ı" at bounding box center [432, 177] width 23 height 24
click at [410, 167] on button "ğ" at bounding box center [405, 177] width 23 height 24
click at [427, 177] on button "ı" at bounding box center [432, 177] width 23 height 24
type input "**********"
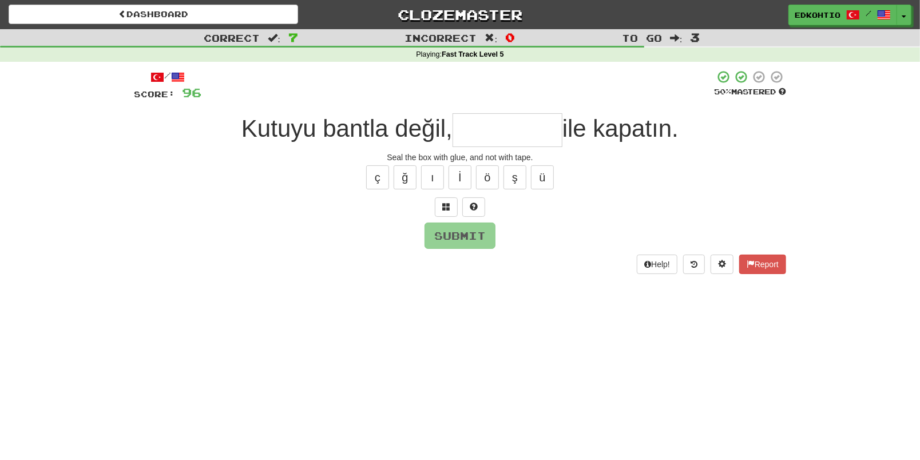
type input "*"
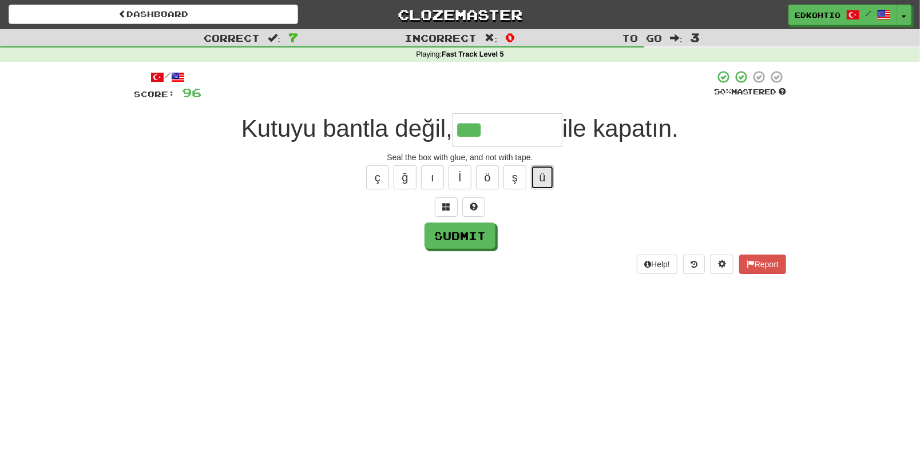
drag, startPoint x: 538, startPoint y: 167, endPoint x: 537, endPoint y: 175, distance: 8.1
click at [538, 174] on button "ü" at bounding box center [542, 177] width 23 height 24
click at [517, 181] on button "ş" at bounding box center [514, 177] width 23 height 24
click at [484, 178] on button "ö" at bounding box center [487, 177] width 23 height 24
click at [430, 179] on button "ı" at bounding box center [432, 177] width 23 height 24
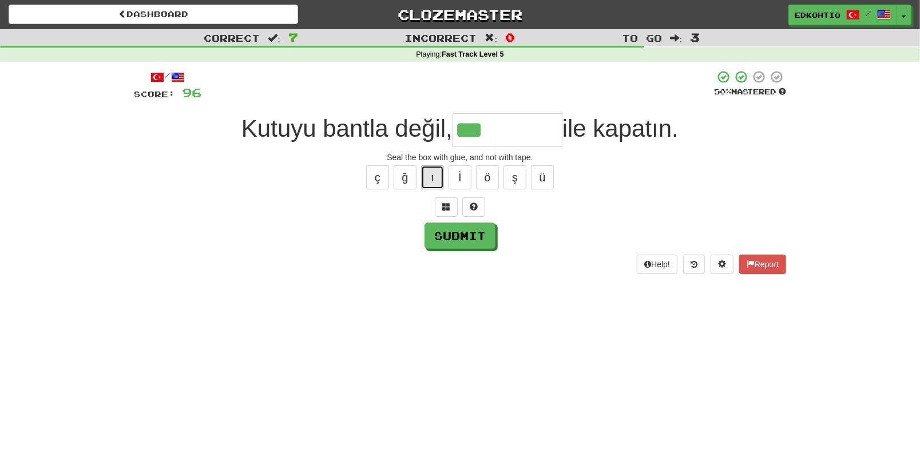
click at [433, 175] on button "ı" at bounding box center [432, 177] width 23 height 24
click at [519, 173] on button "ş" at bounding box center [514, 177] width 23 height 24
click at [430, 168] on button "ı" at bounding box center [432, 177] width 23 height 24
click at [434, 174] on button "ı" at bounding box center [432, 177] width 23 height 24
click at [432, 182] on button "ı" at bounding box center [432, 177] width 23 height 24
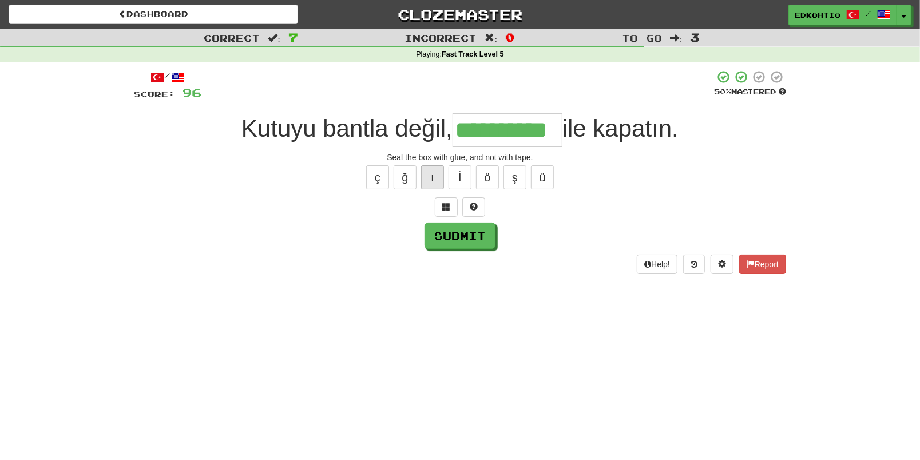
type input "**********"
click at [462, 237] on button "Submit" at bounding box center [460, 236] width 71 height 26
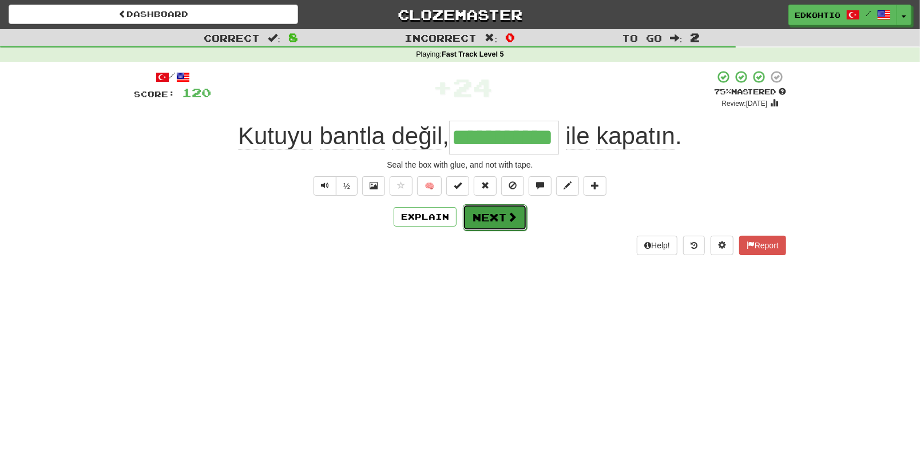
click at [487, 225] on button "Next" at bounding box center [495, 217] width 64 height 26
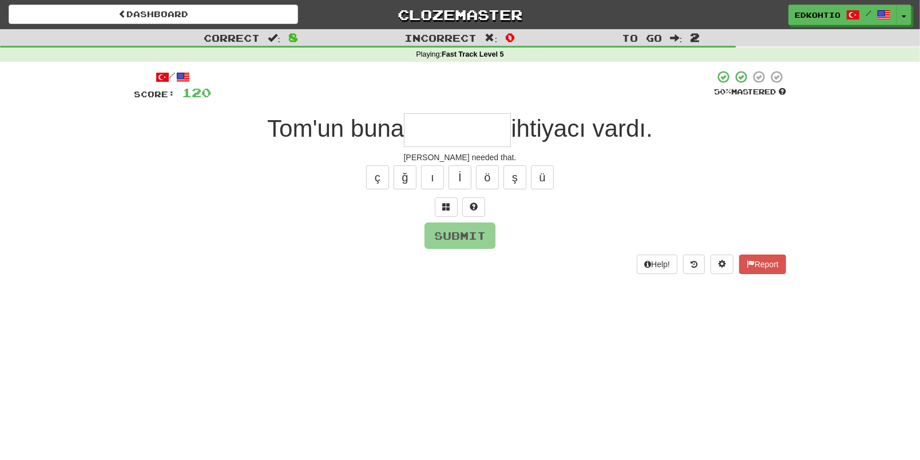
type input "*"
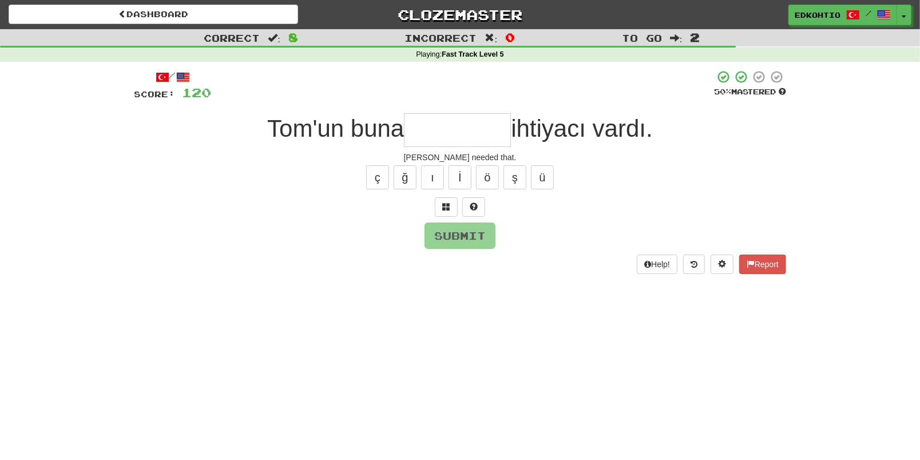
type input "*"
click at [548, 180] on button "ü" at bounding box center [542, 177] width 23 height 24
type input "*"
click at [527, 175] on div "ç ğ ı İ ö ş ü" at bounding box center [460, 177] width 652 height 29
click at [520, 173] on button "ş" at bounding box center [514, 177] width 23 height 24
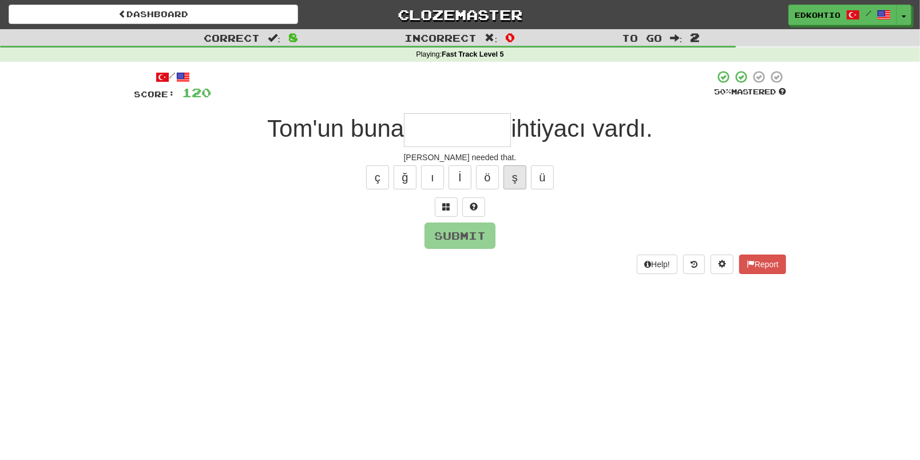
type input "*"
click at [498, 170] on button "ö" at bounding box center [487, 177] width 23 height 24
type input "*"
click at [434, 170] on button "ı" at bounding box center [432, 177] width 23 height 24
type input "*"
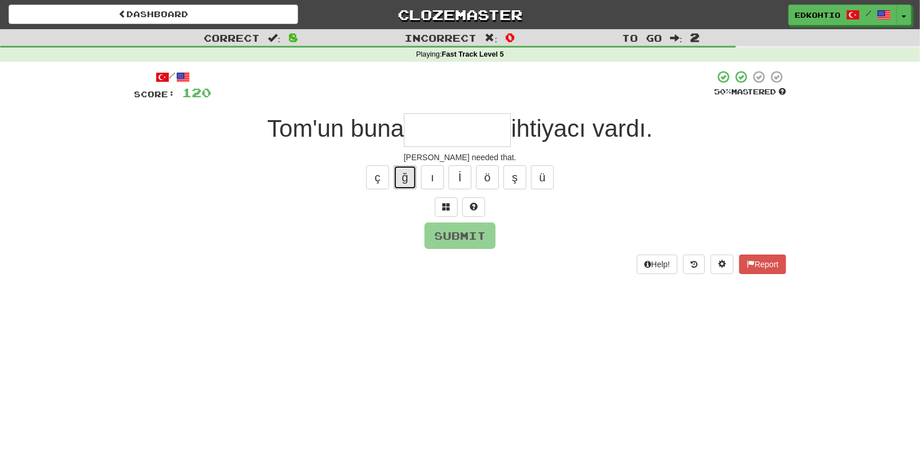
click at [408, 174] on button "ğ" at bounding box center [405, 177] width 23 height 24
type input "*"
click at [380, 184] on button "ç" at bounding box center [377, 177] width 23 height 24
type input "*"
drag, startPoint x: 375, startPoint y: 178, endPoint x: 519, endPoint y: 181, distance: 144.2
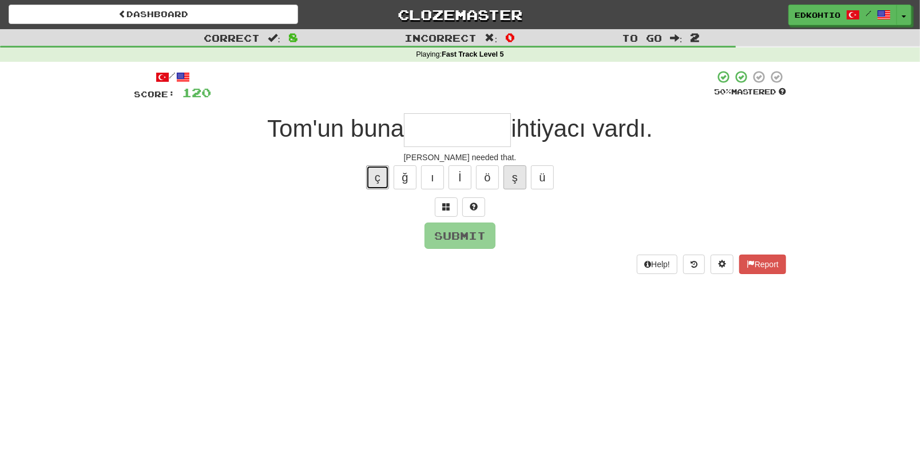
click at [376, 179] on button "ç" at bounding box center [377, 177] width 23 height 24
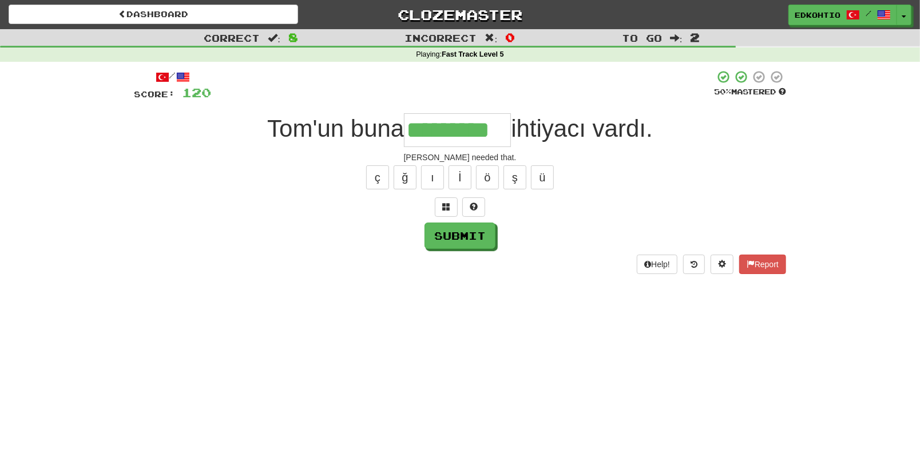
type input "*********"
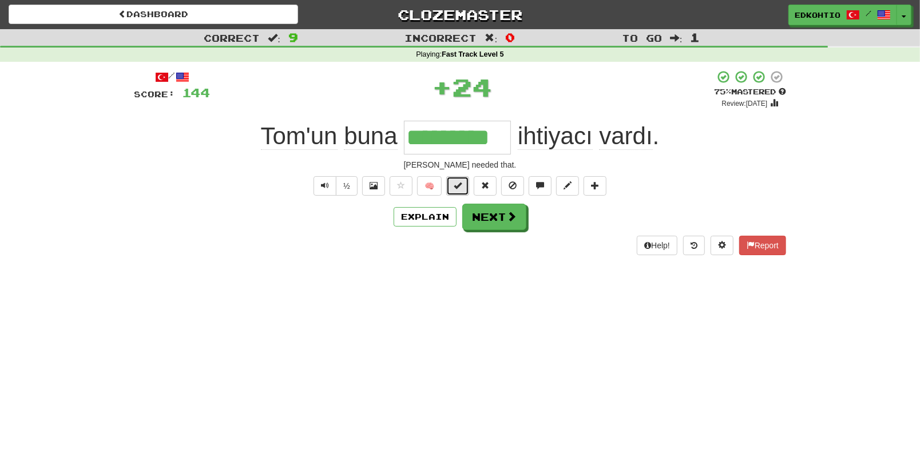
click at [455, 192] on button at bounding box center [457, 185] width 23 height 19
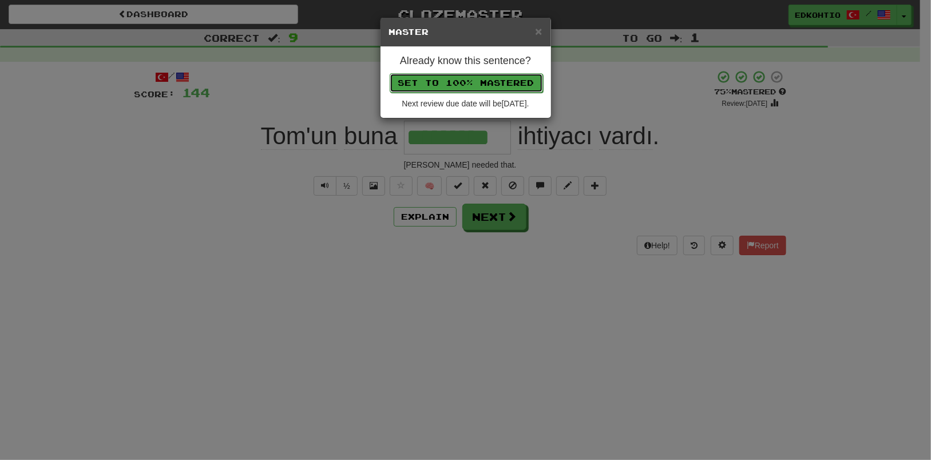
click at [494, 84] on button "Set to 100% Mastered" at bounding box center [466, 82] width 153 height 19
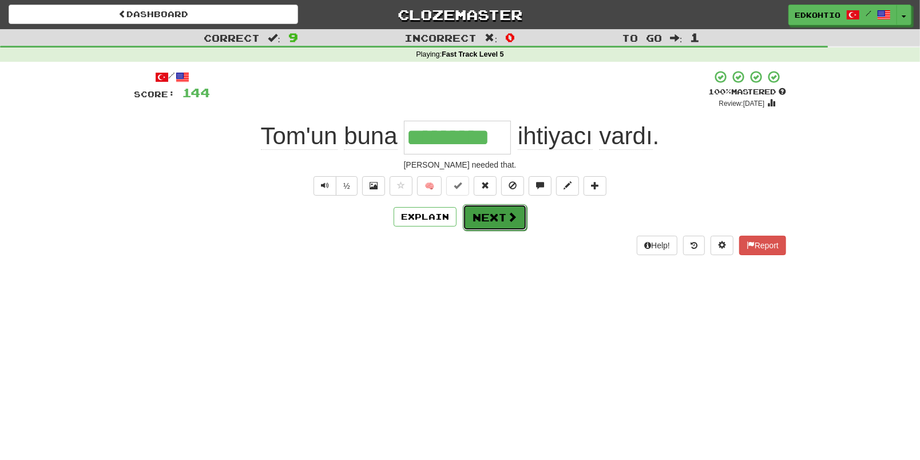
click at [492, 213] on button "Next" at bounding box center [495, 217] width 64 height 26
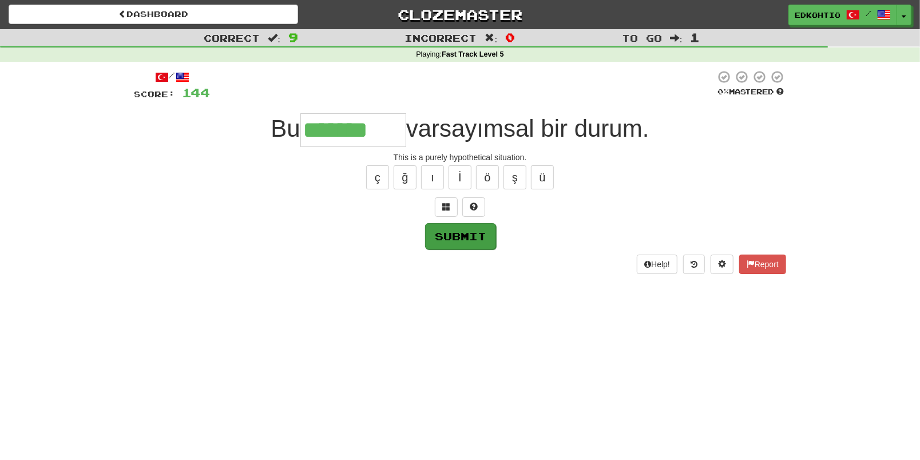
type input "*******"
click at [458, 242] on button "Submit" at bounding box center [460, 236] width 71 height 26
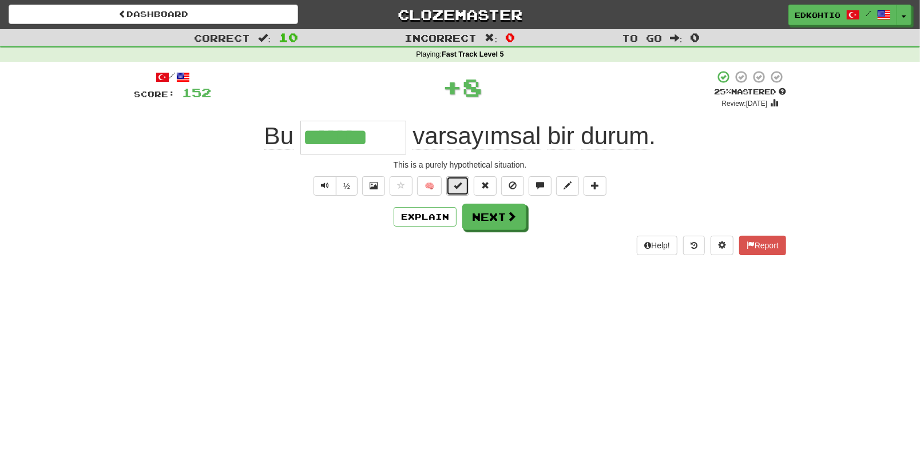
click at [454, 189] on span at bounding box center [458, 185] width 8 height 8
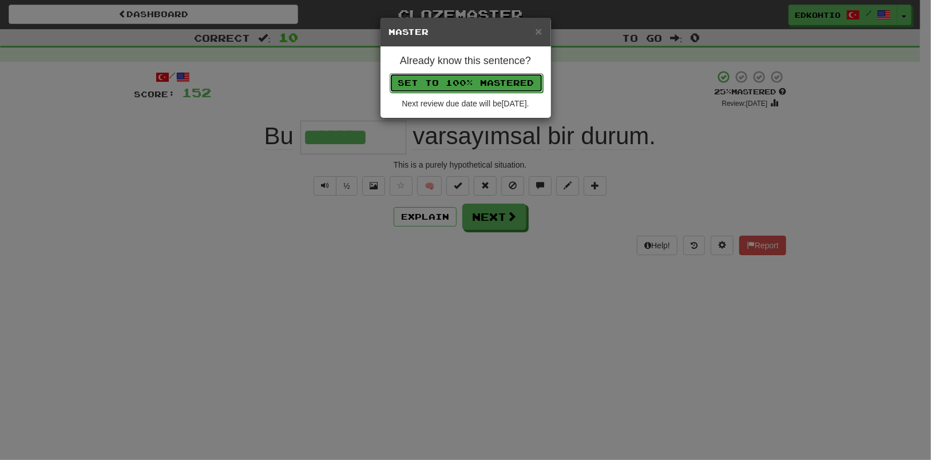
click at [495, 90] on button "Set to 100% Mastered" at bounding box center [466, 82] width 153 height 19
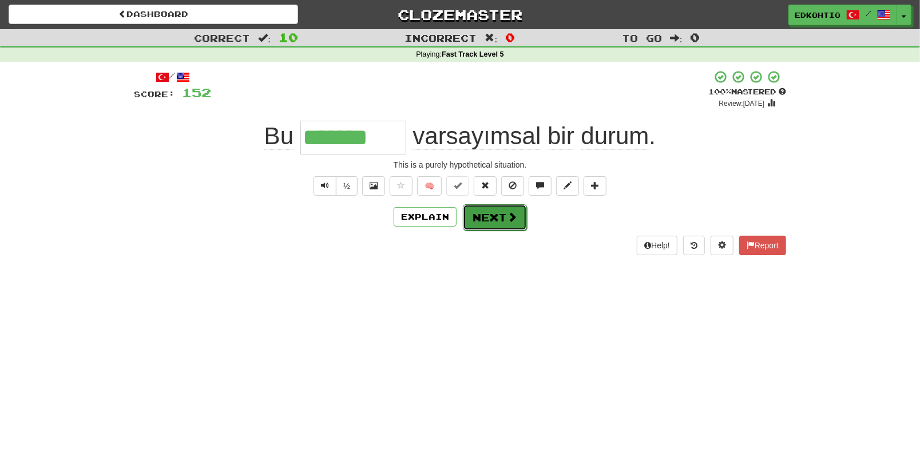
click at [484, 221] on button "Next" at bounding box center [495, 217] width 64 height 26
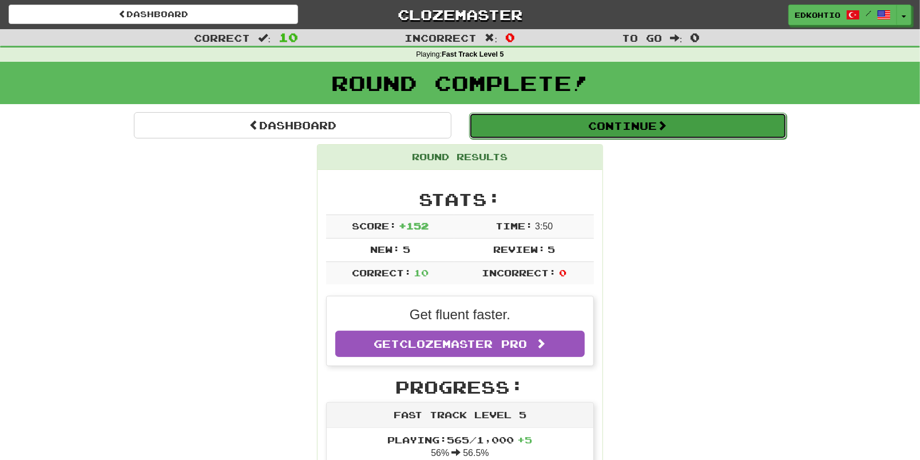
click at [585, 124] on button "Continue" at bounding box center [627, 126] width 317 height 26
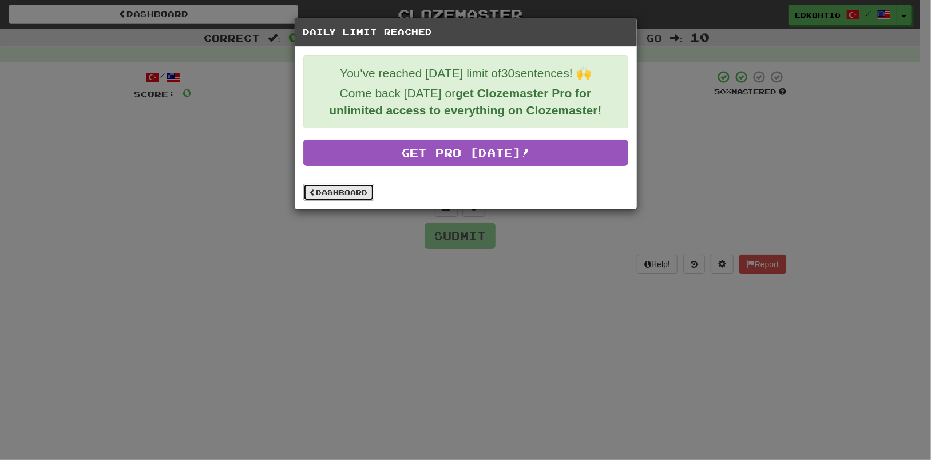
click at [349, 193] on link "Dashboard" at bounding box center [338, 192] width 71 height 17
